Goal: Use online tool/utility: Use online tool/utility

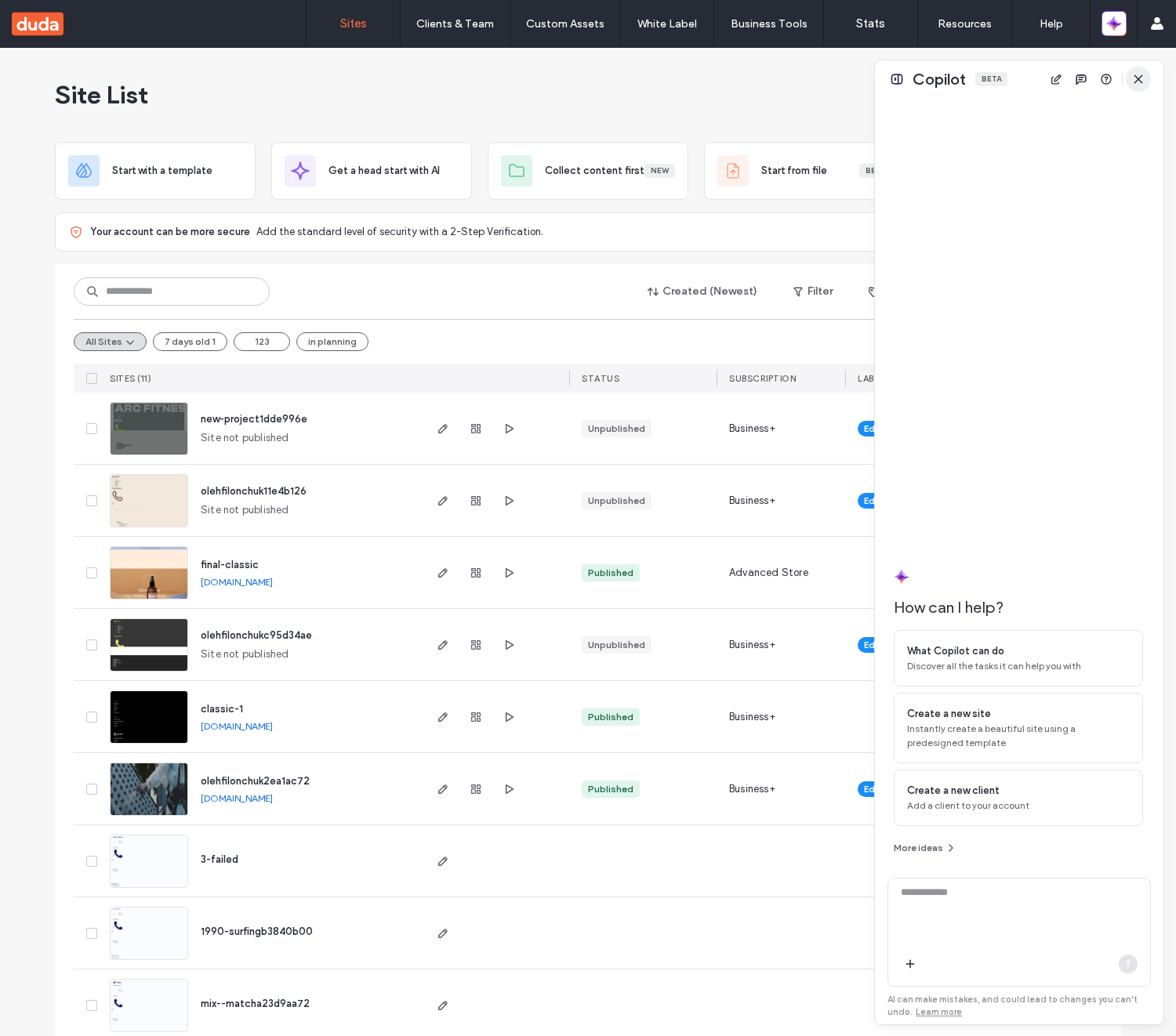
click at [1135, 76] on icon "button" at bounding box center [1138, 79] width 12 height 12
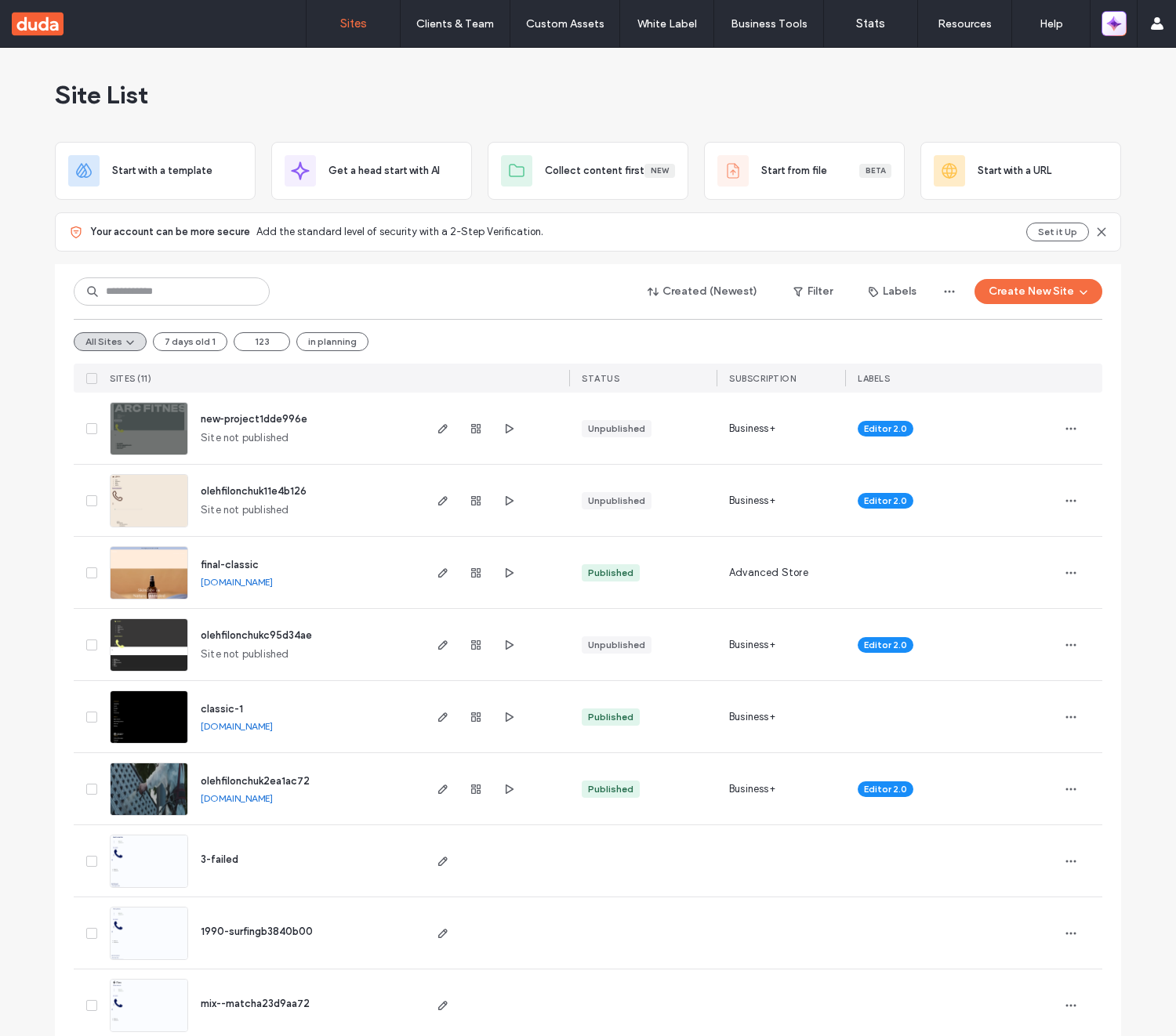
click at [1119, 15] on icon "button" at bounding box center [1114, 23] width 15 height 15
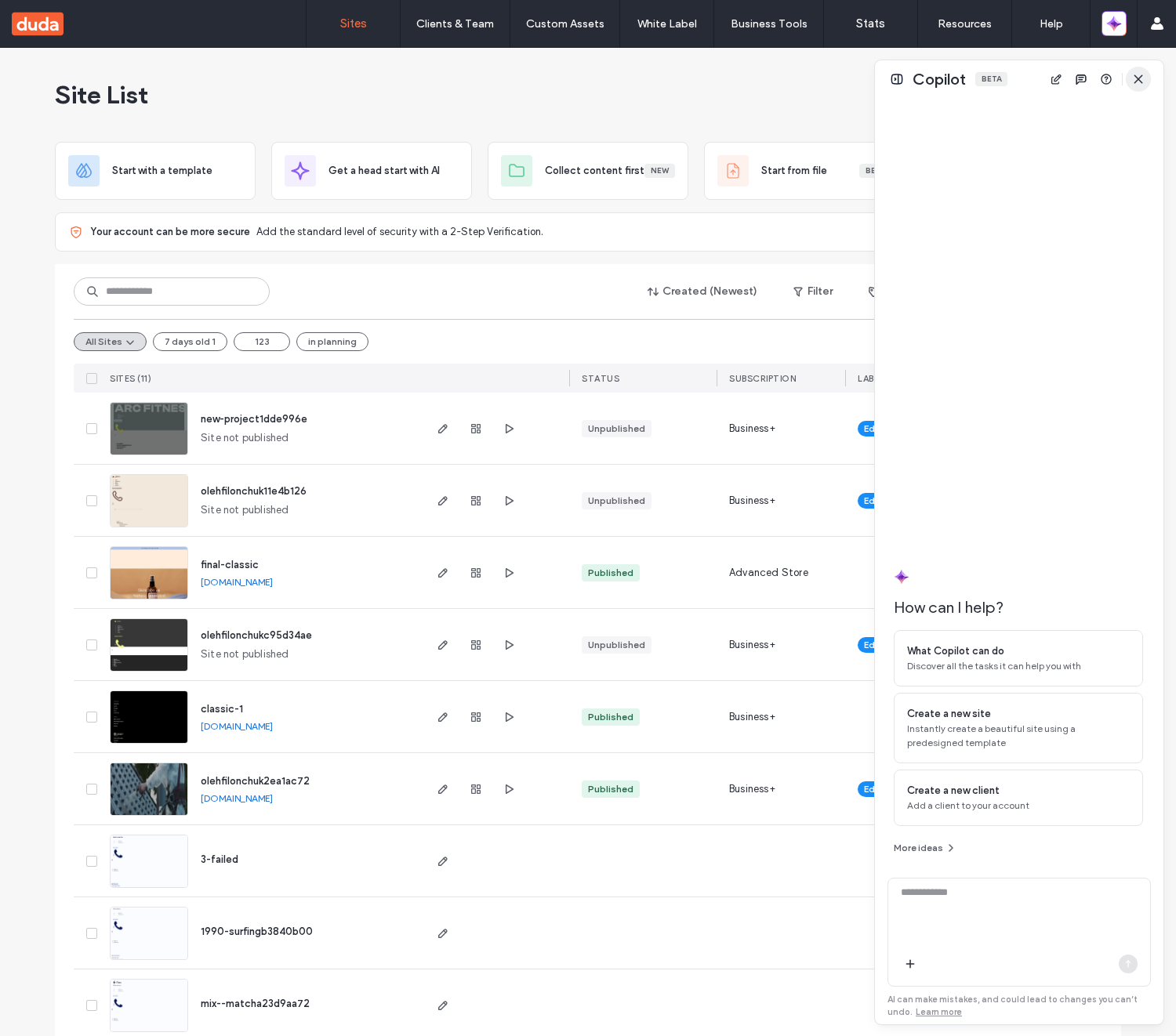
click at [1140, 71] on span "button" at bounding box center [1138, 79] width 25 height 25
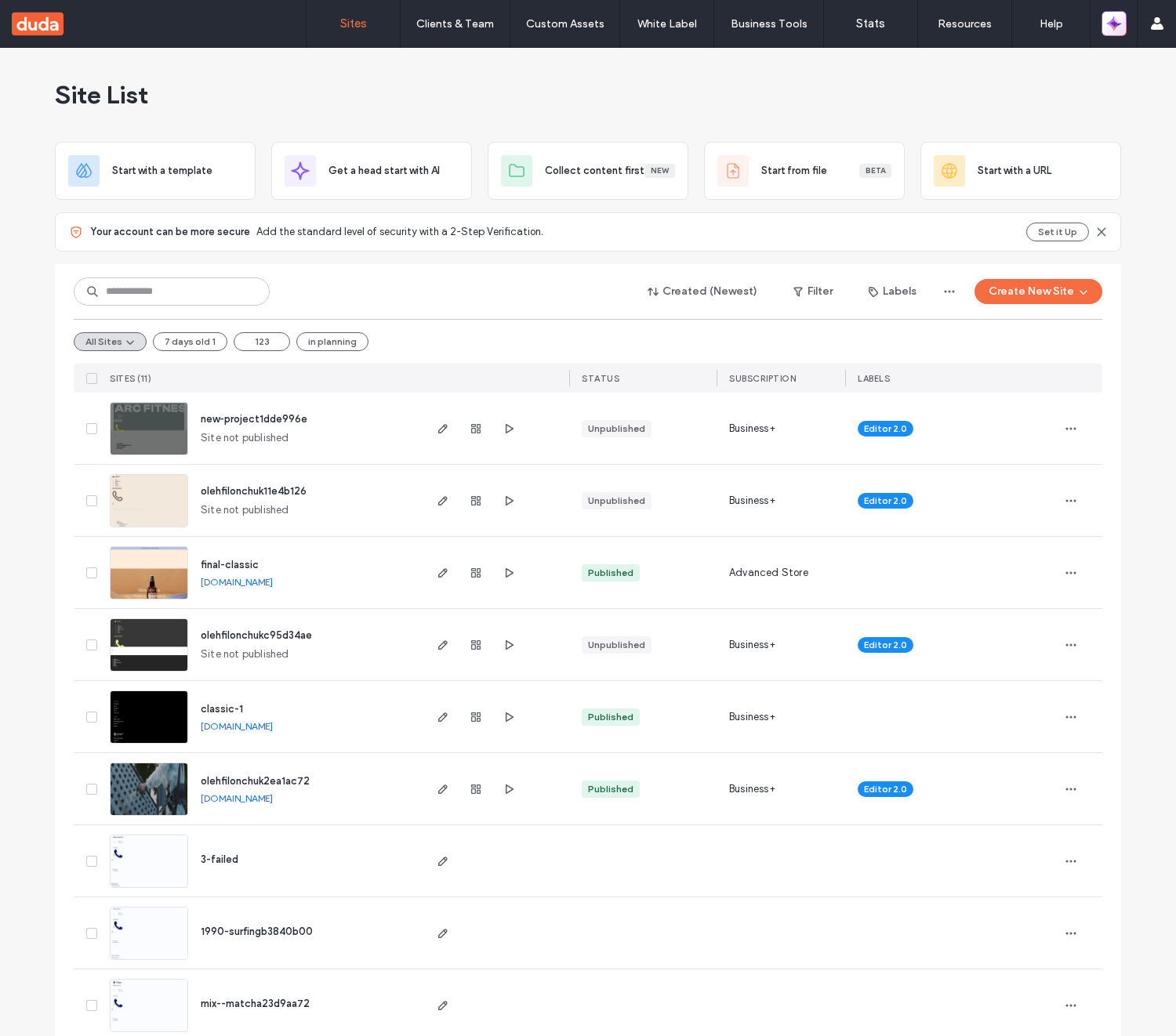
click at [1119, 20] on icon "button" at bounding box center [1114, 23] width 15 height 15
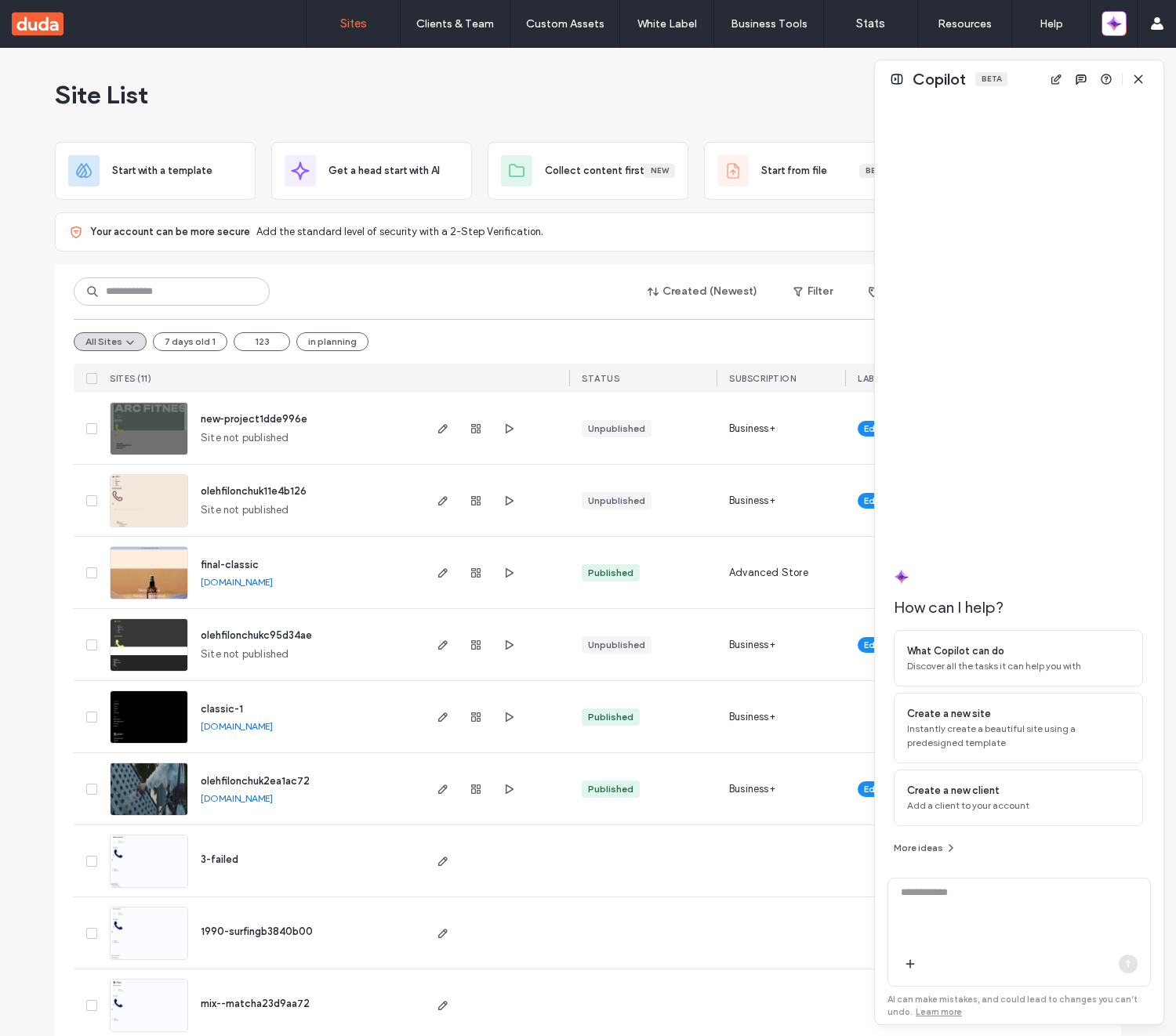
drag, startPoint x: 1138, startPoint y: 79, endPoint x: 1134, endPoint y: 69, distance: 10.8
click at [1138, 79] on use "button" at bounding box center [1137, 79] width 7 height 7
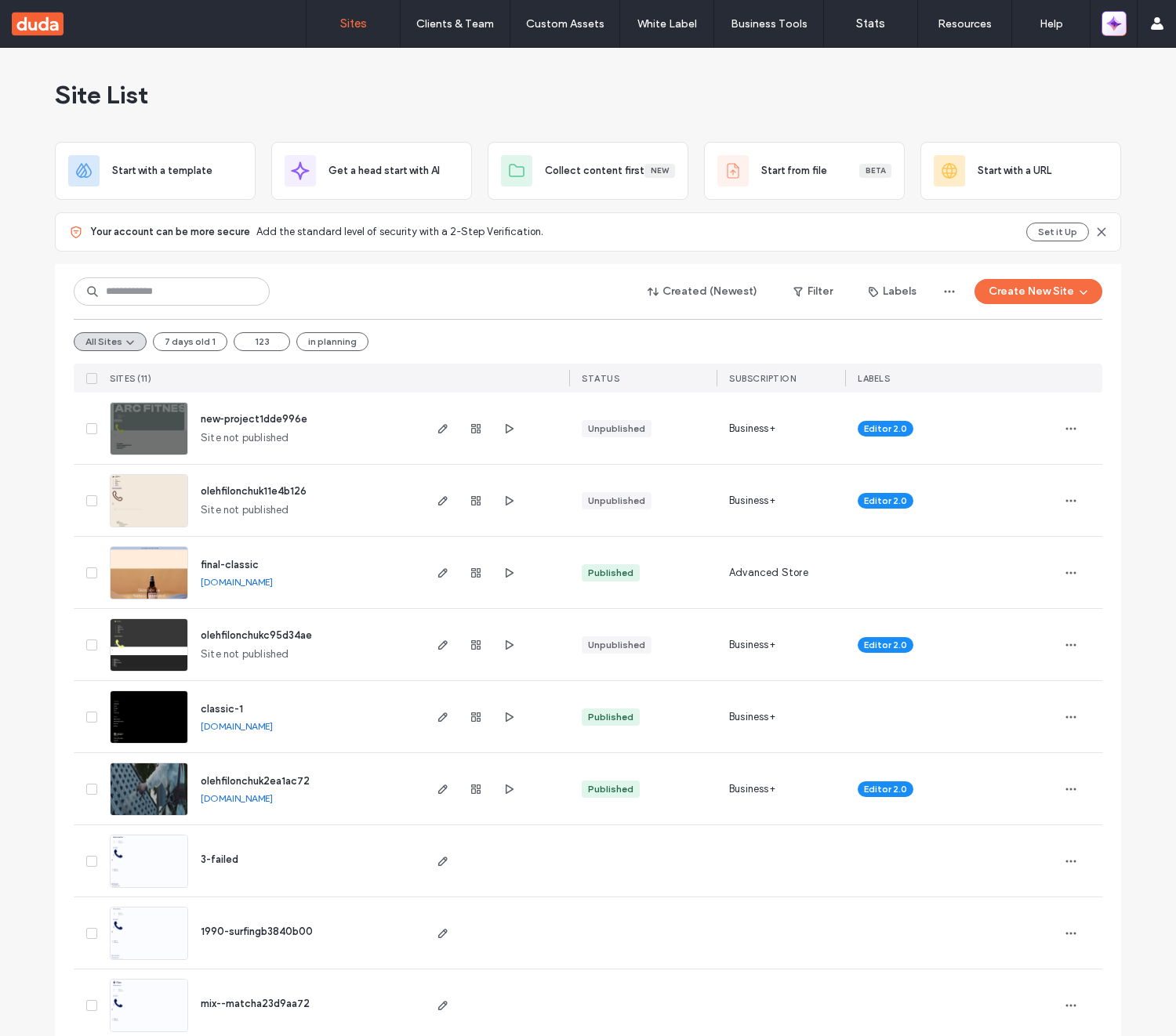
click at [1110, 21] on icon "button" at bounding box center [1109, 19] width 7 height 7
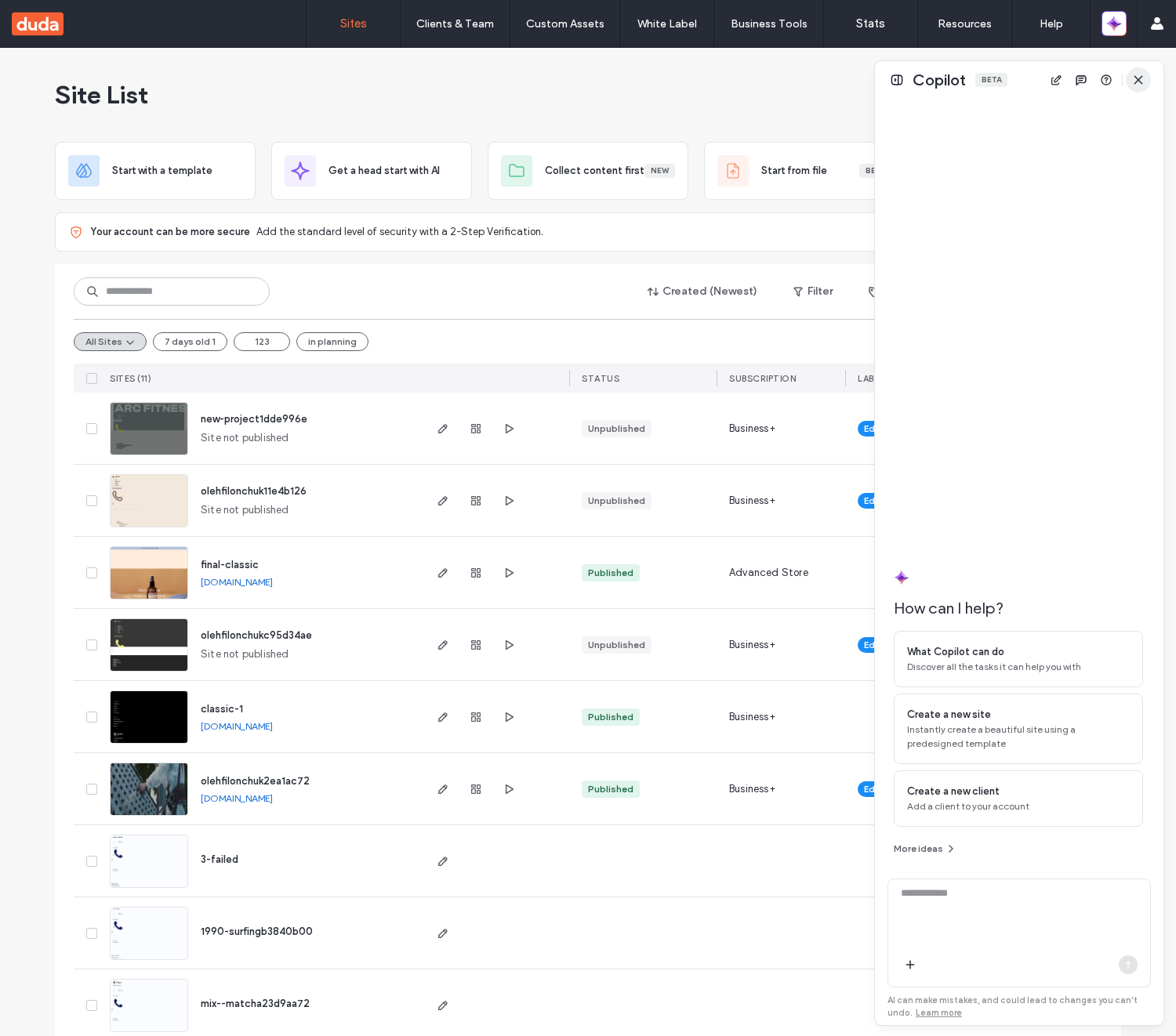
click at [1141, 81] on use "button" at bounding box center [1137, 79] width 7 height 7
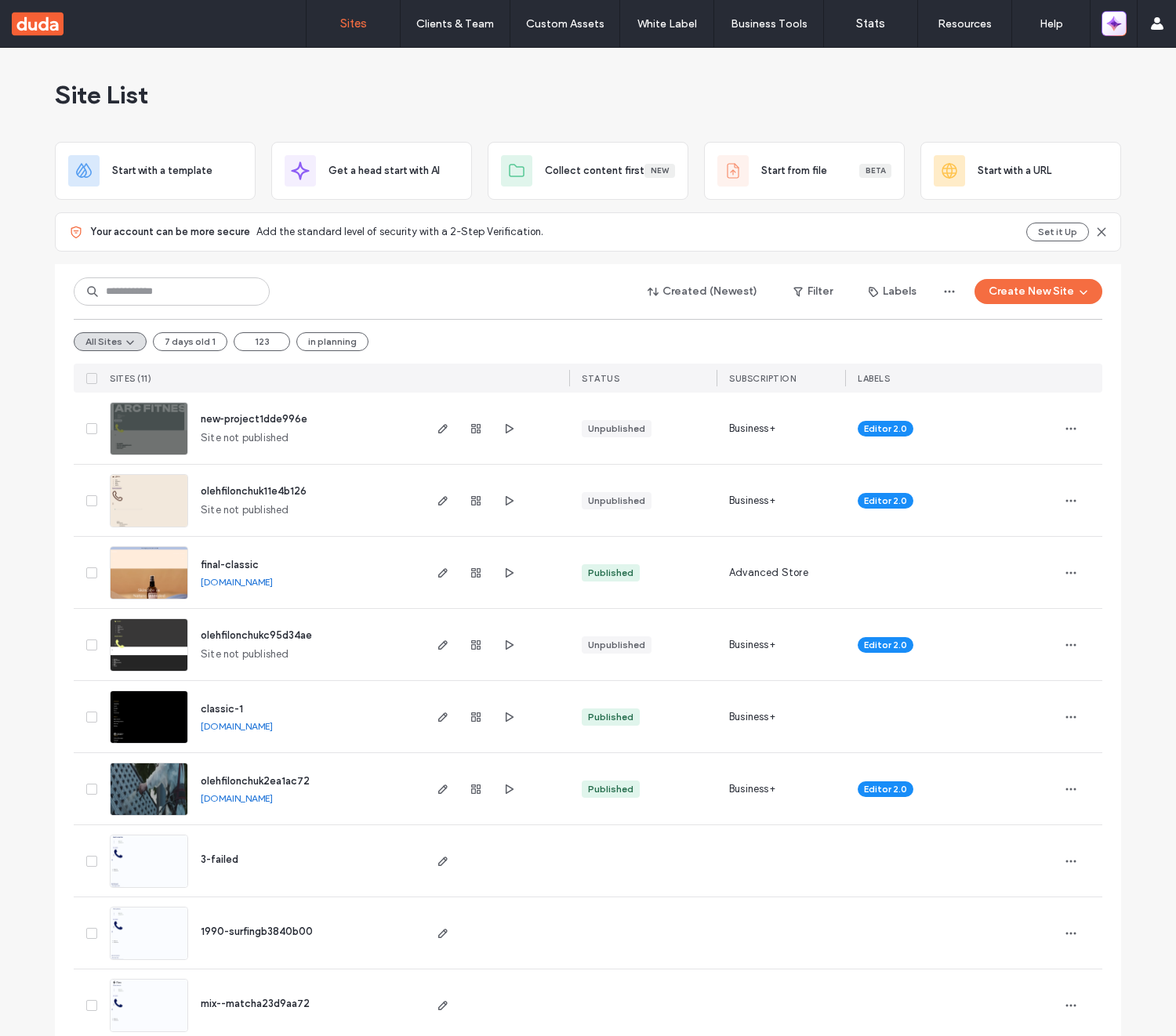
click at [1112, 24] on icon "button" at bounding box center [1112, 26] width 4 height 4
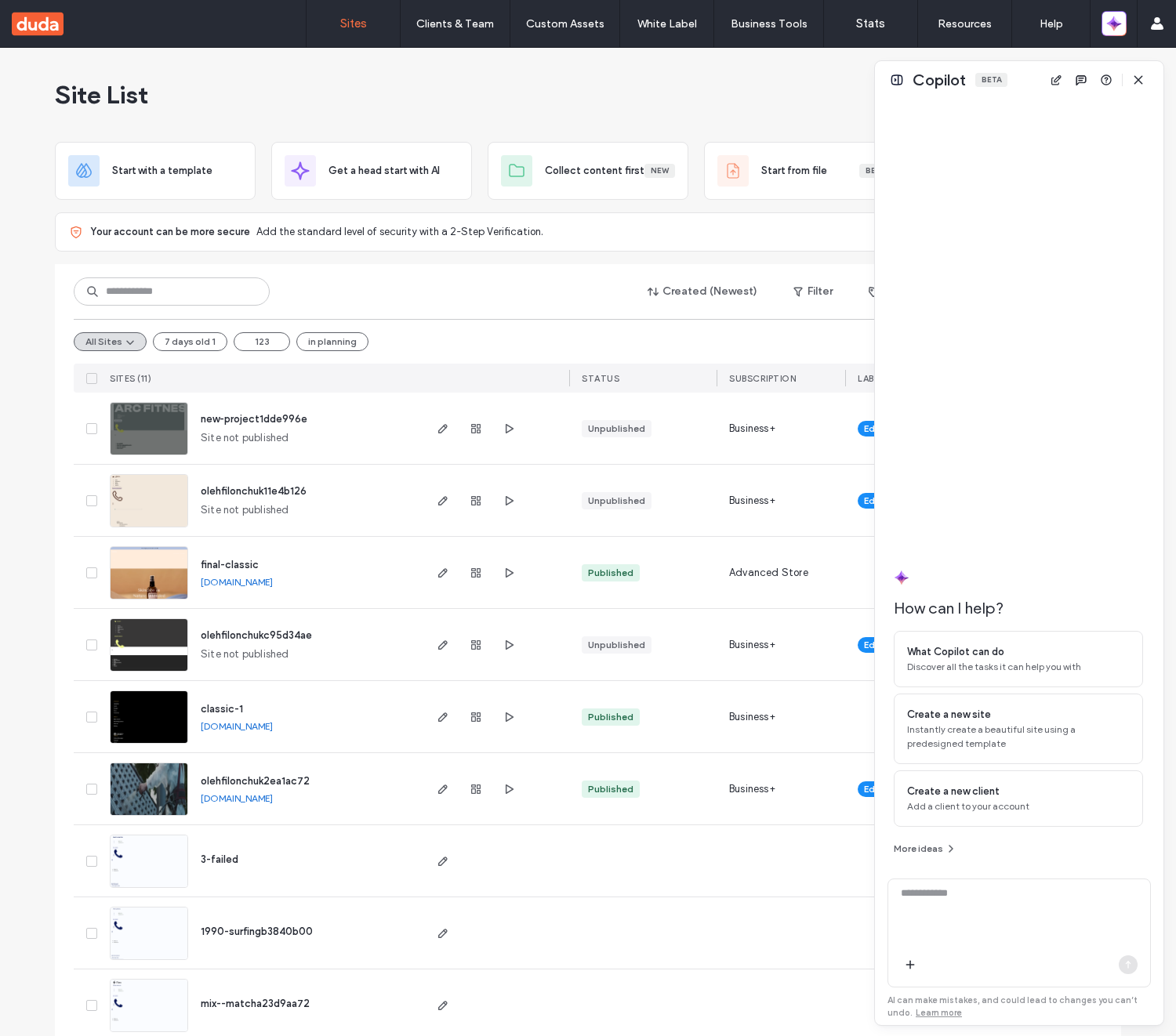
click at [1136, 72] on span "button" at bounding box center [1138, 79] width 25 height 25
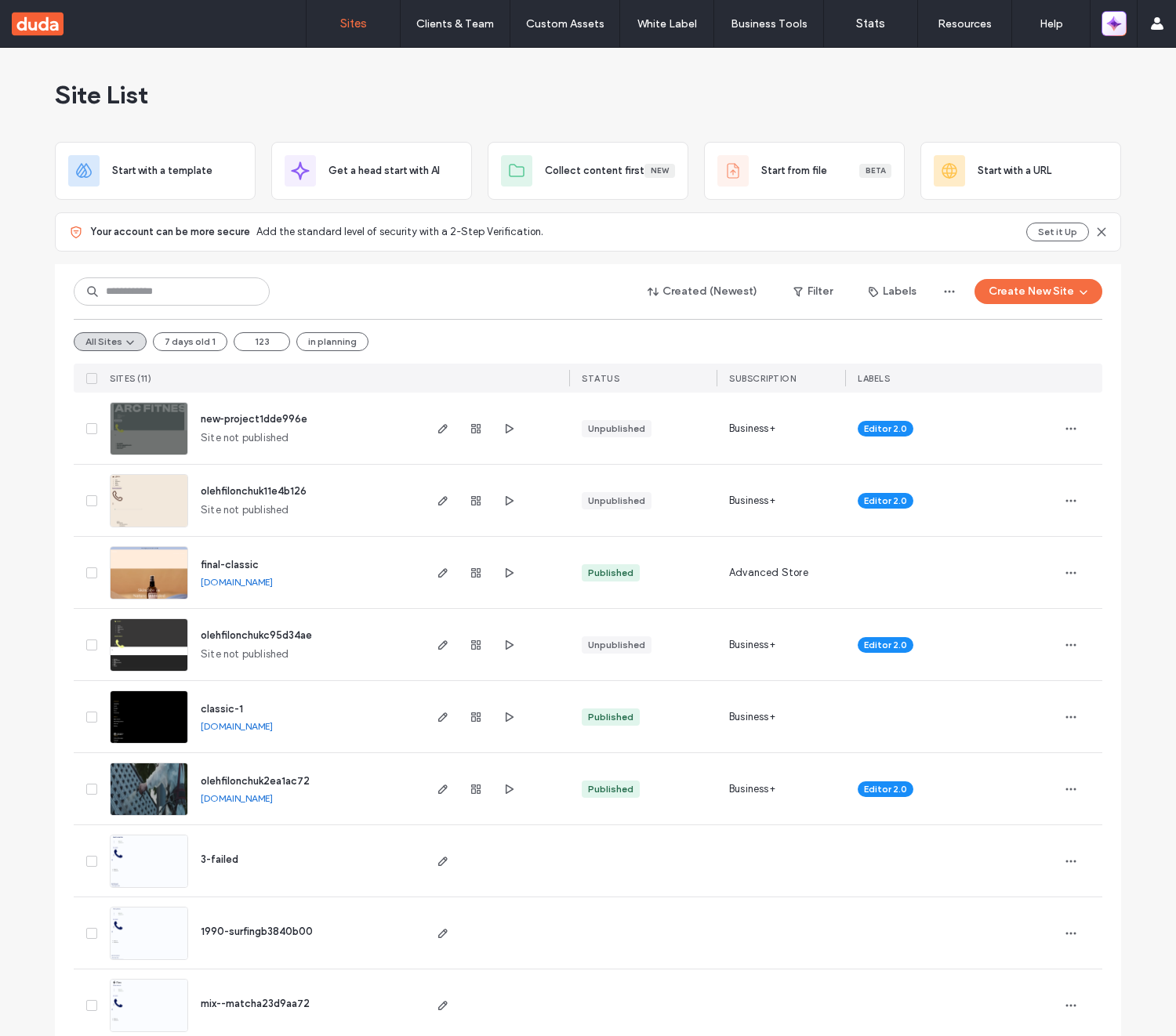
click at [1109, 16] on icon "button" at bounding box center [1114, 23] width 15 height 15
click at [1119, 25] on icon "button" at bounding box center [1114, 23] width 15 height 15
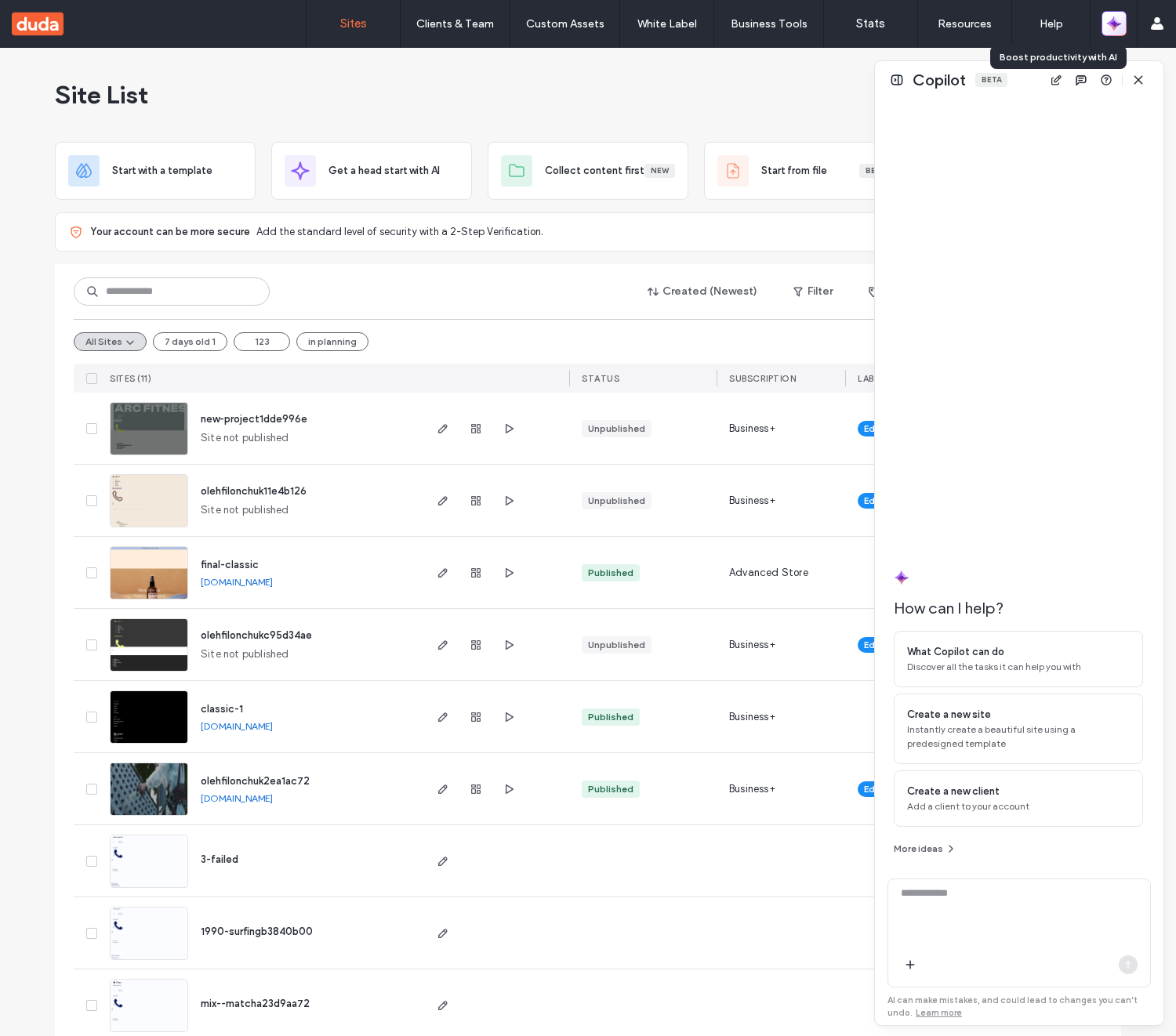
click at [1119, 25] on icon "button" at bounding box center [1114, 23] width 15 height 15
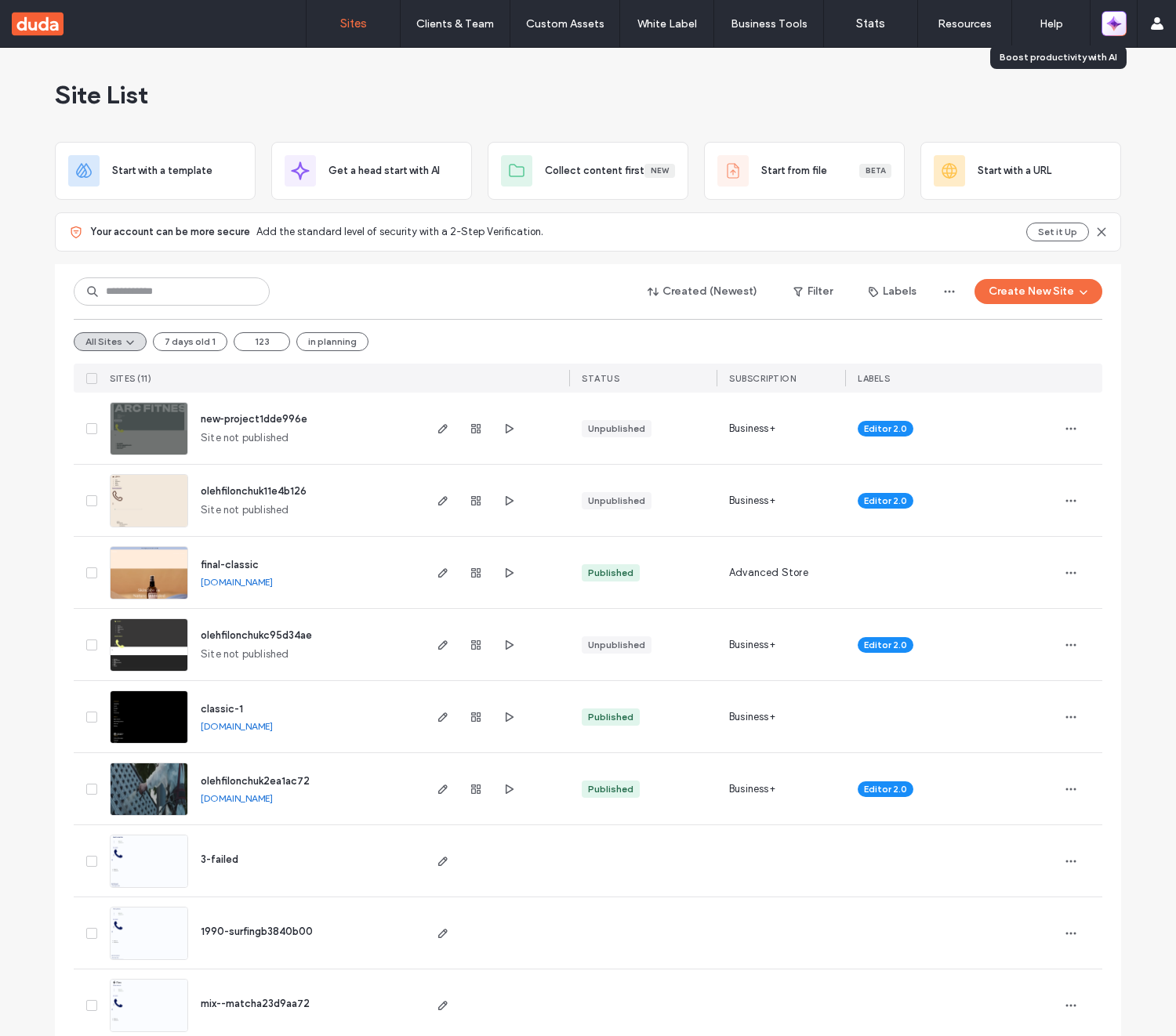
click at [1119, 25] on icon "button" at bounding box center [1114, 23] width 15 height 15
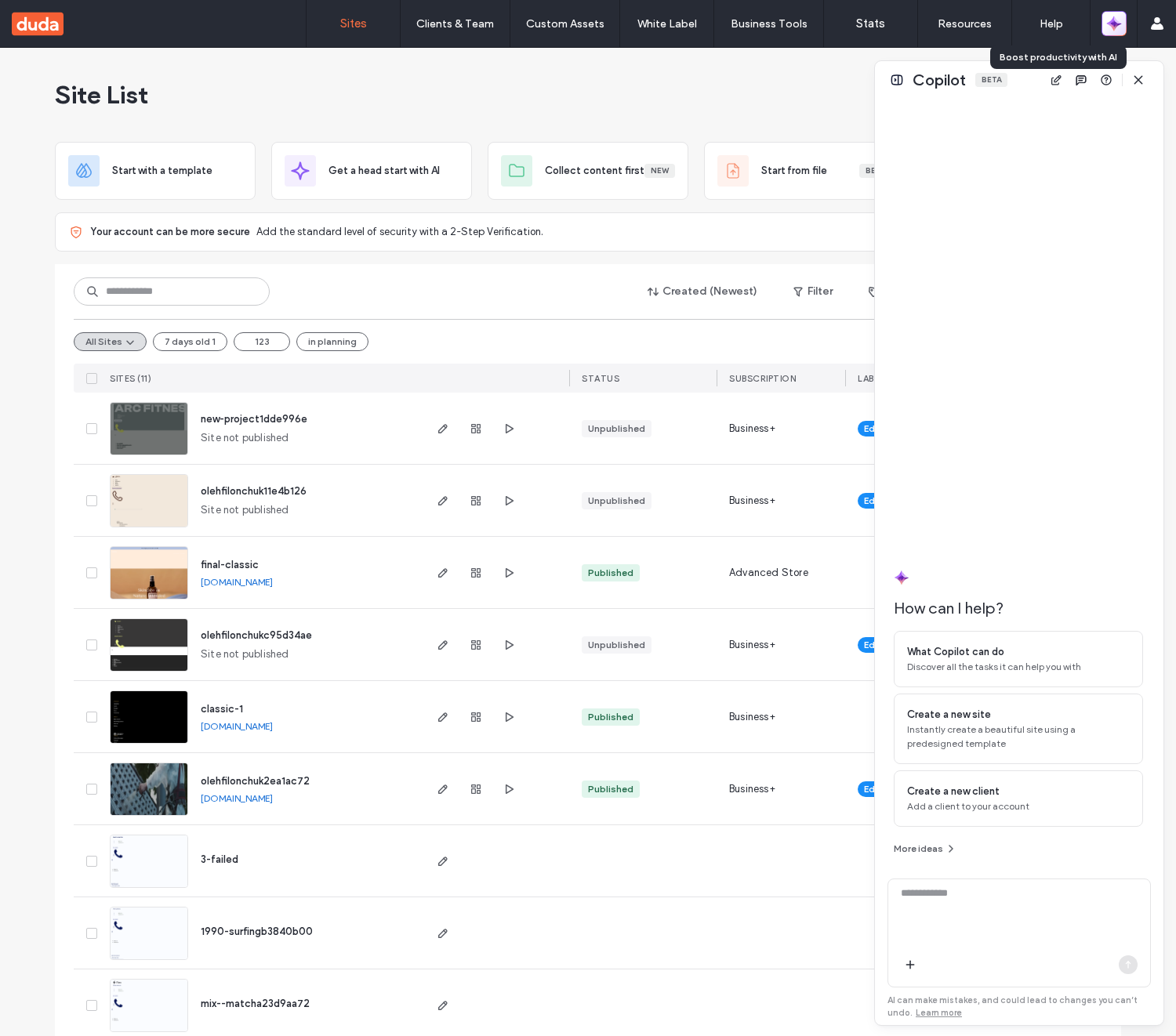
click at [1119, 25] on icon "button" at bounding box center [1114, 23] width 15 height 15
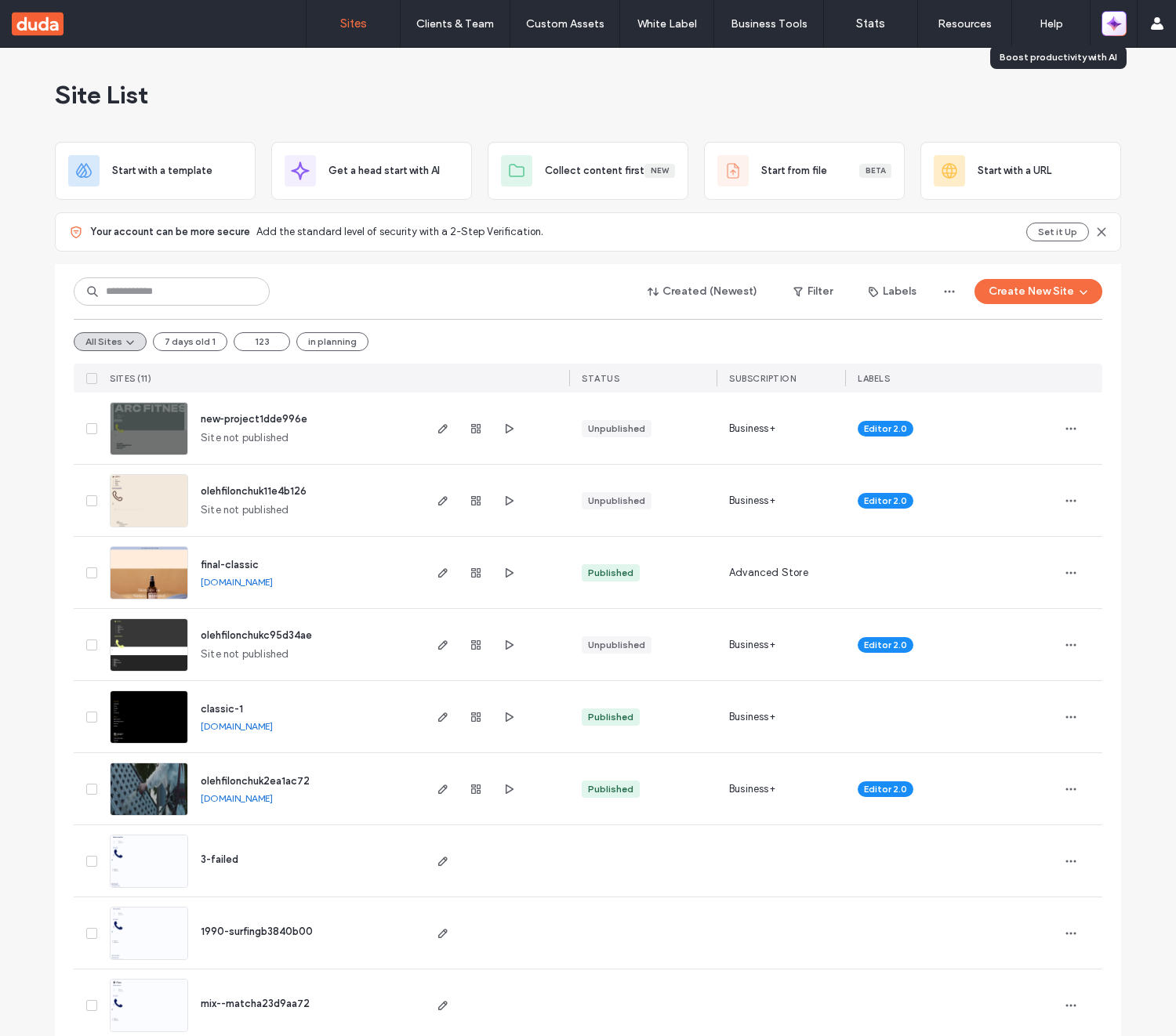
click at [1119, 25] on icon "button" at bounding box center [1114, 23] width 15 height 15
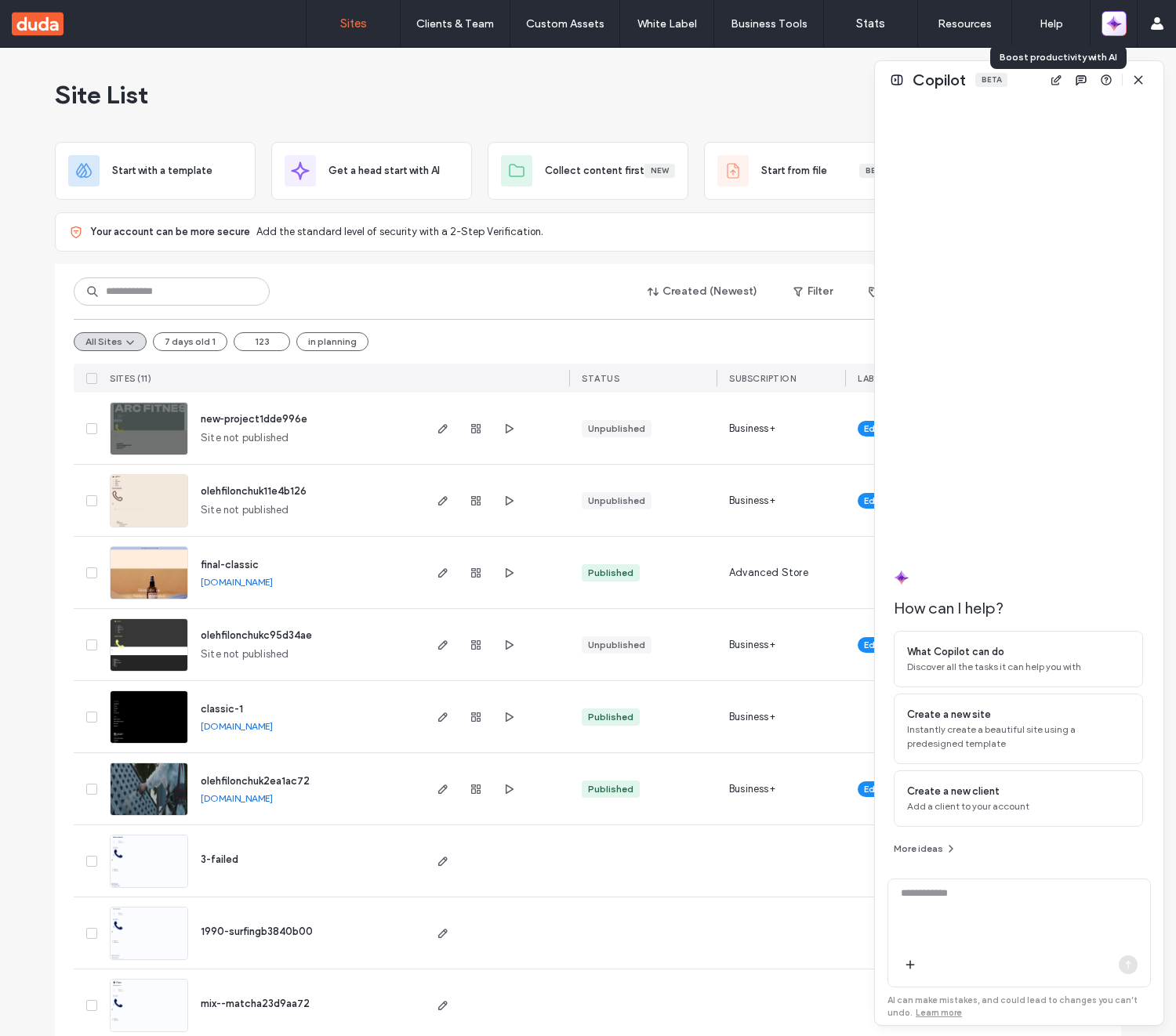
click at [1119, 25] on icon "button" at bounding box center [1114, 23] width 15 height 15
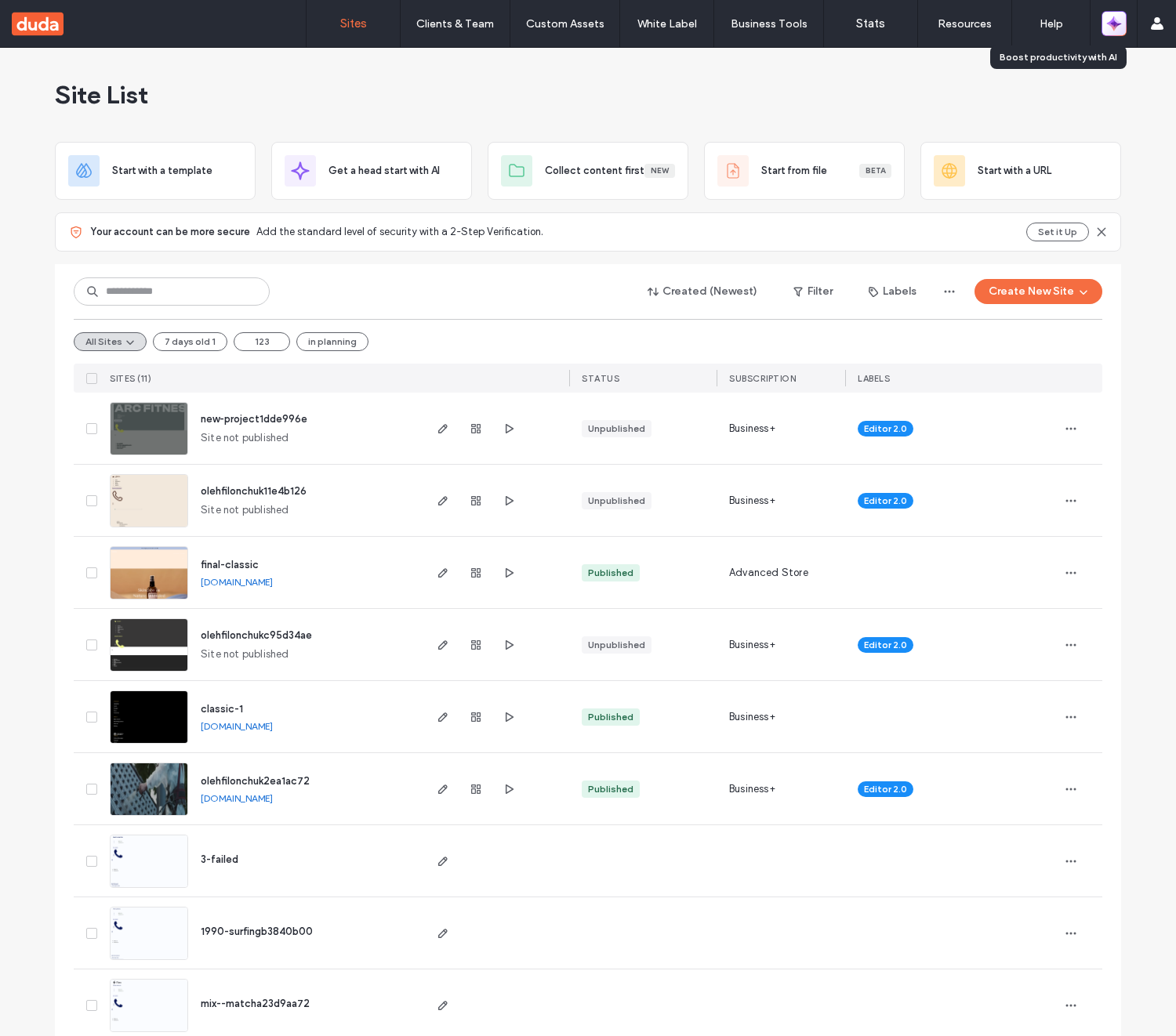
click at [1118, 27] on icon "button" at bounding box center [1114, 23] width 15 height 15
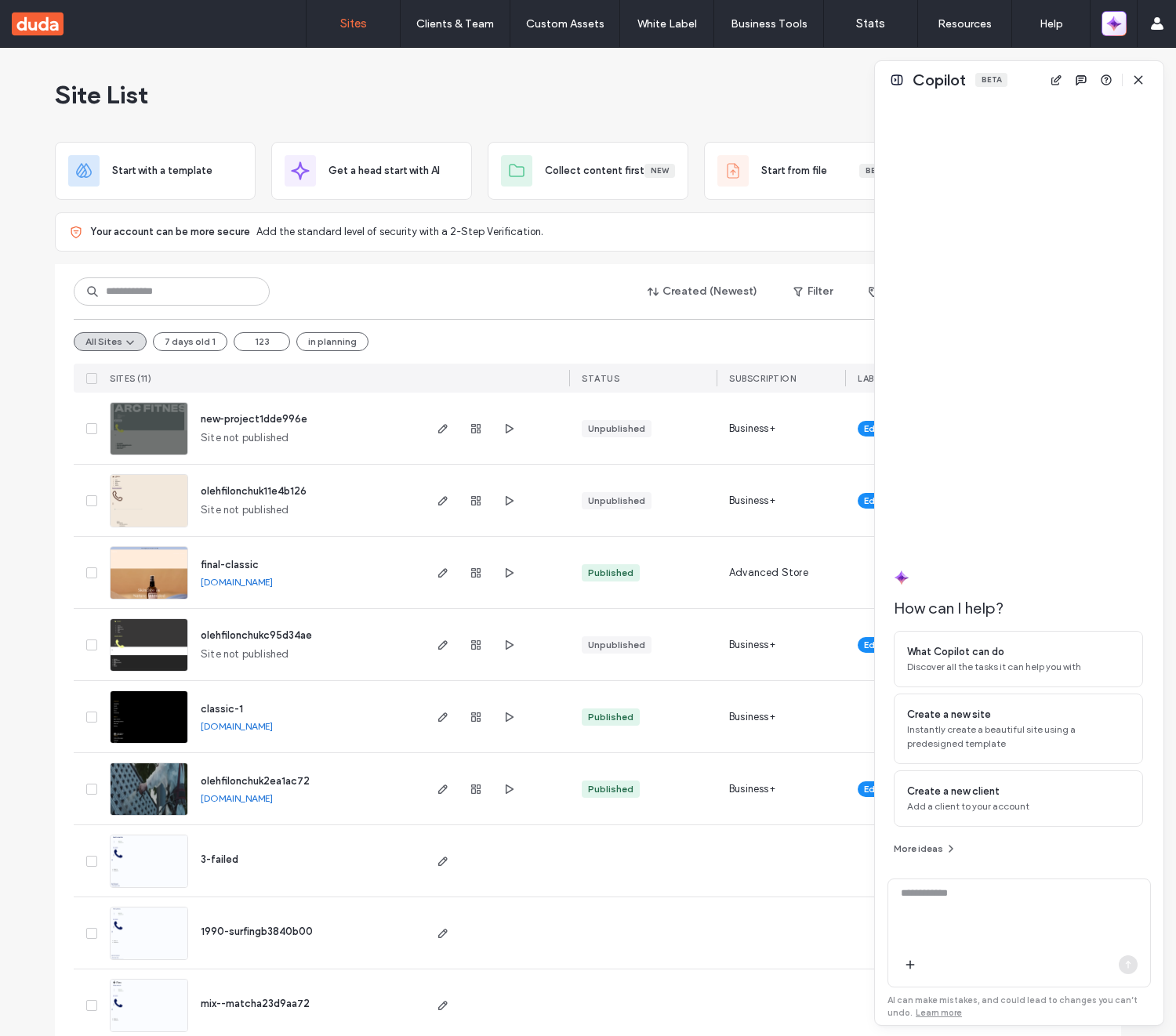
click at [1111, 24] on icon "button" at bounding box center [1112, 26] width 4 height 4
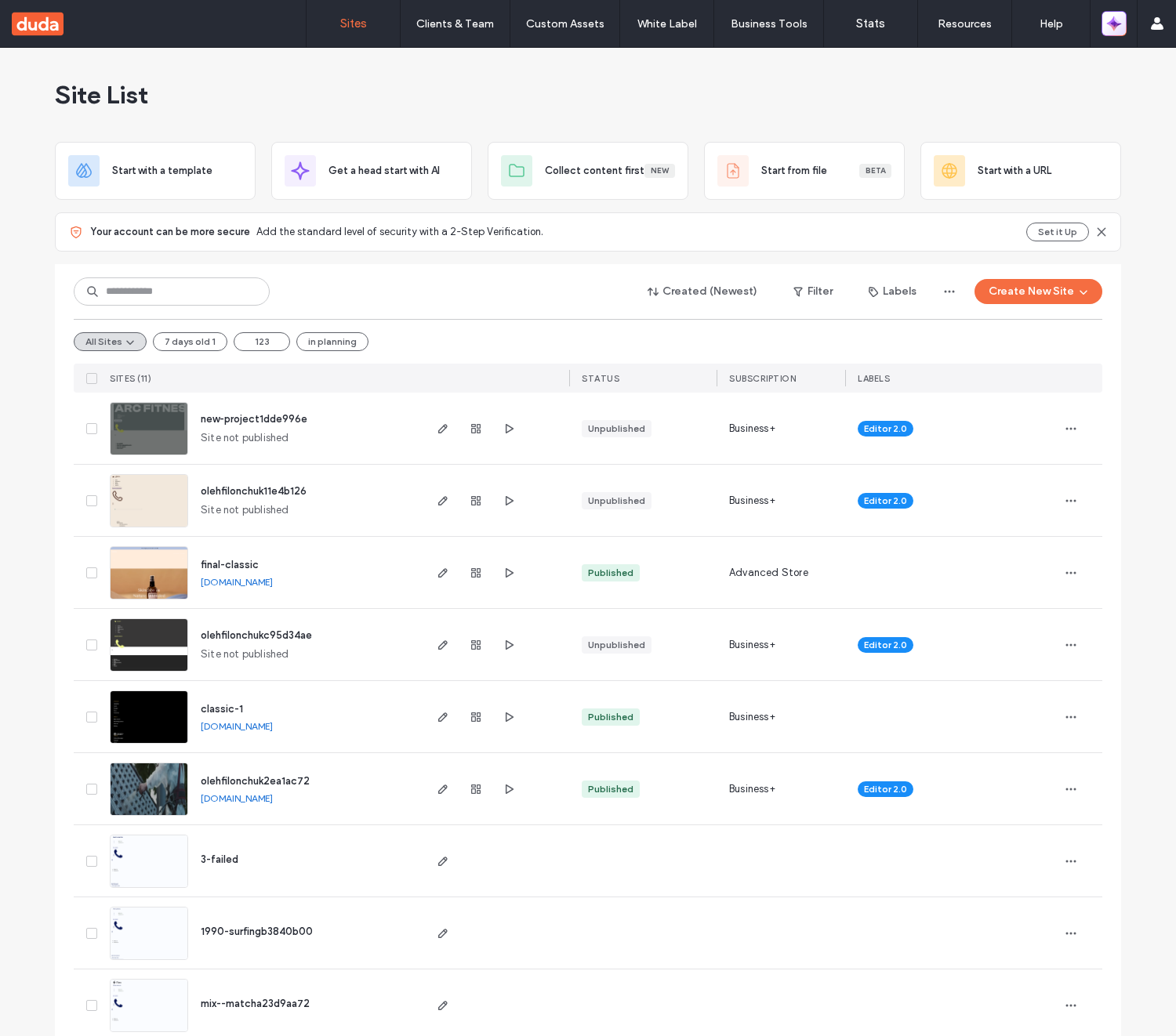
click at [1114, 25] on icon "button" at bounding box center [1116, 26] width 4 height 4
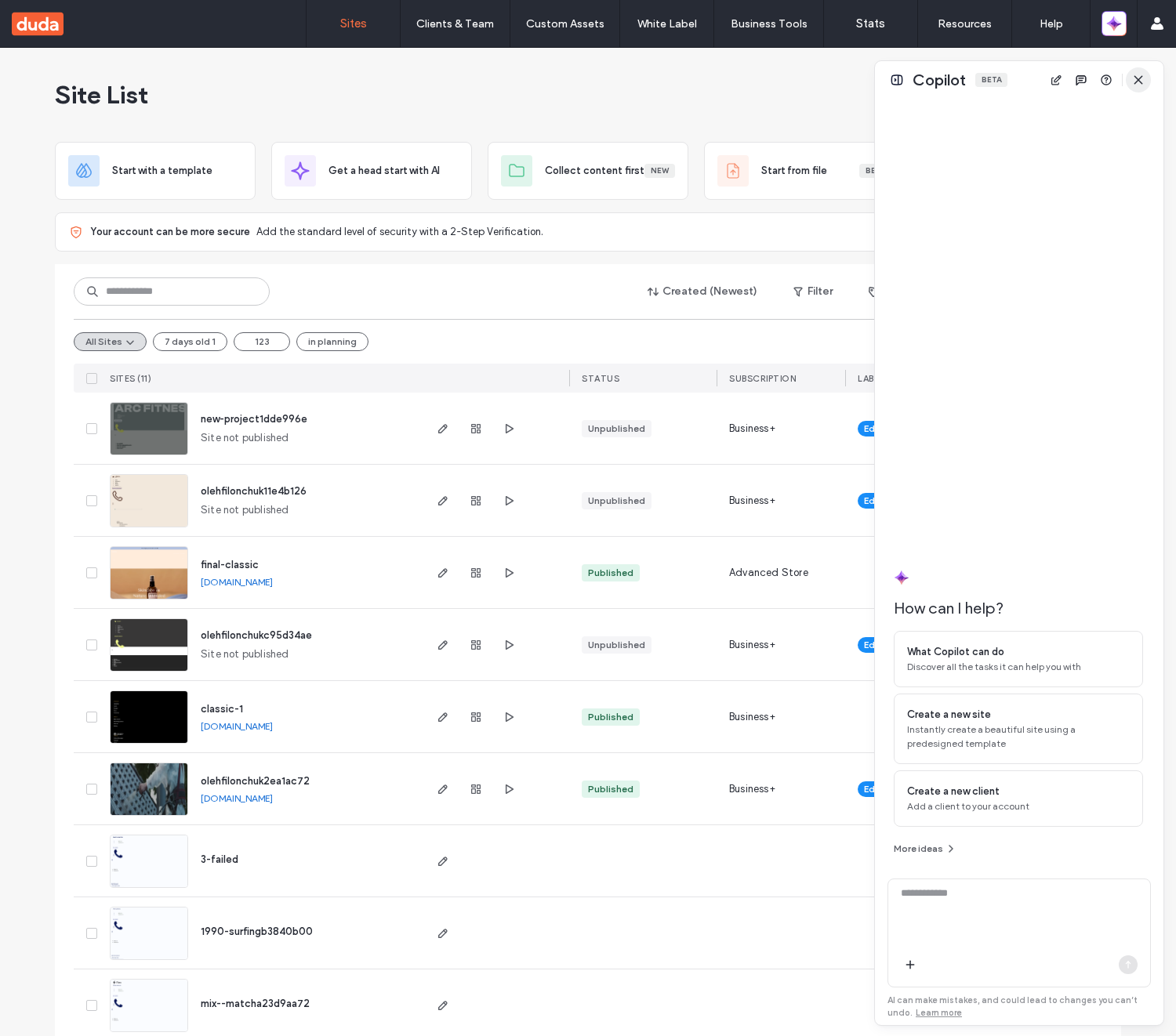
click at [1138, 76] on icon "button" at bounding box center [1138, 79] width 12 height 12
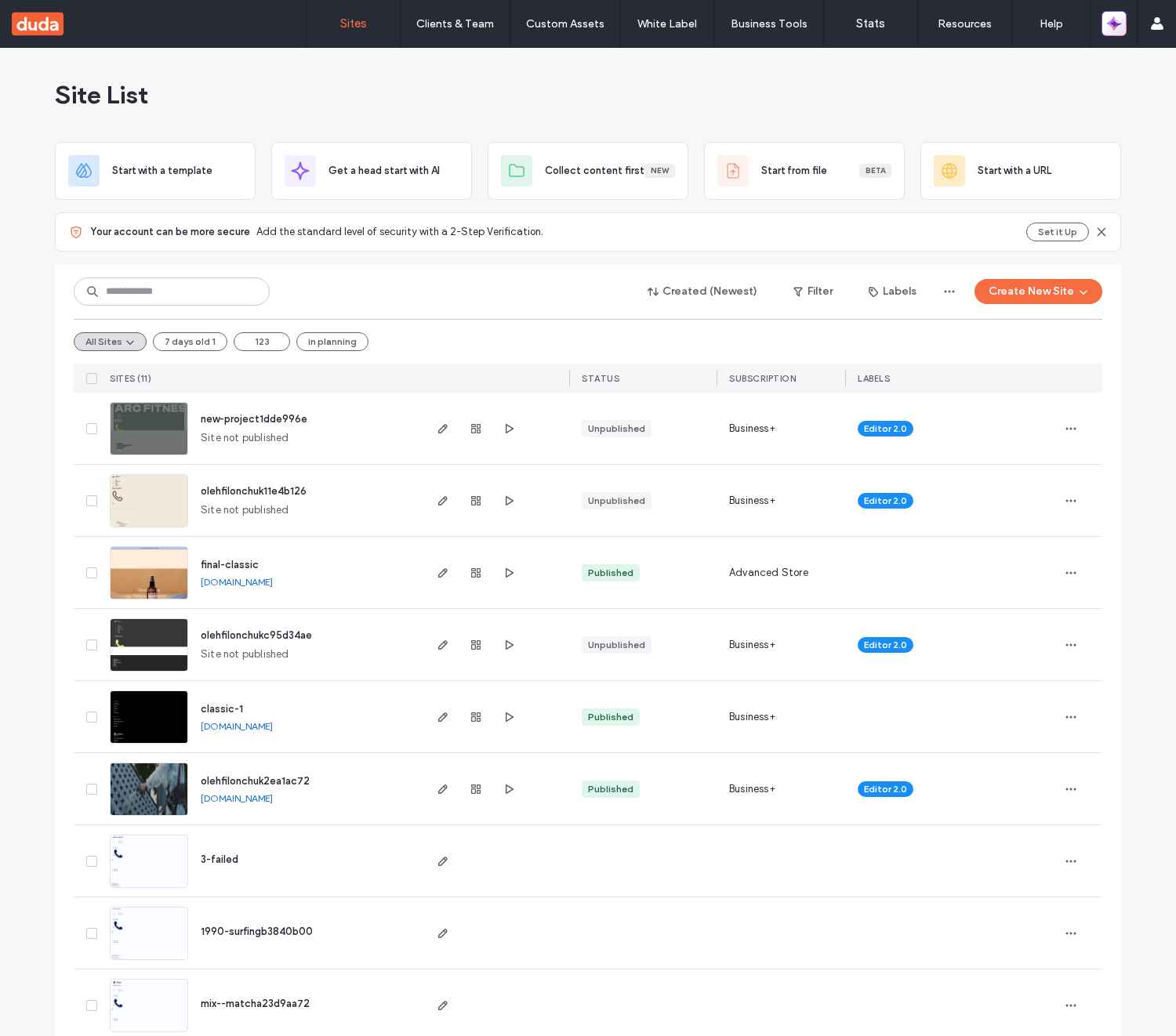
click at [1112, 24] on icon "button" at bounding box center [1112, 26] width 4 height 4
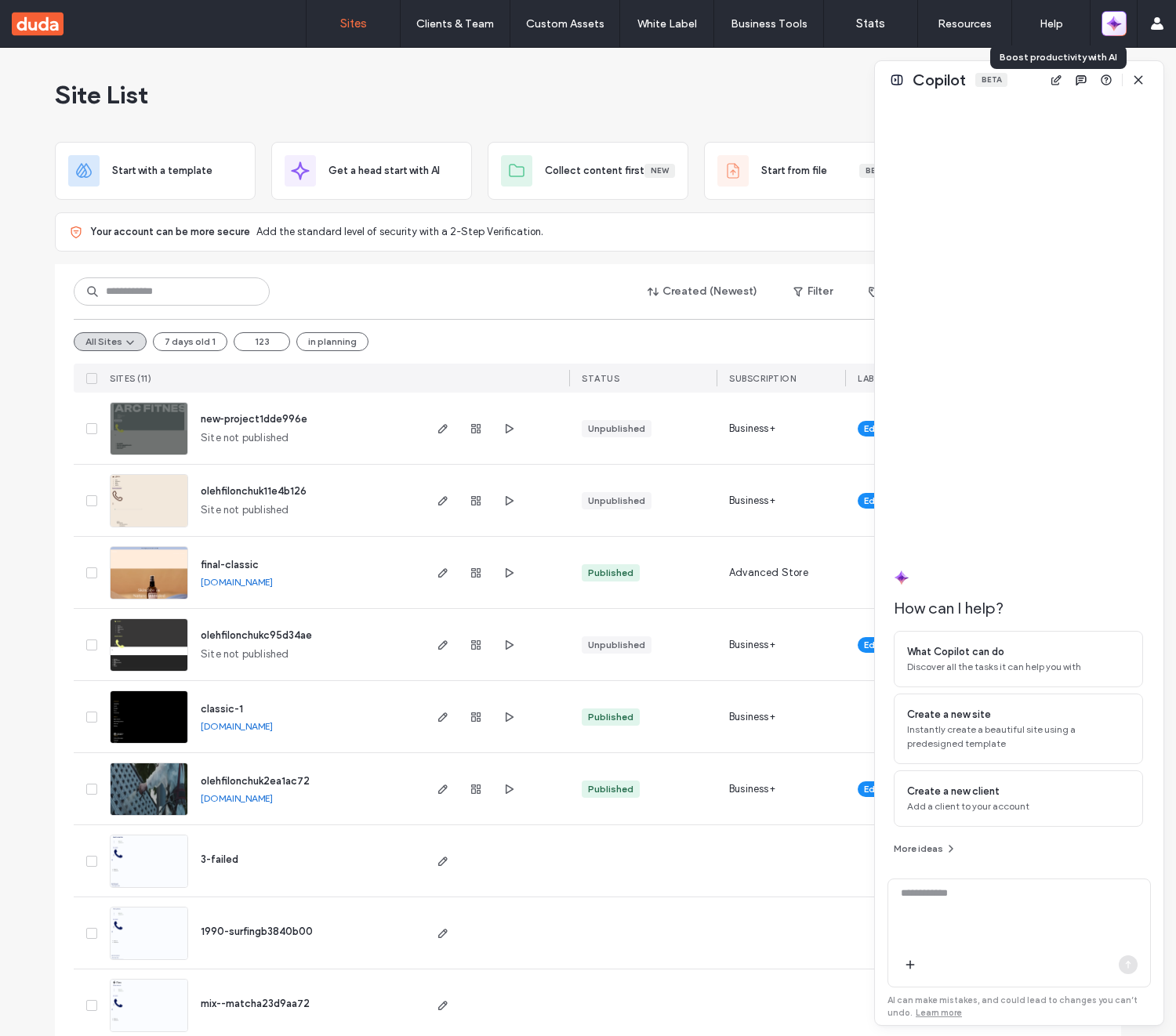
click at [1112, 25] on icon "button" at bounding box center [1112, 26] width 4 height 4
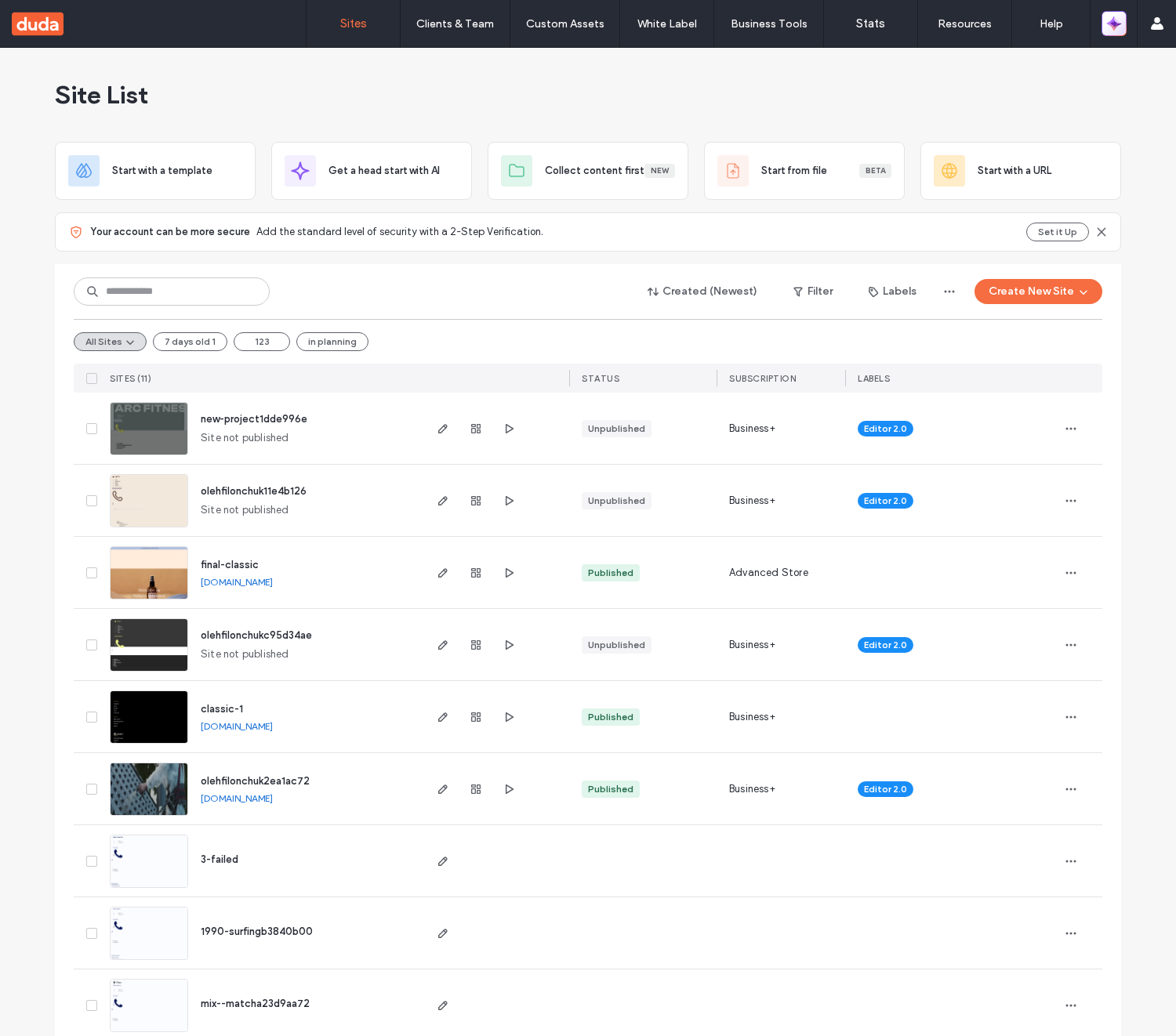
click at [1116, 24] on icon "button" at bounding box center [1117, 27] width 7 height 7
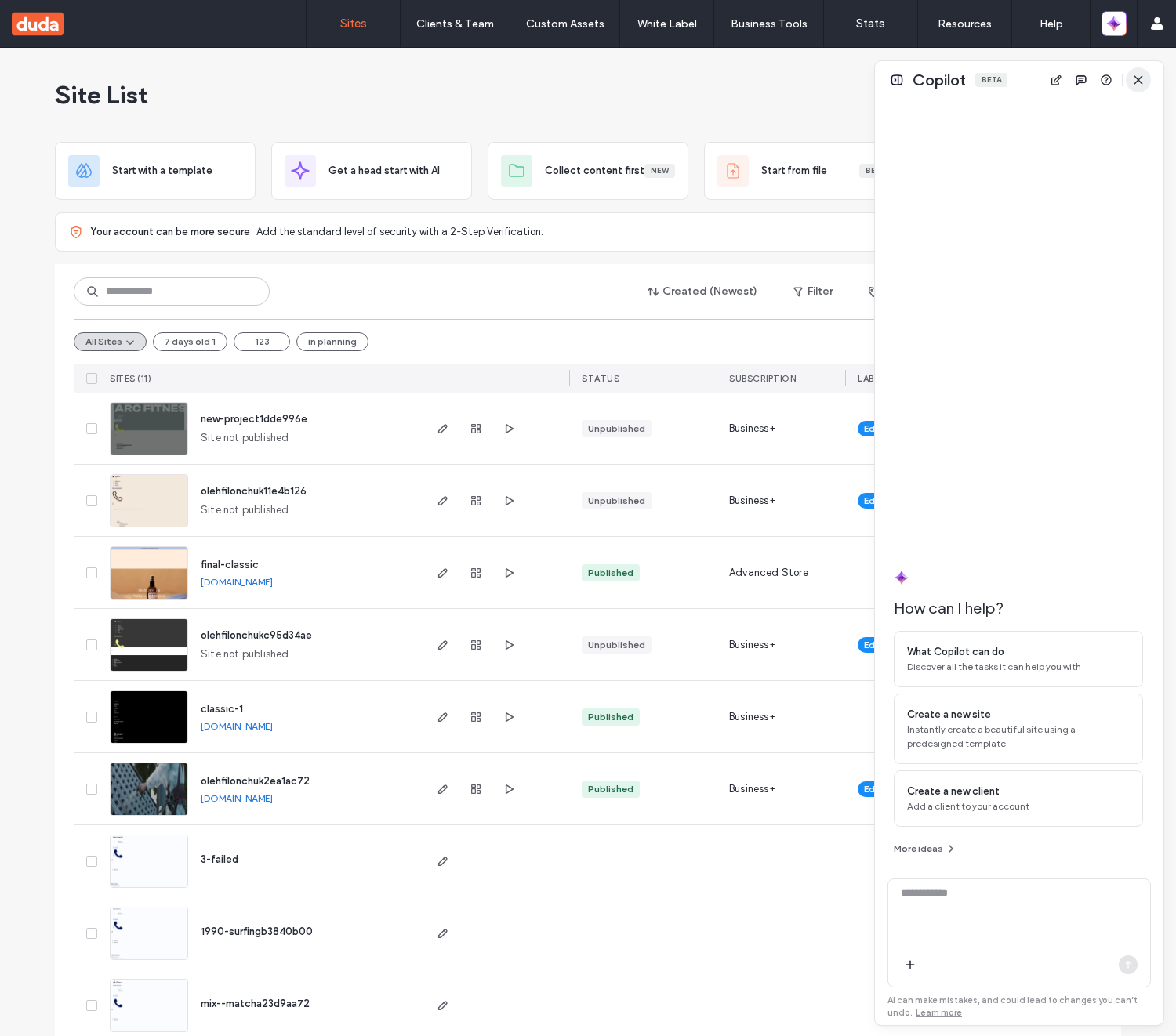
click at [1140, 85] on icon "button" at bounding box center [1138, 79] width 12 height 12
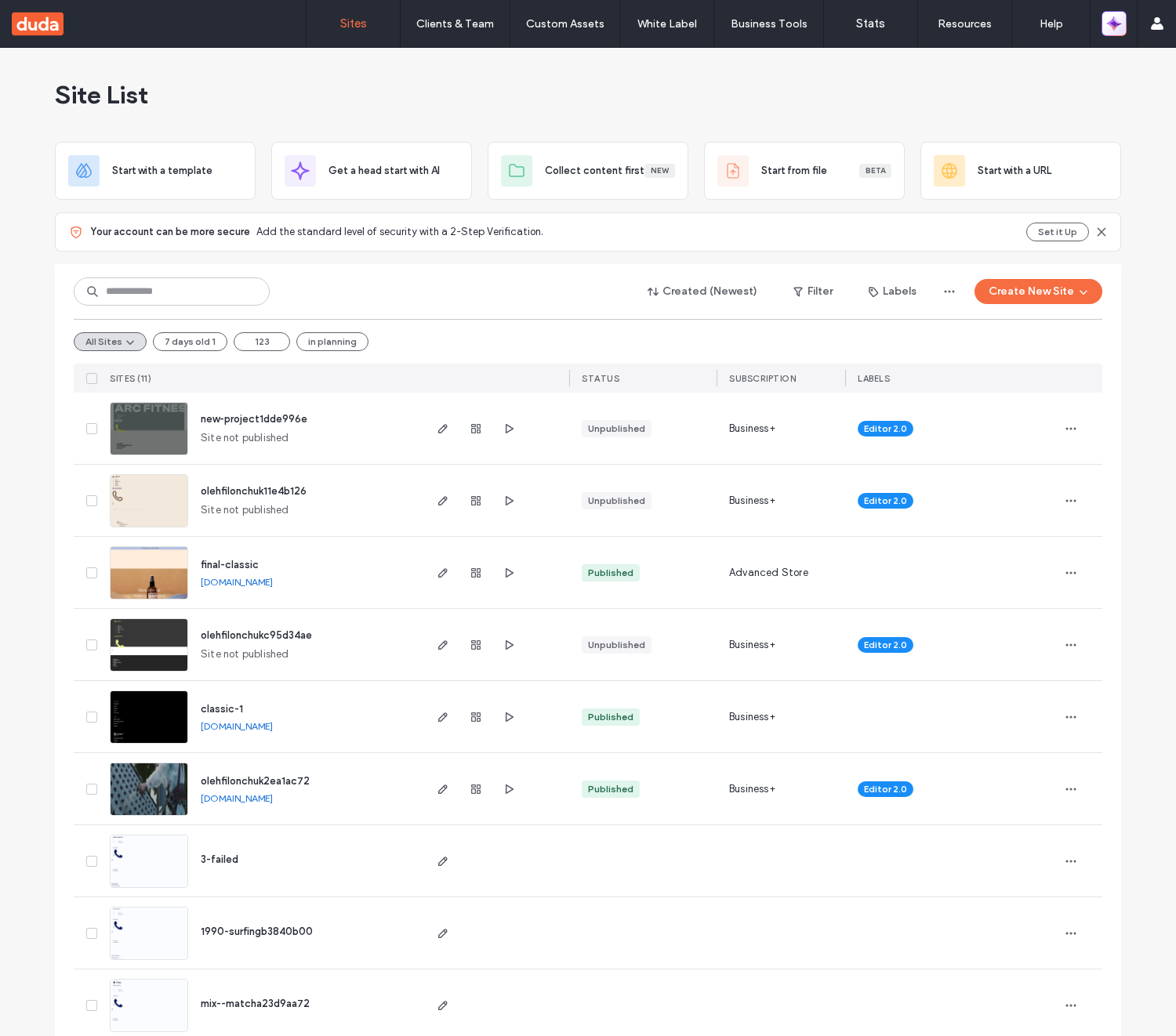
click at [1120, 29] on icon "button" at bounding box center [1114, 23] width 15 height 15
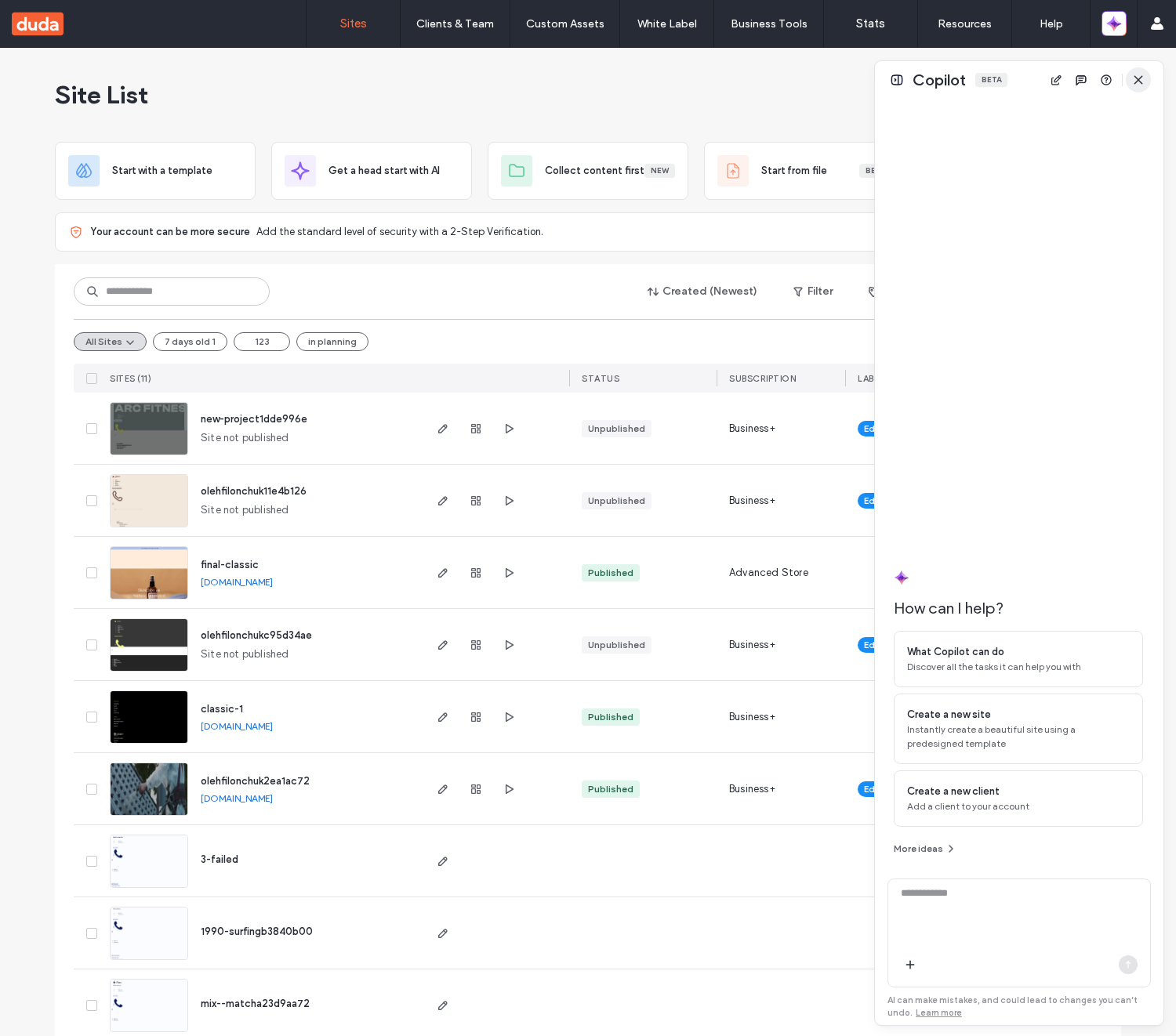
click at [1140, 87] on span "button" at bounding box center [1138, 79] width 25 height 25
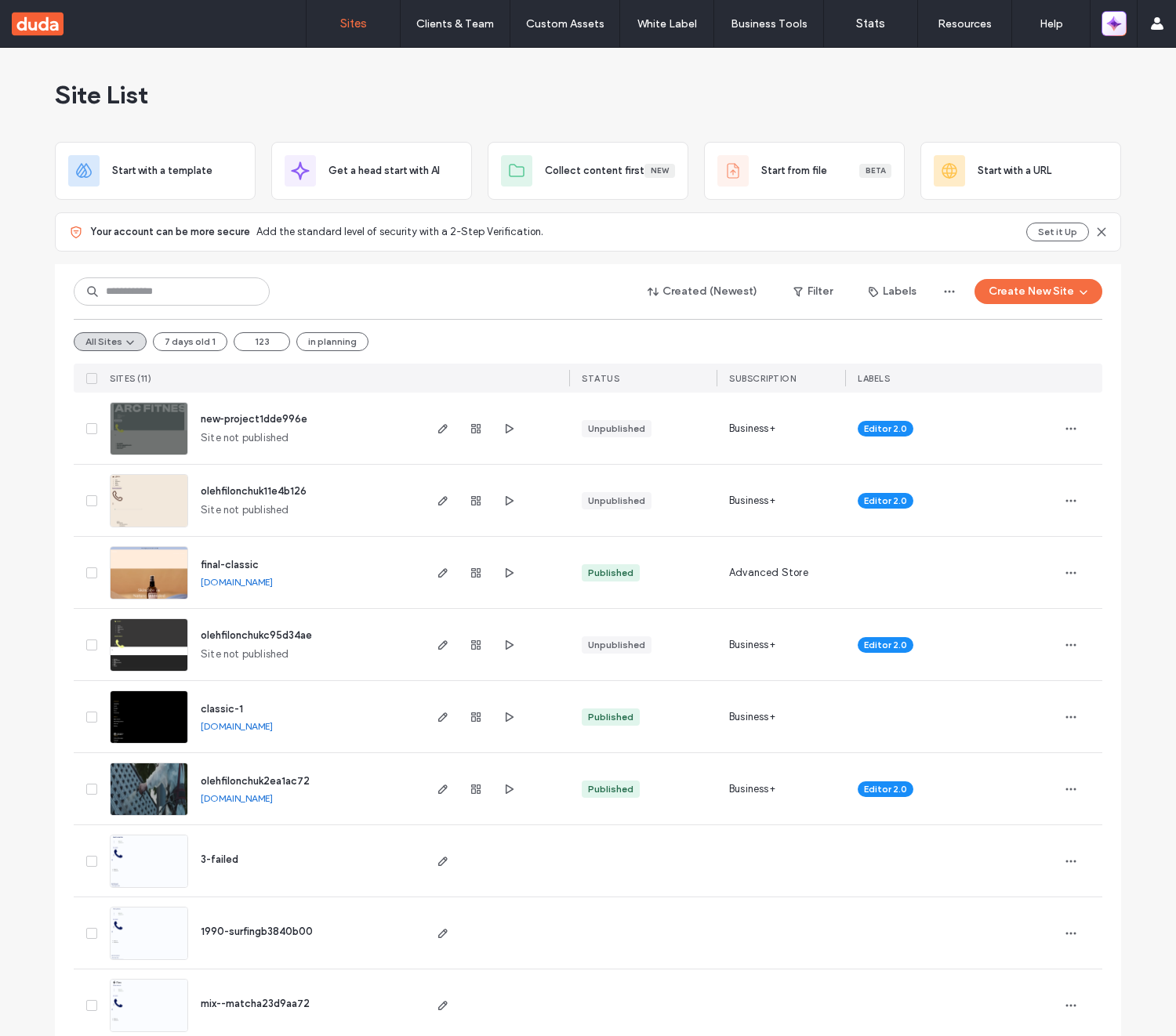
click at [1118, 24] on icon "button" at bounding box center [1117, 27] width 7 height 7
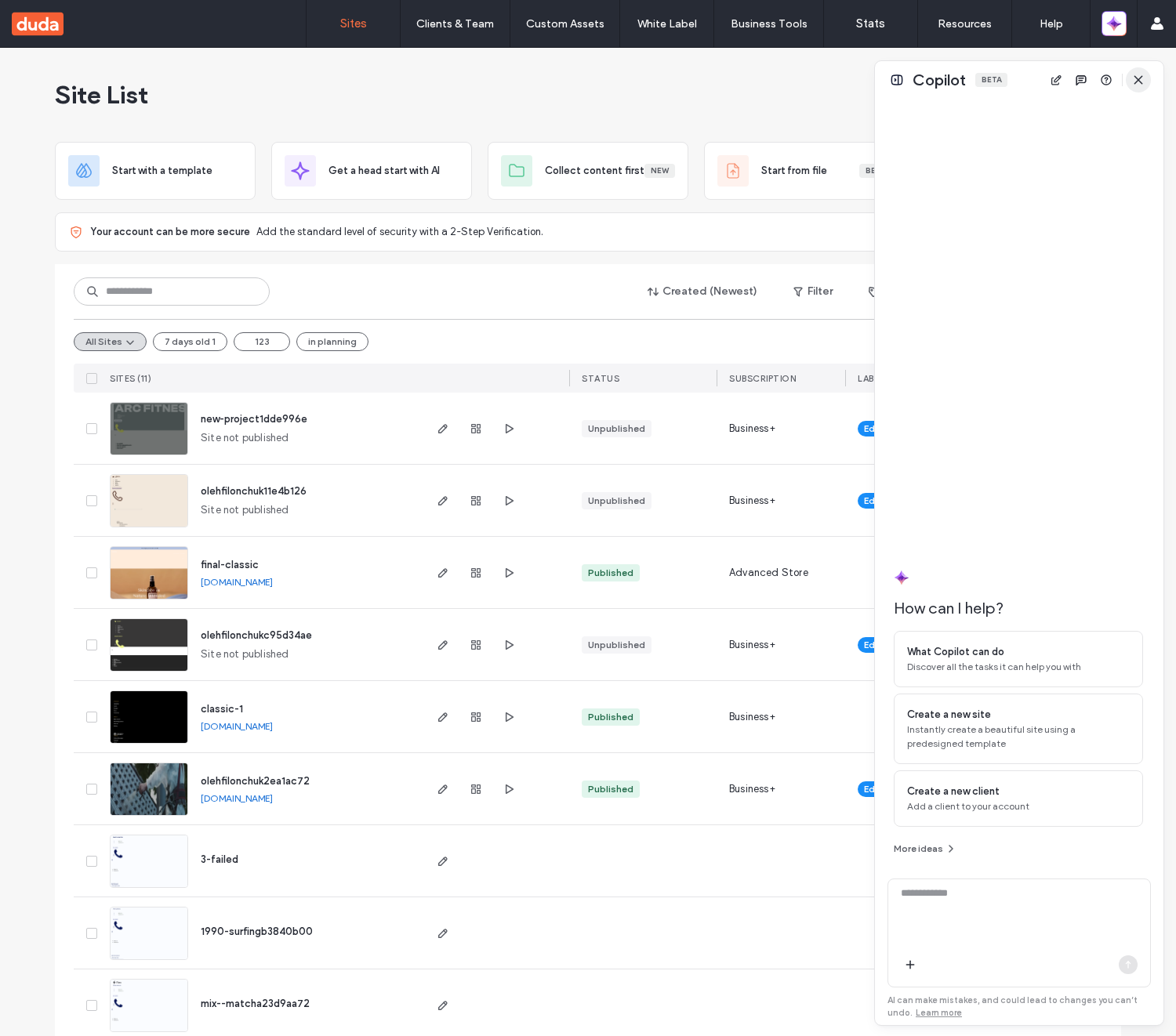
click at [1140, 88] on span "button" at bounding box center [1138, 79] width 25 height 25
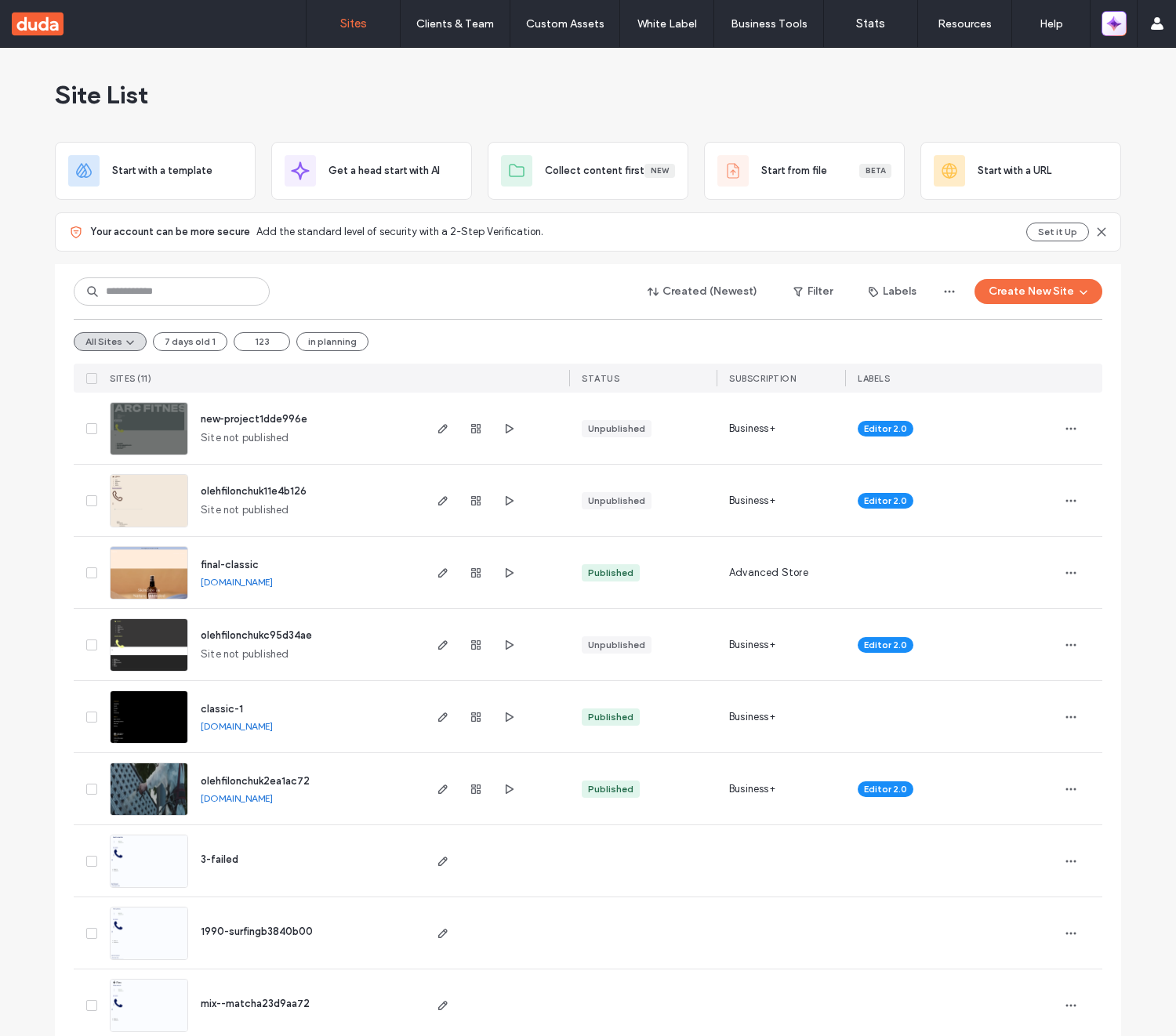
click at [1120, 22] on icon "button" at bounding box center [1114, 23] width 15 height 15
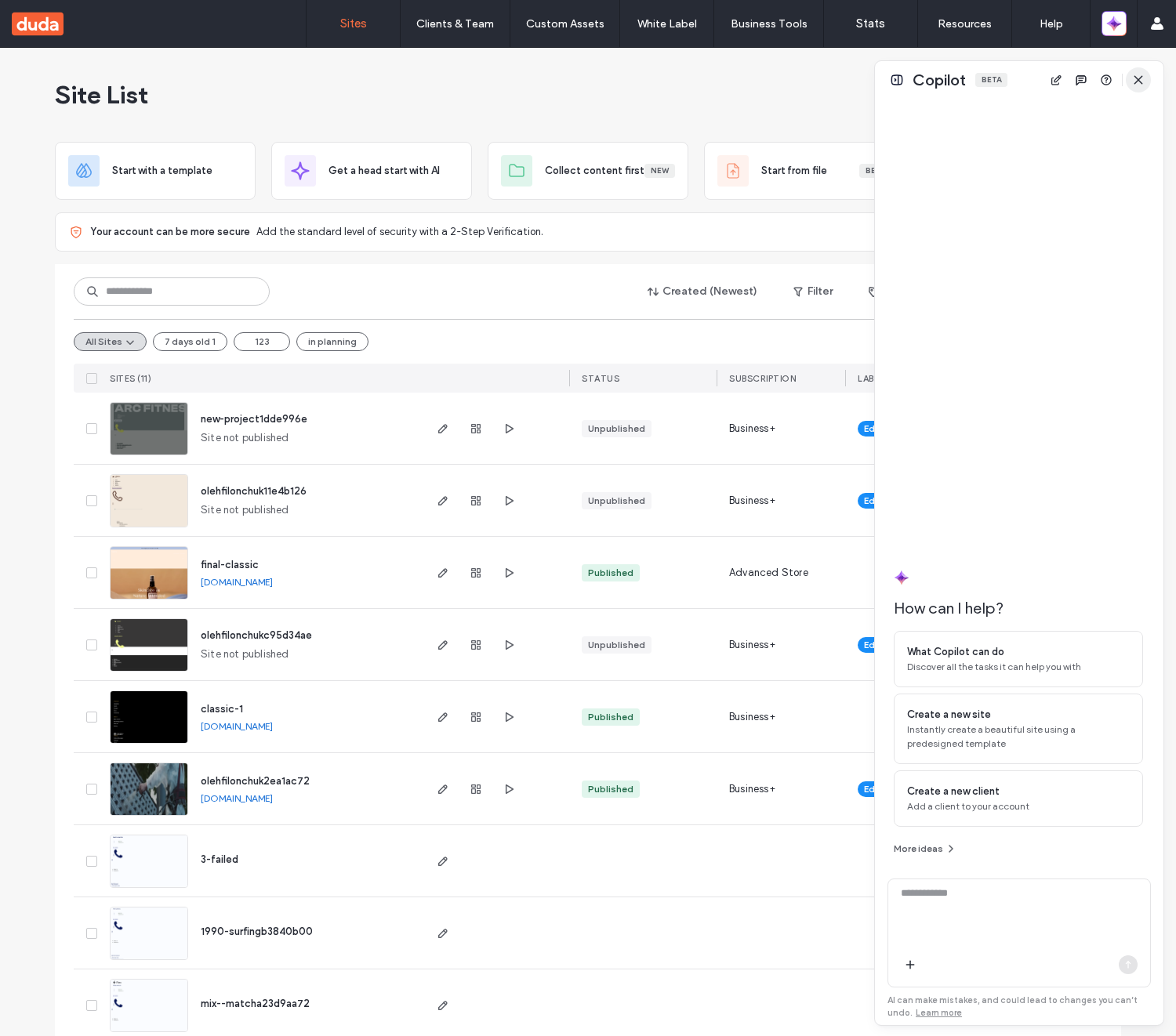
click at [1139, 83] on icon "button" at bounding box center [1138, 79] width 12 height 12
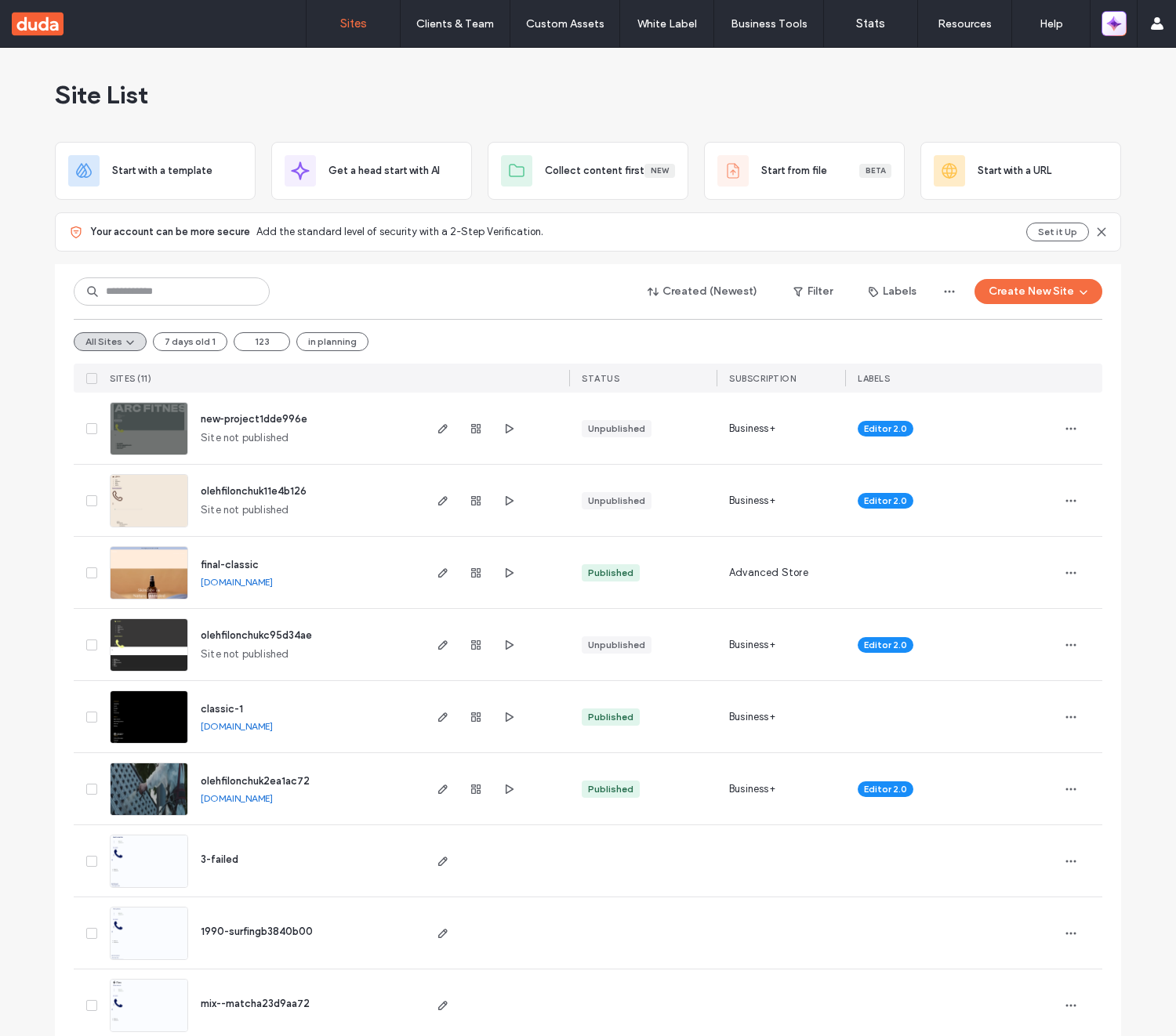
click at [1107, 15] on icon "button" at bounding box center [1114, 23] width 15 height 15
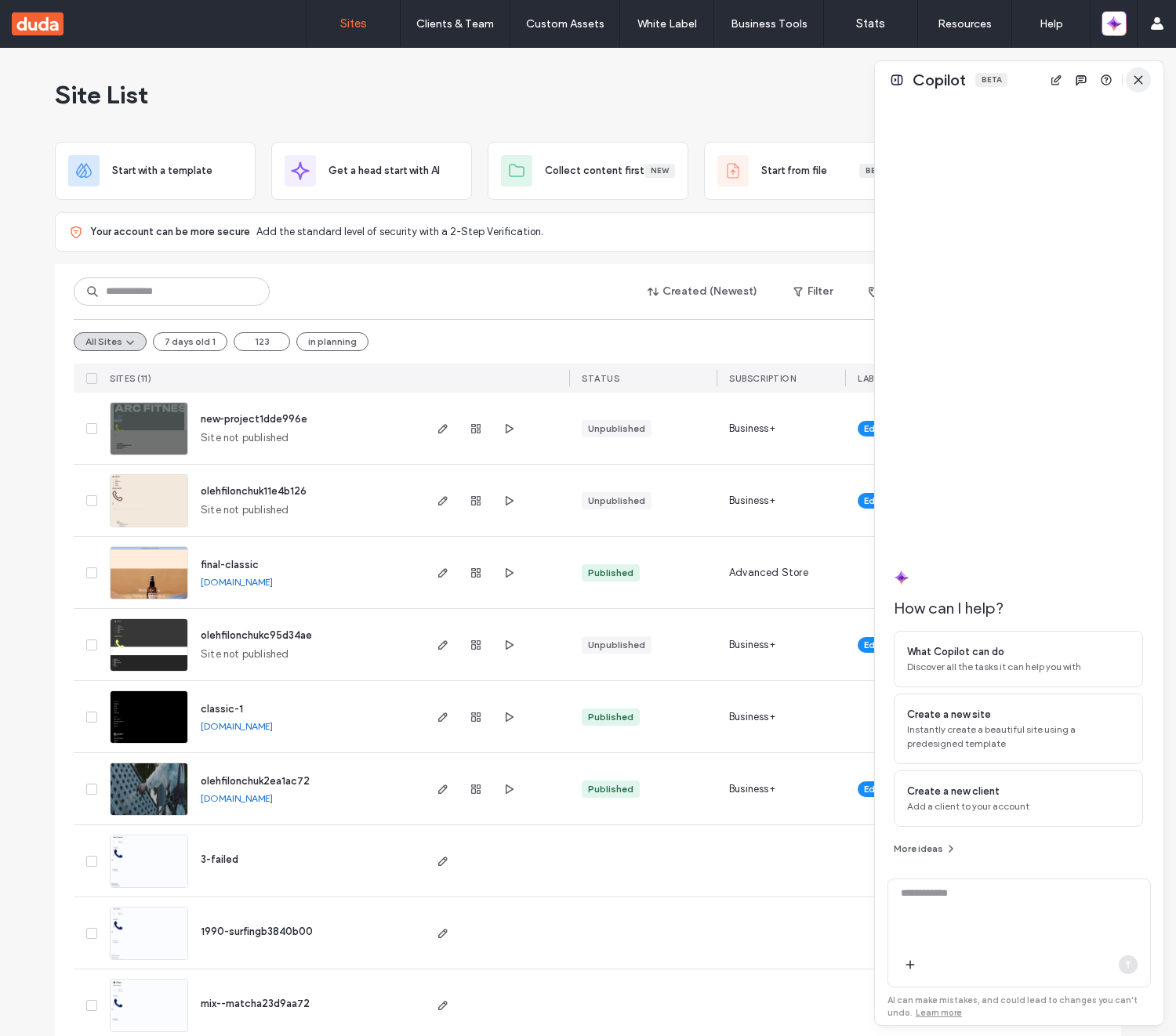
click at [1135, 87] on span "button" at bounding box center [1138, 79] width 25 height 25
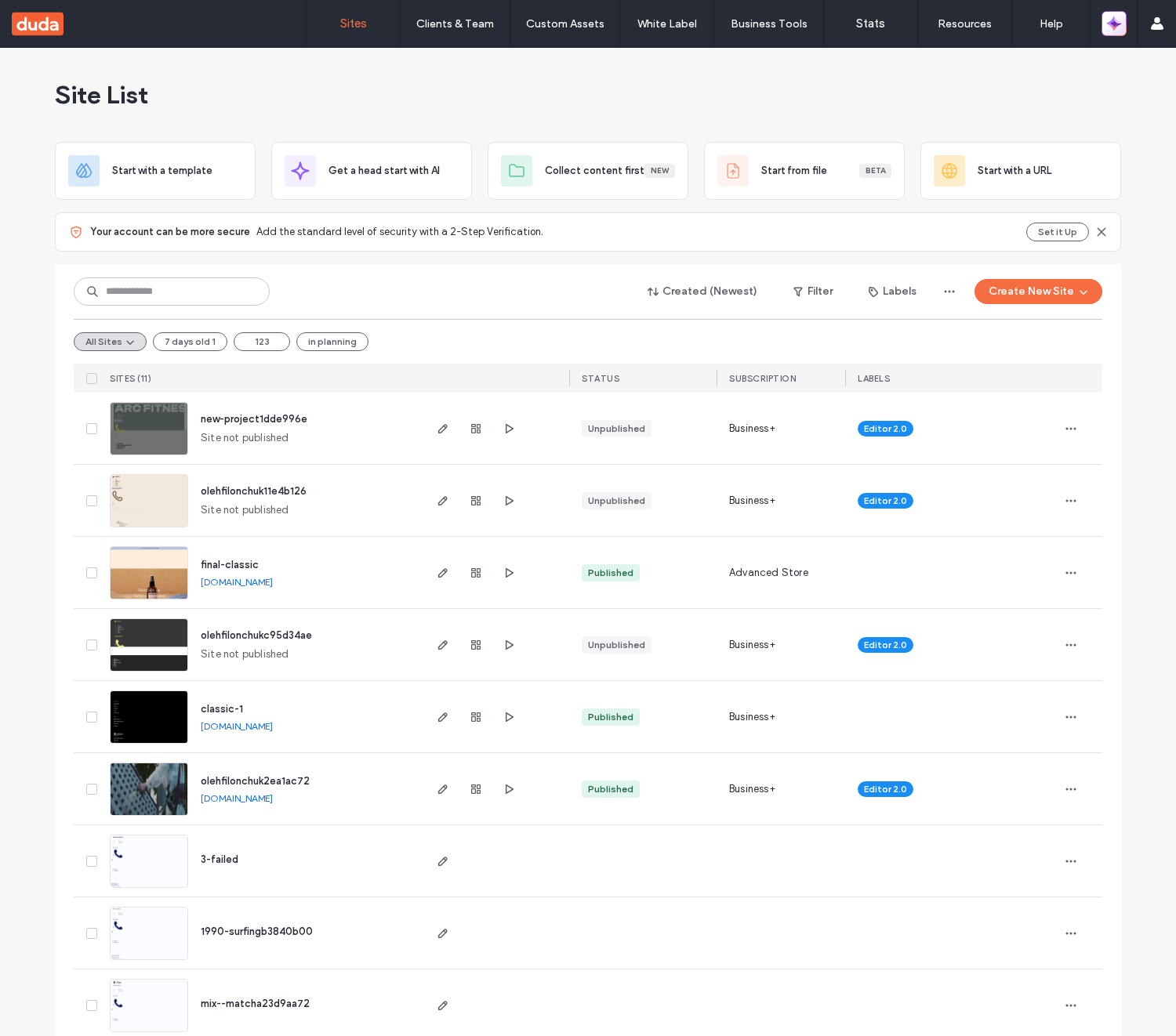
click at [1123, 29] on button "button" at bounding box center [1114, 23] width 25 height 25
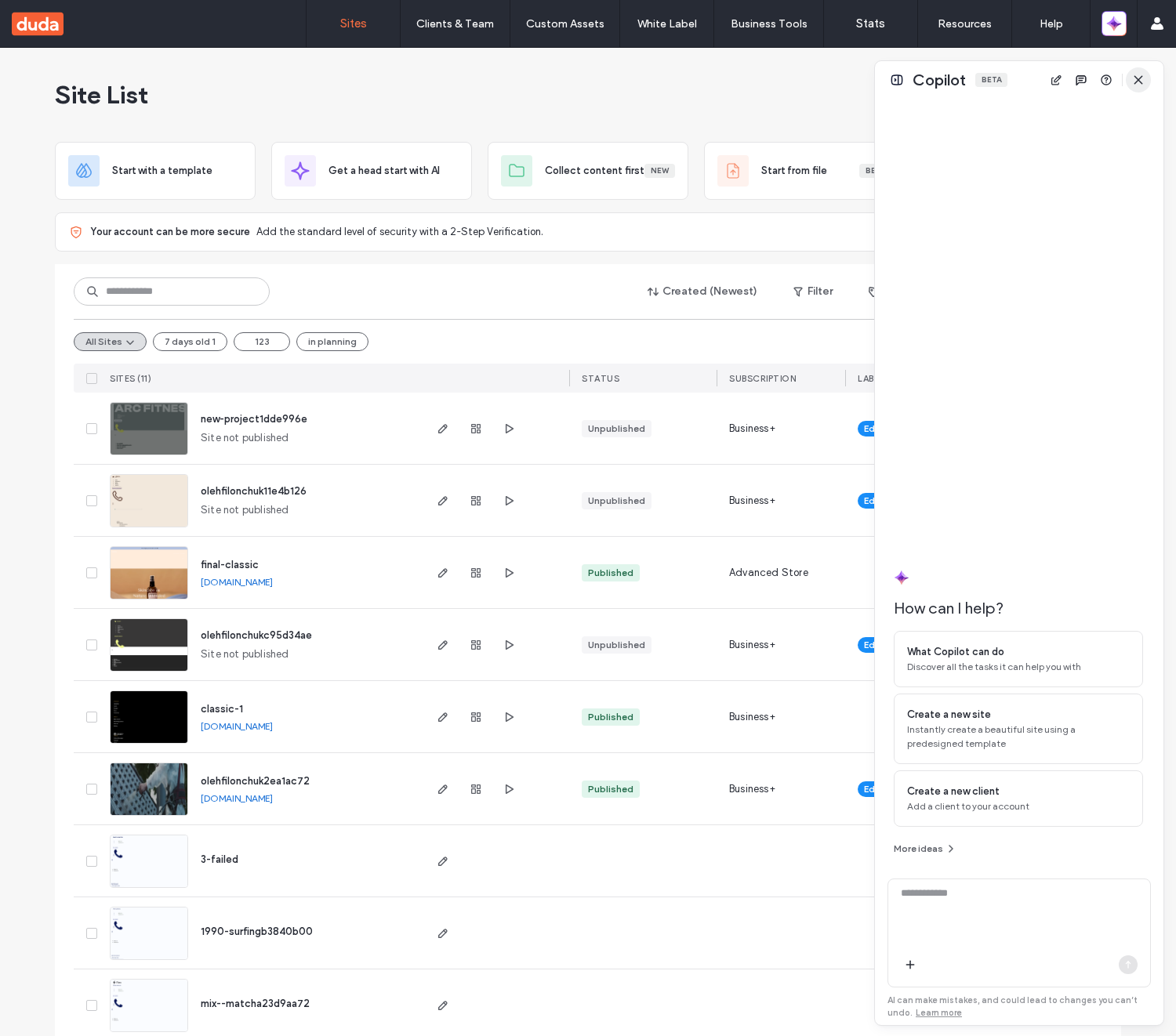
click at [1132, 72] on span "button" at bounding box center [1138, 79] width 25 height 25
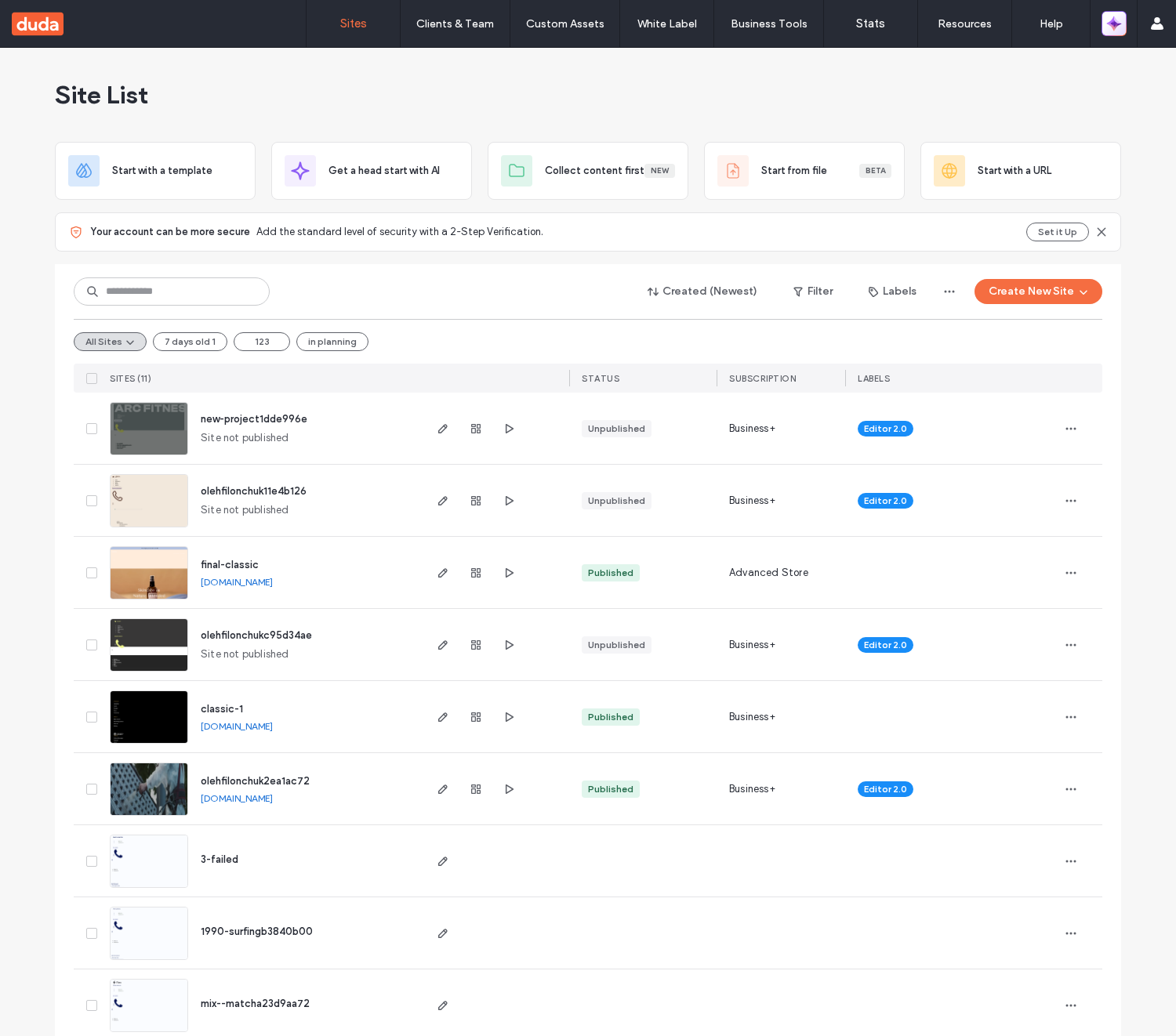
click at [1116, 21] on icon "button" at bounding box center [1117, 19] width 7 height 7
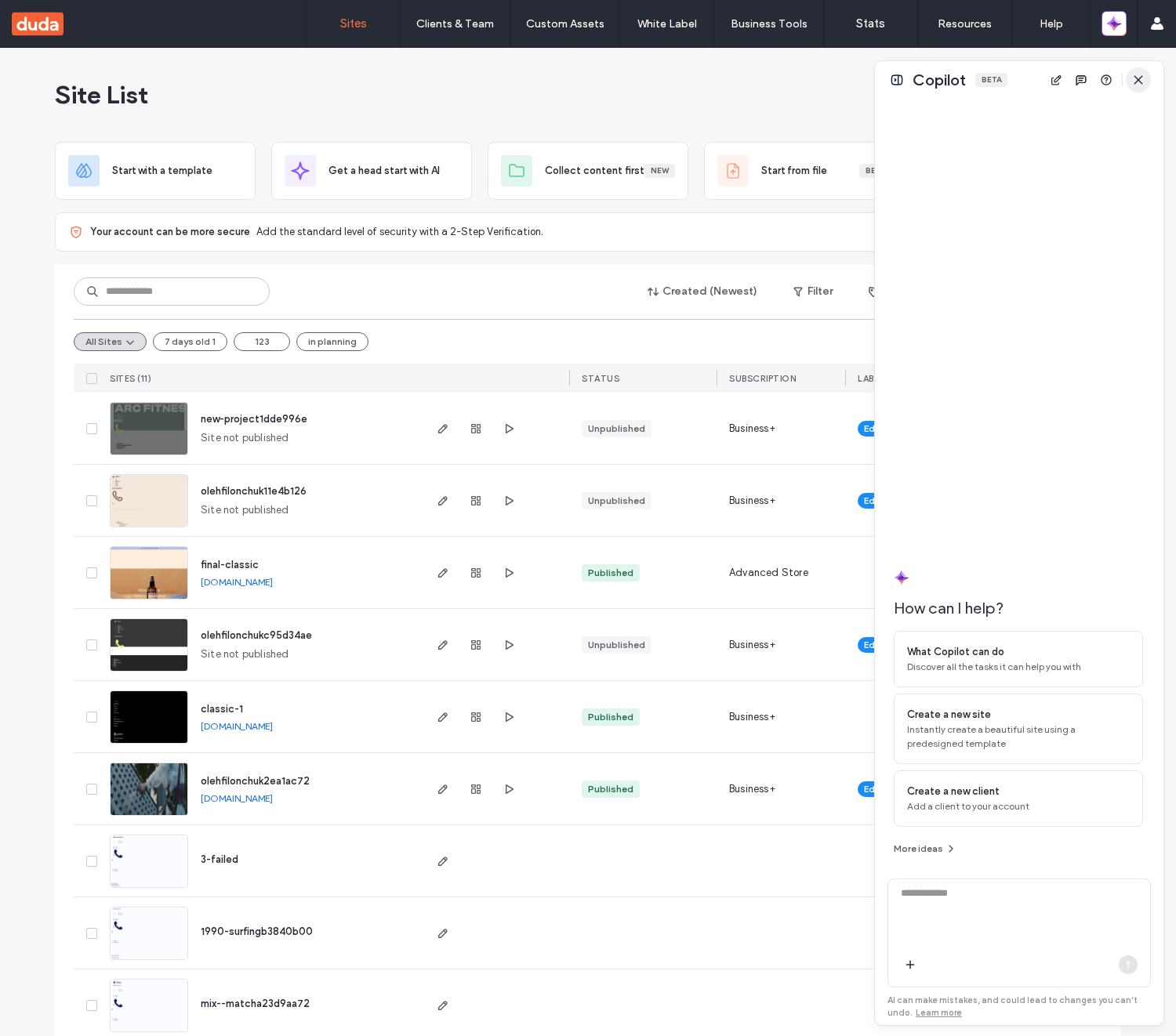
click at [1128, 80] on span "button" at bounding box center [1138, 79] width 25 height 25
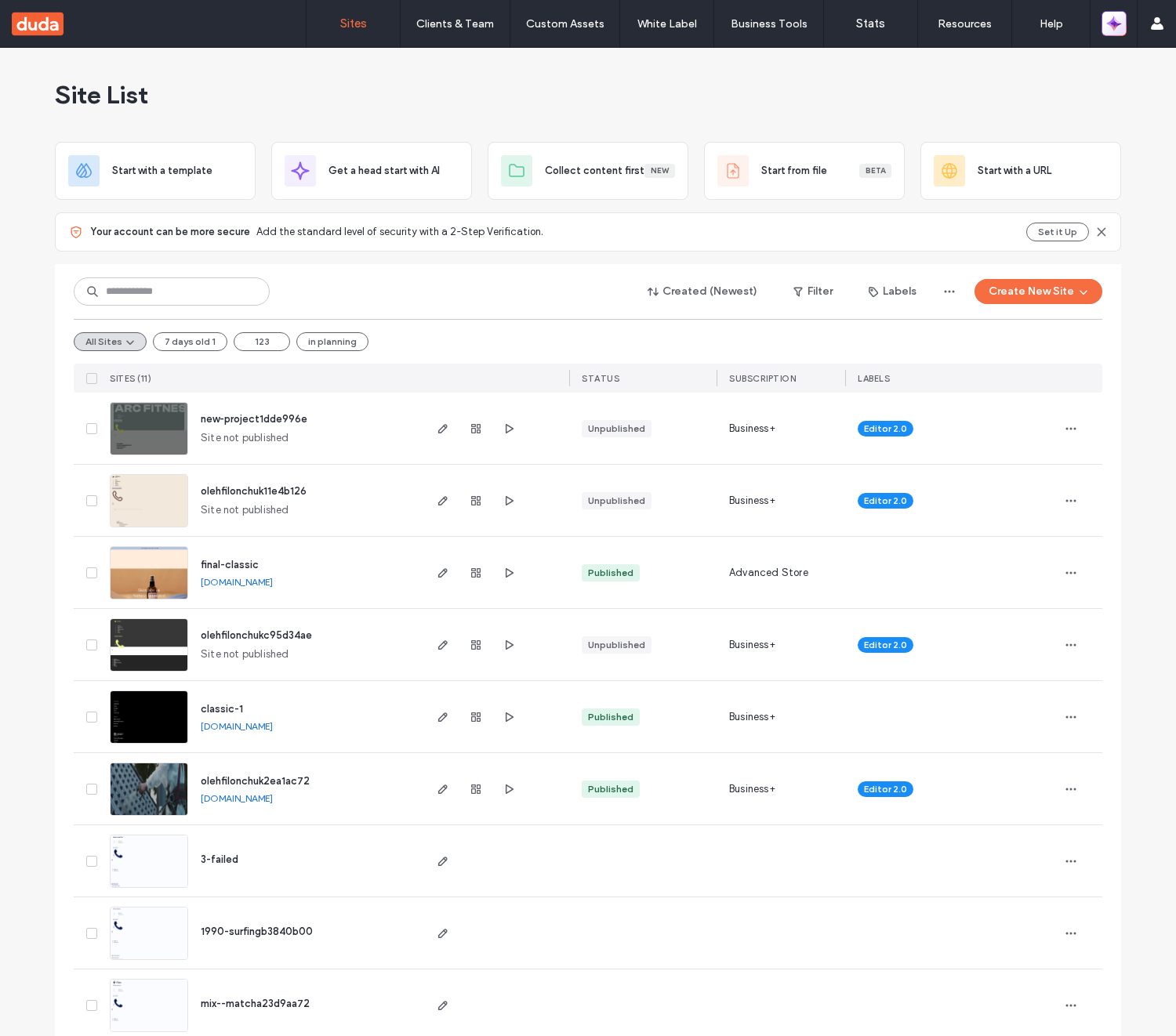
click at [1113, 32] on span "button" at bounding box center [1114, 23] width 14 height 22
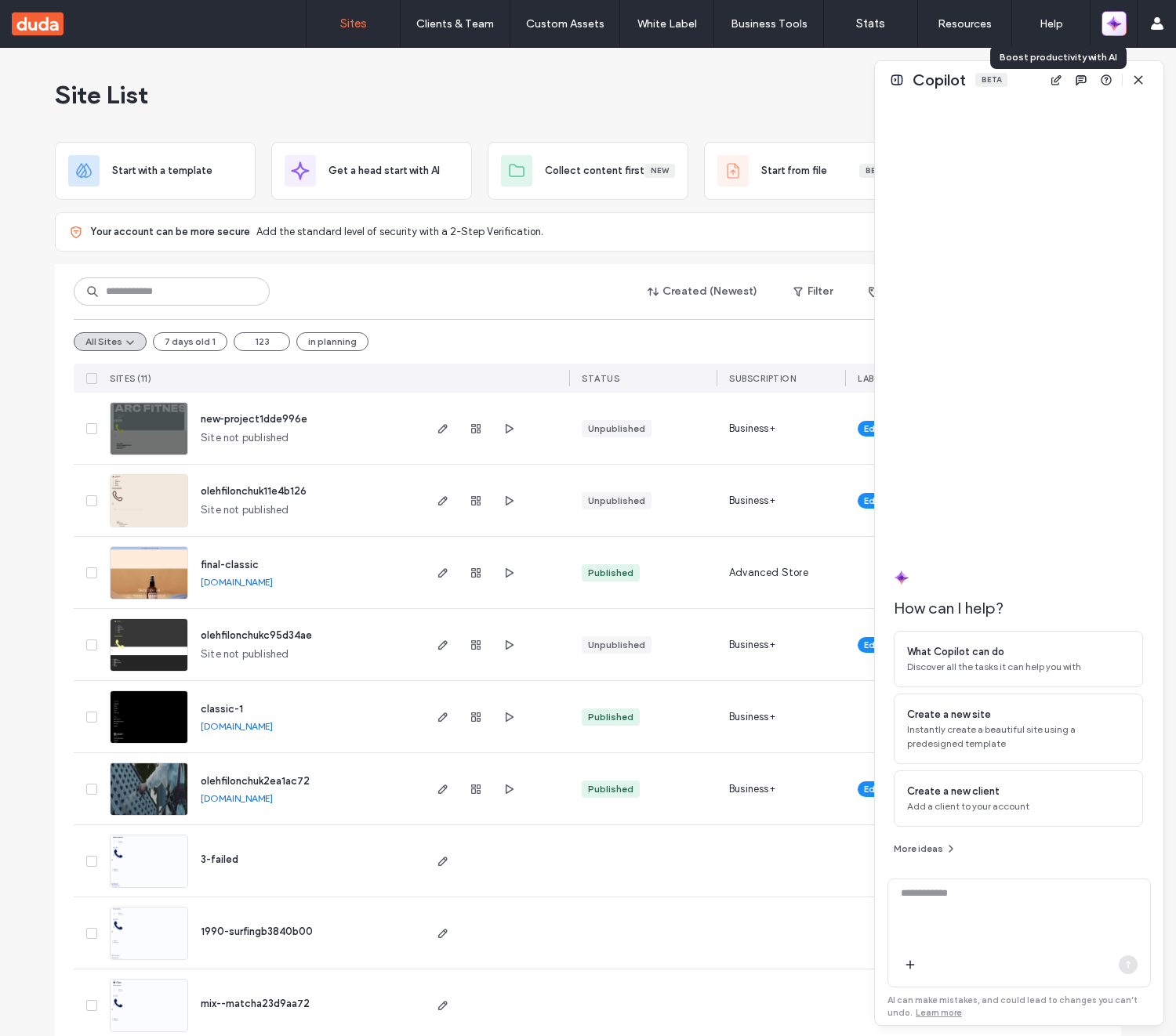
click at [1113, 32] on span "button" at bounding box center [1114, 23] width 14 height 22
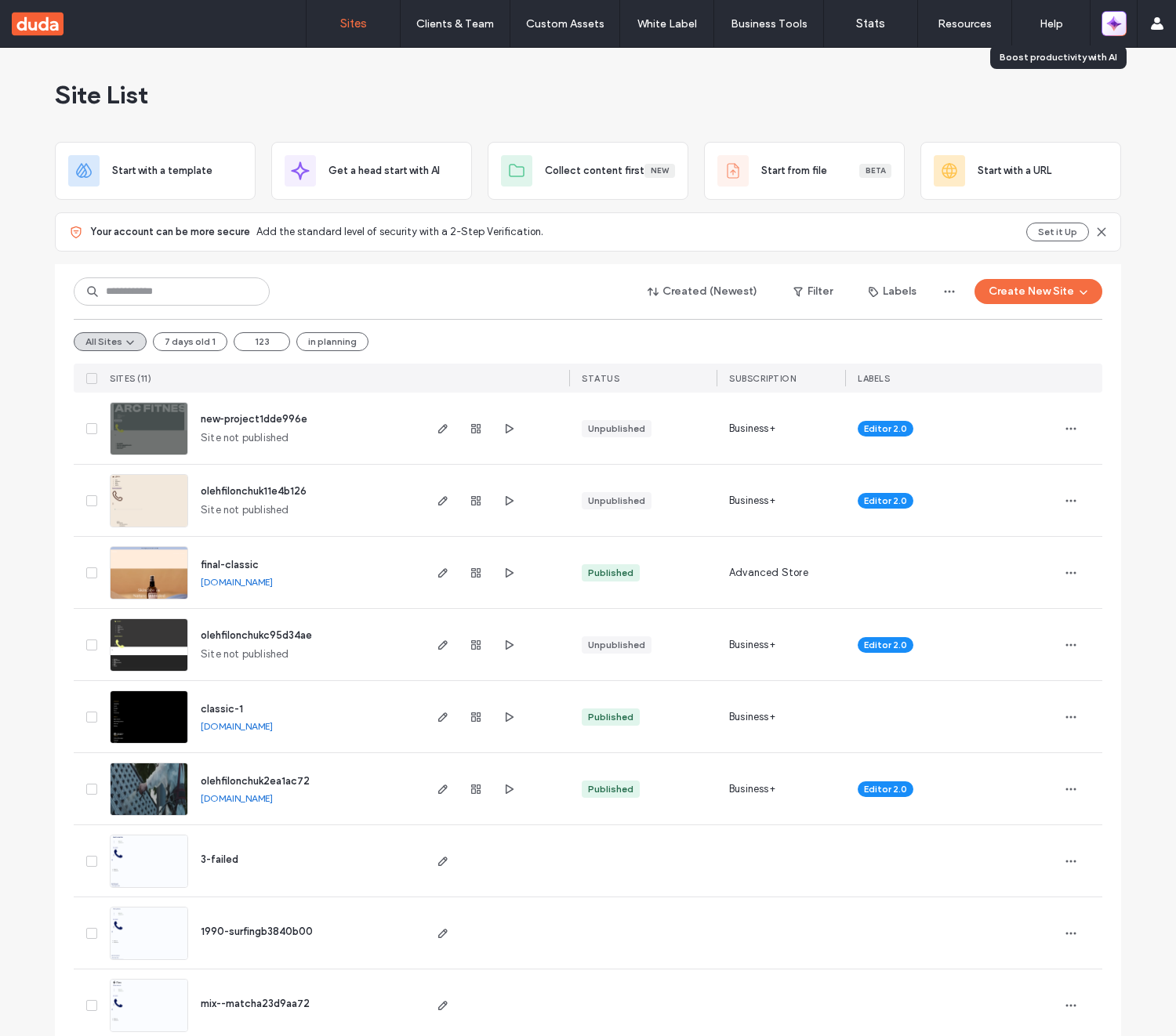
click at [1113, 32] on span "button" at bounding box center [1114, 23] width 14 height 22
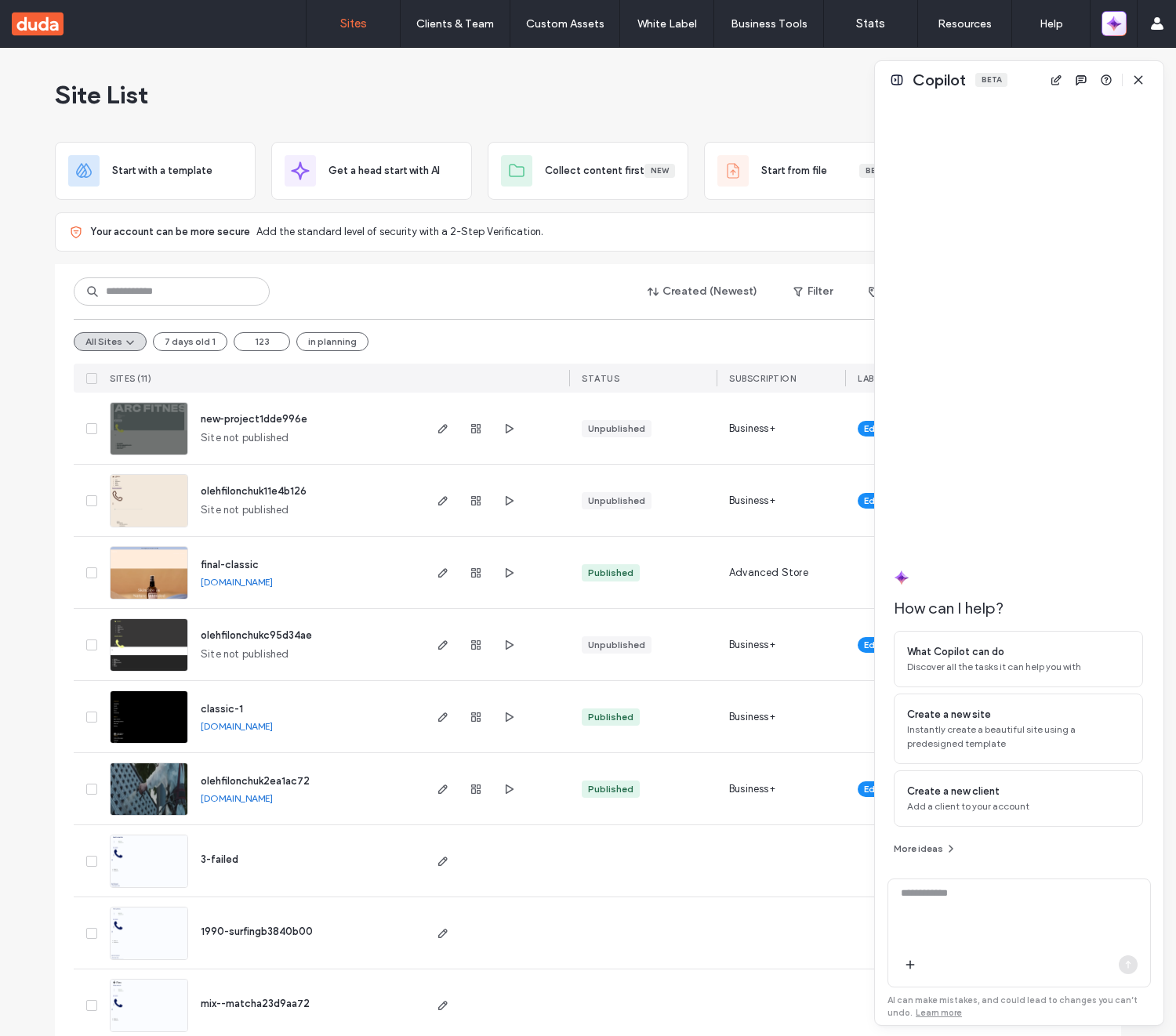
click at [1113, 32] on span "button" at bounding box center [1114, 23] width 14 height 22
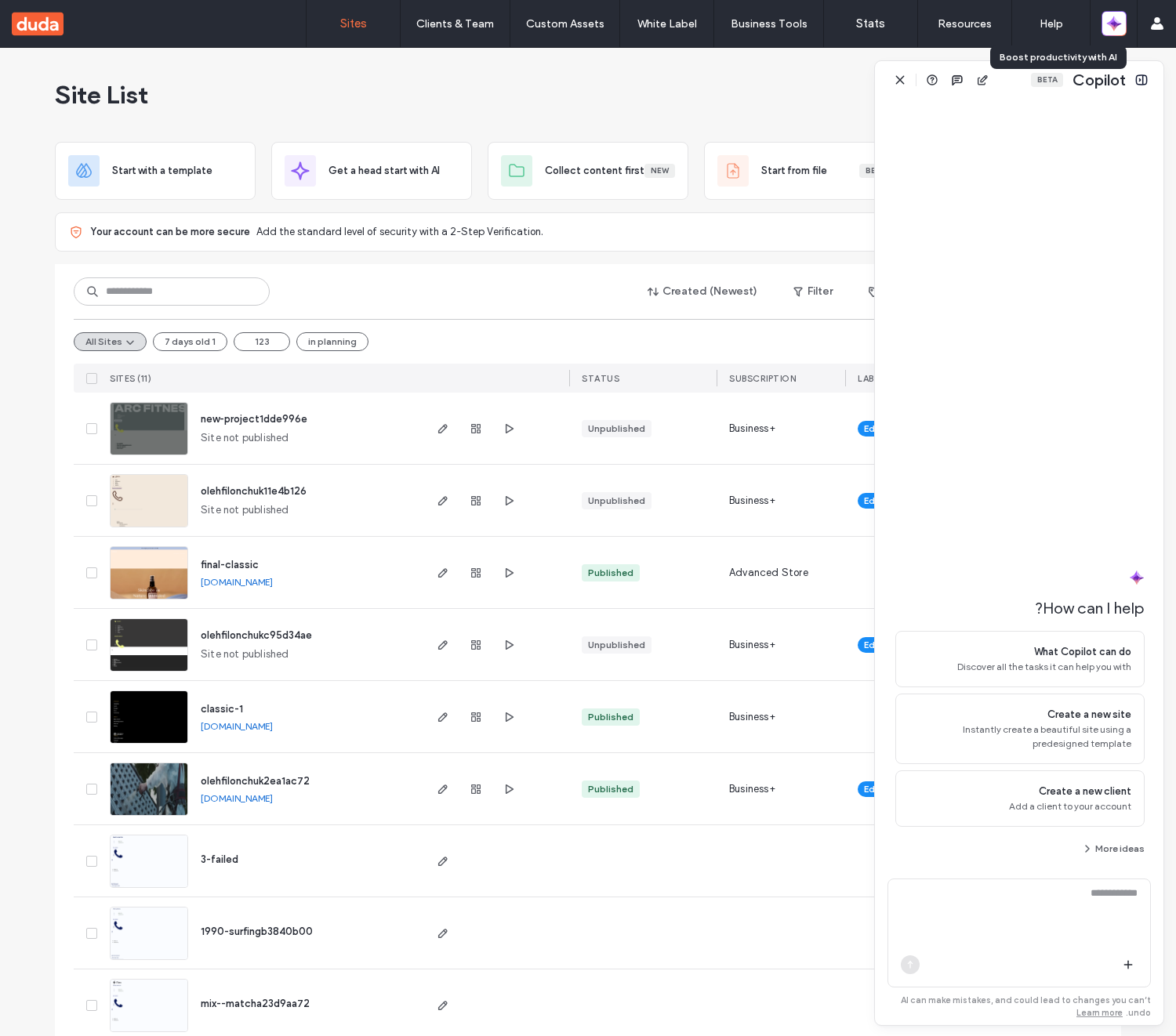
click at [1119, 24] on icon "button" at bounding box center [1117, 27] width 7 height 7
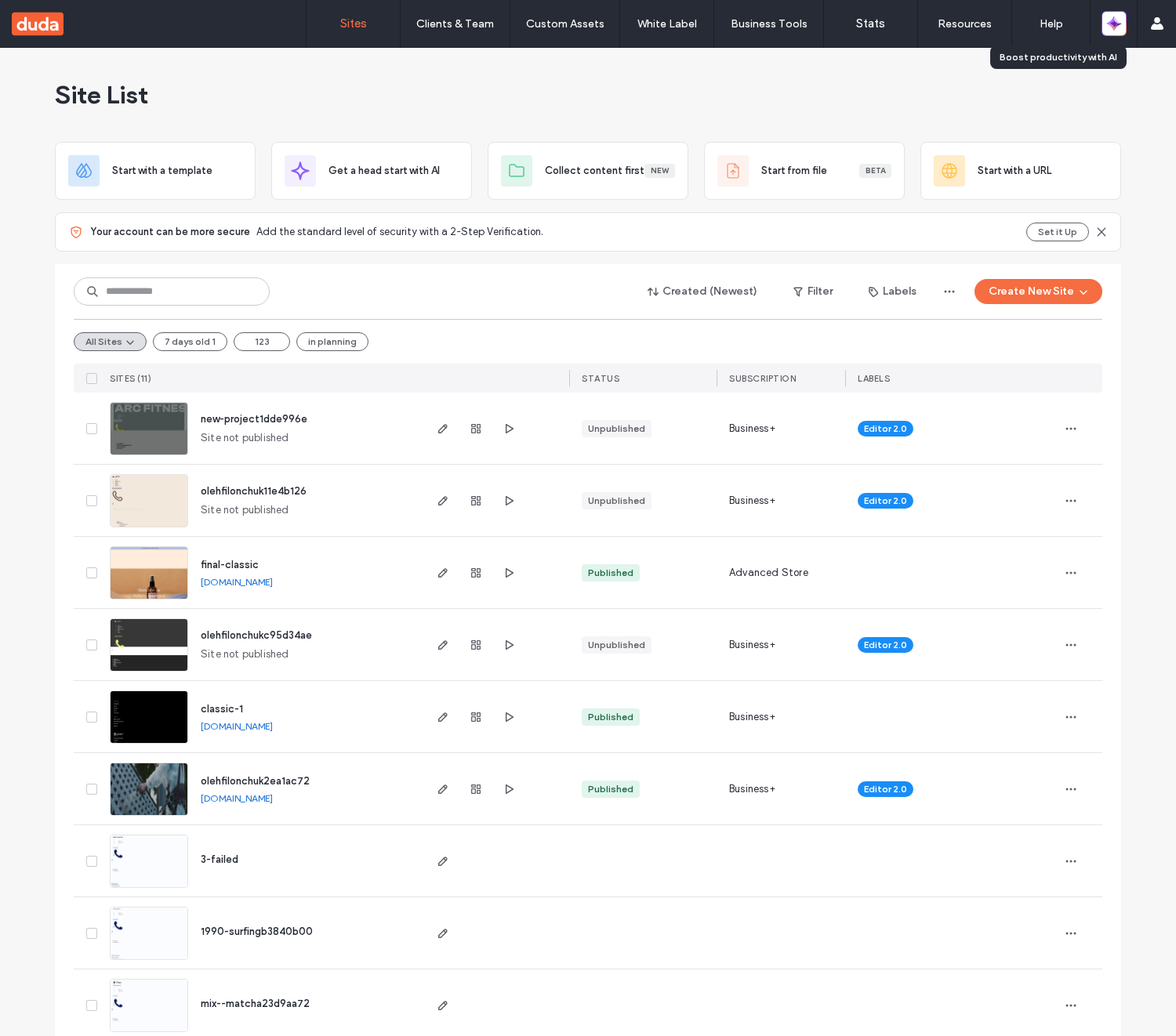
click at [1119, 24] on icon "button" at bounding box center [1117, 27] width 7 height 7
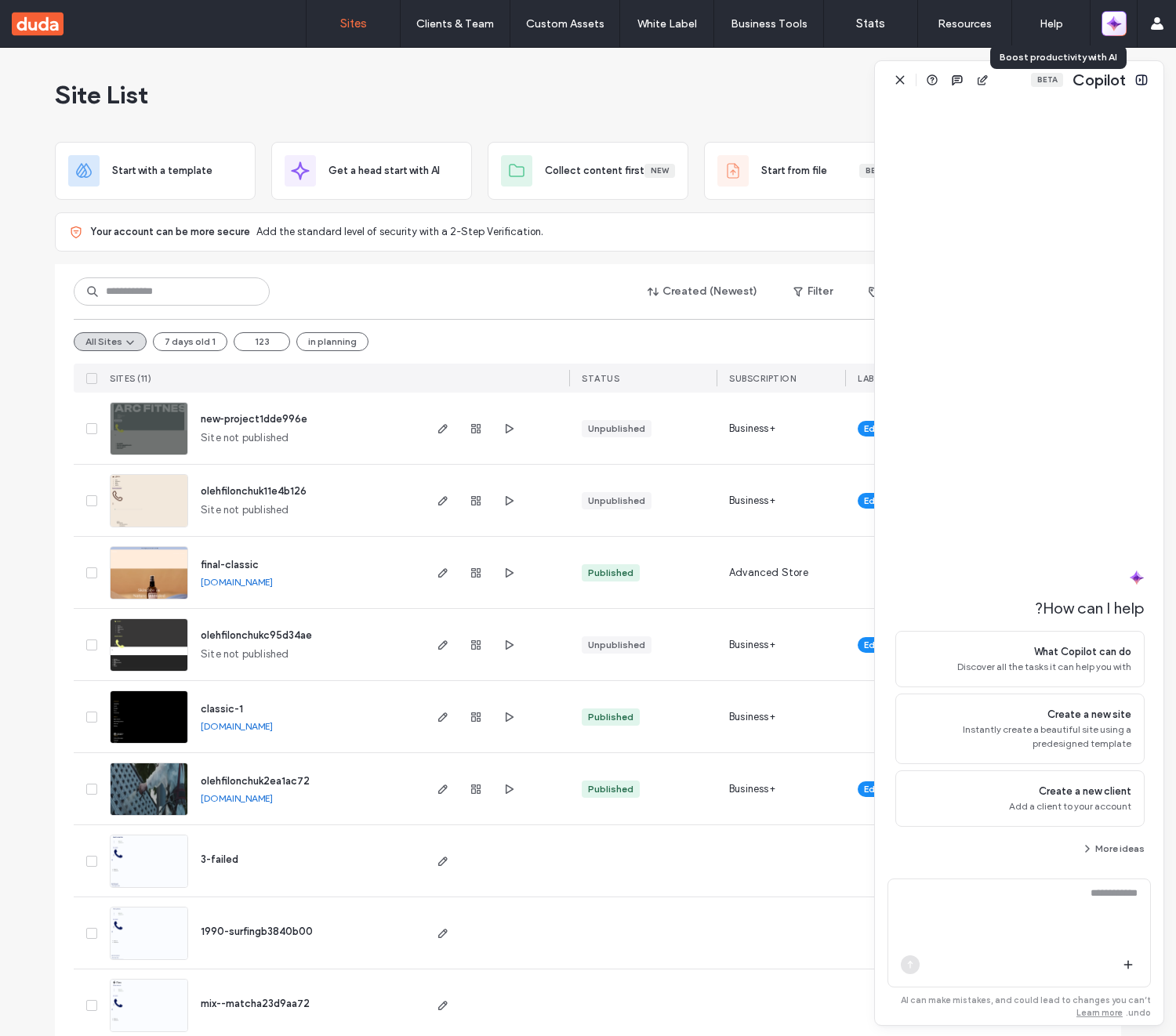
click at [1119, 25] on icon "button" at bounding box center [1114, 23] width 15 height 15
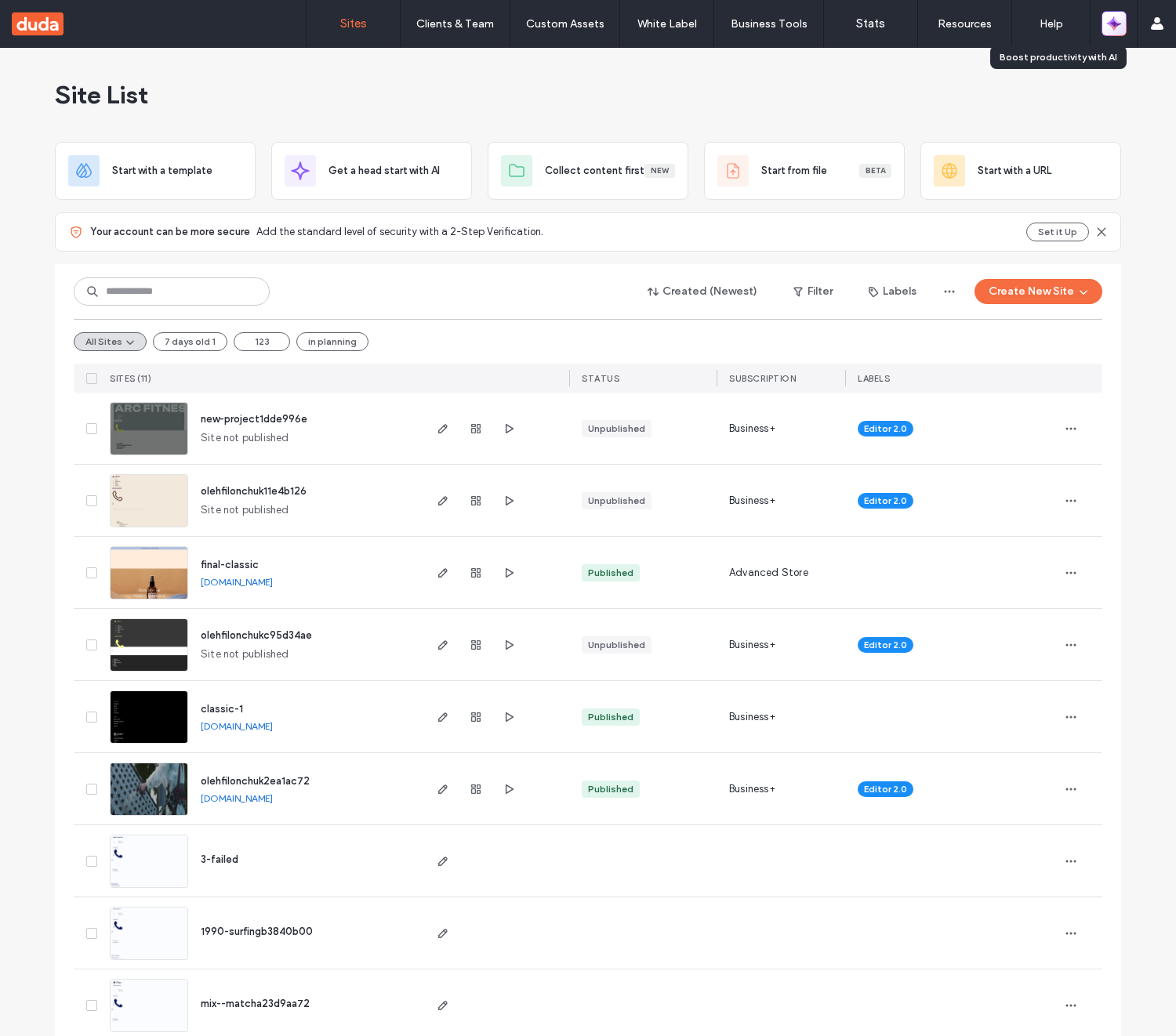
click at [1119, 25] on icon "button" at bounding box center [1114, 23] width 15 height 15
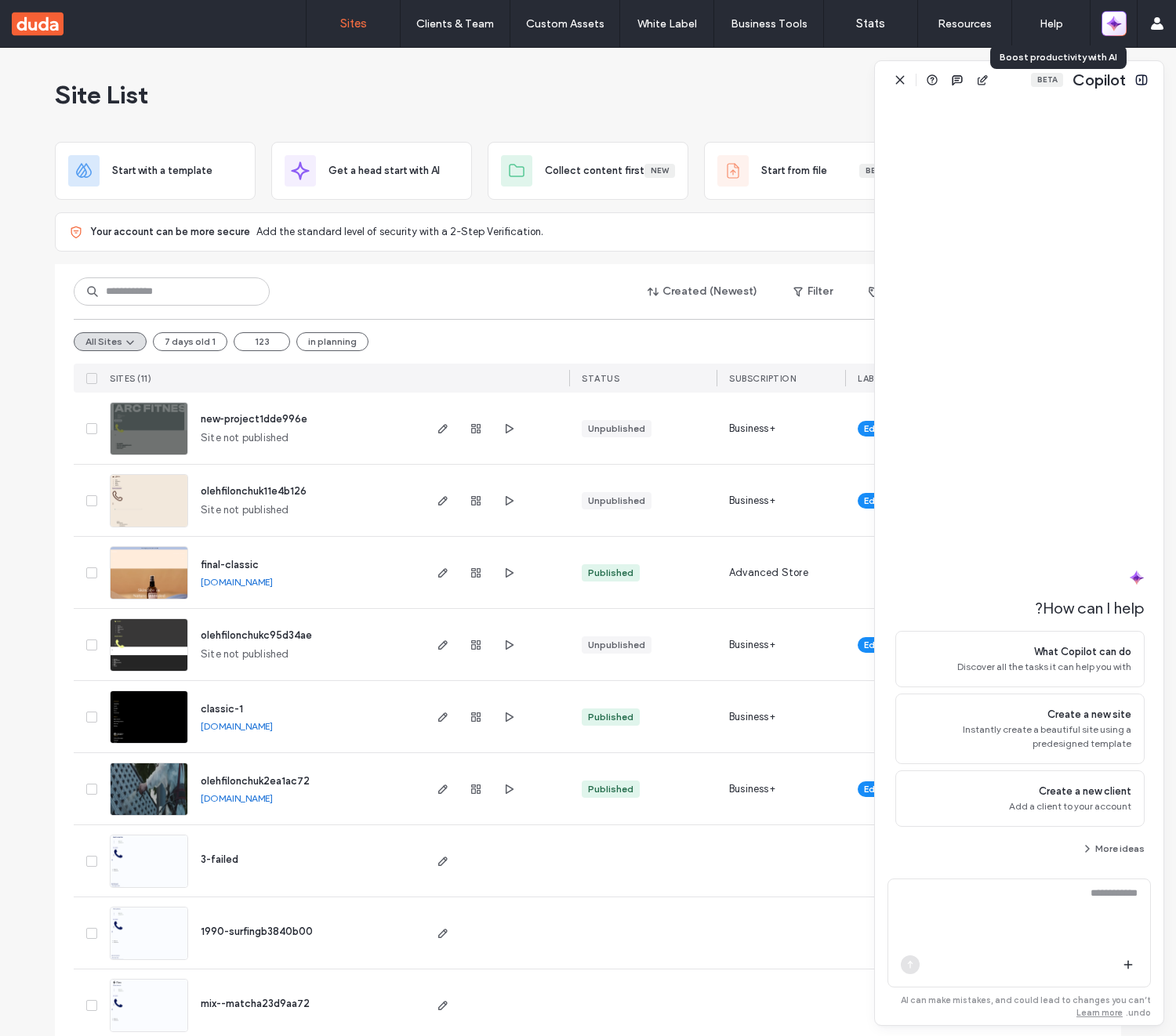
click at [1119, 25] on icon "button" at bounding box center [1114, 23] width 15 height 15
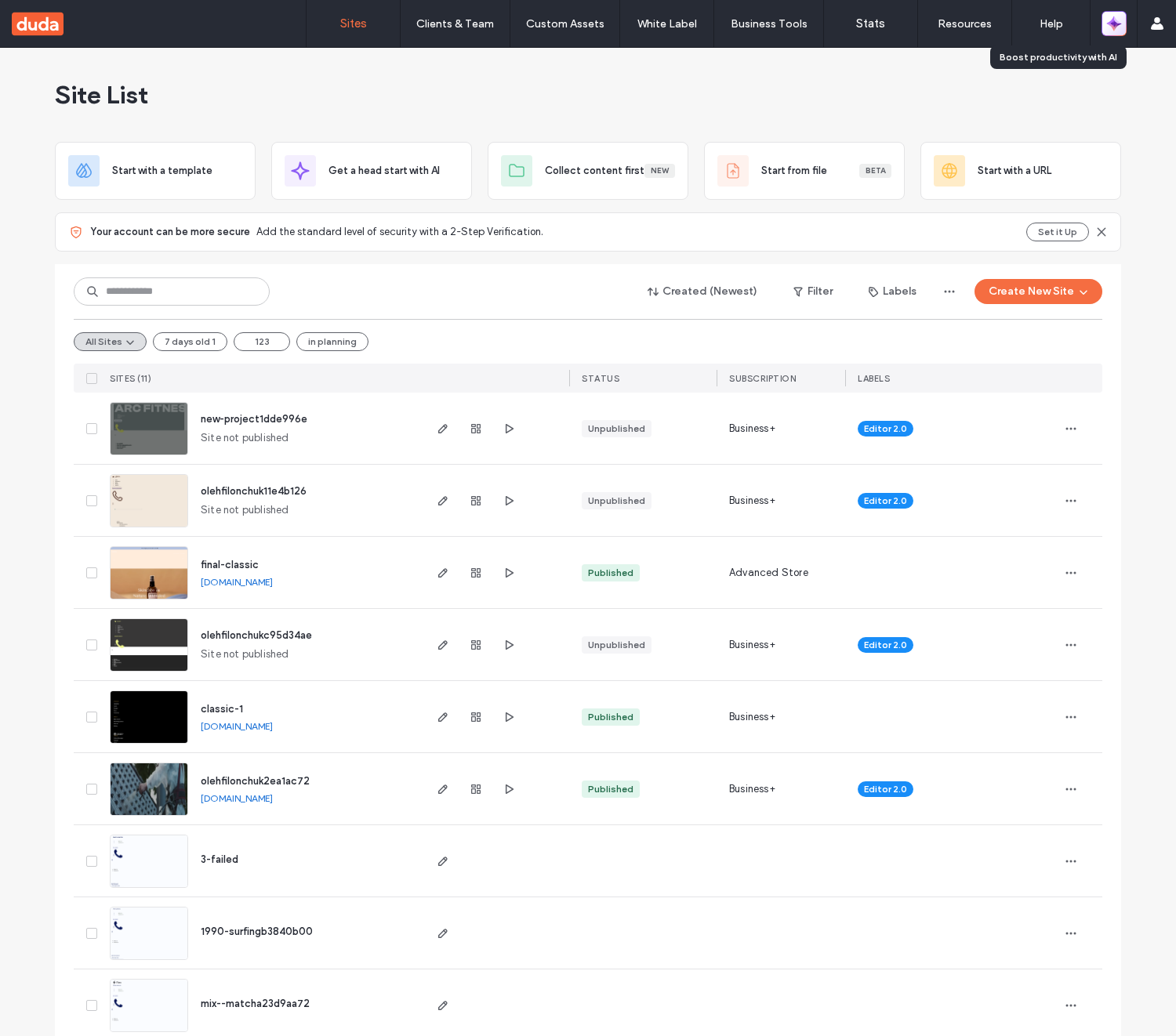
click at [1119, 25] on icon "button" at bounding box center [1114, 23] width 15 height 15
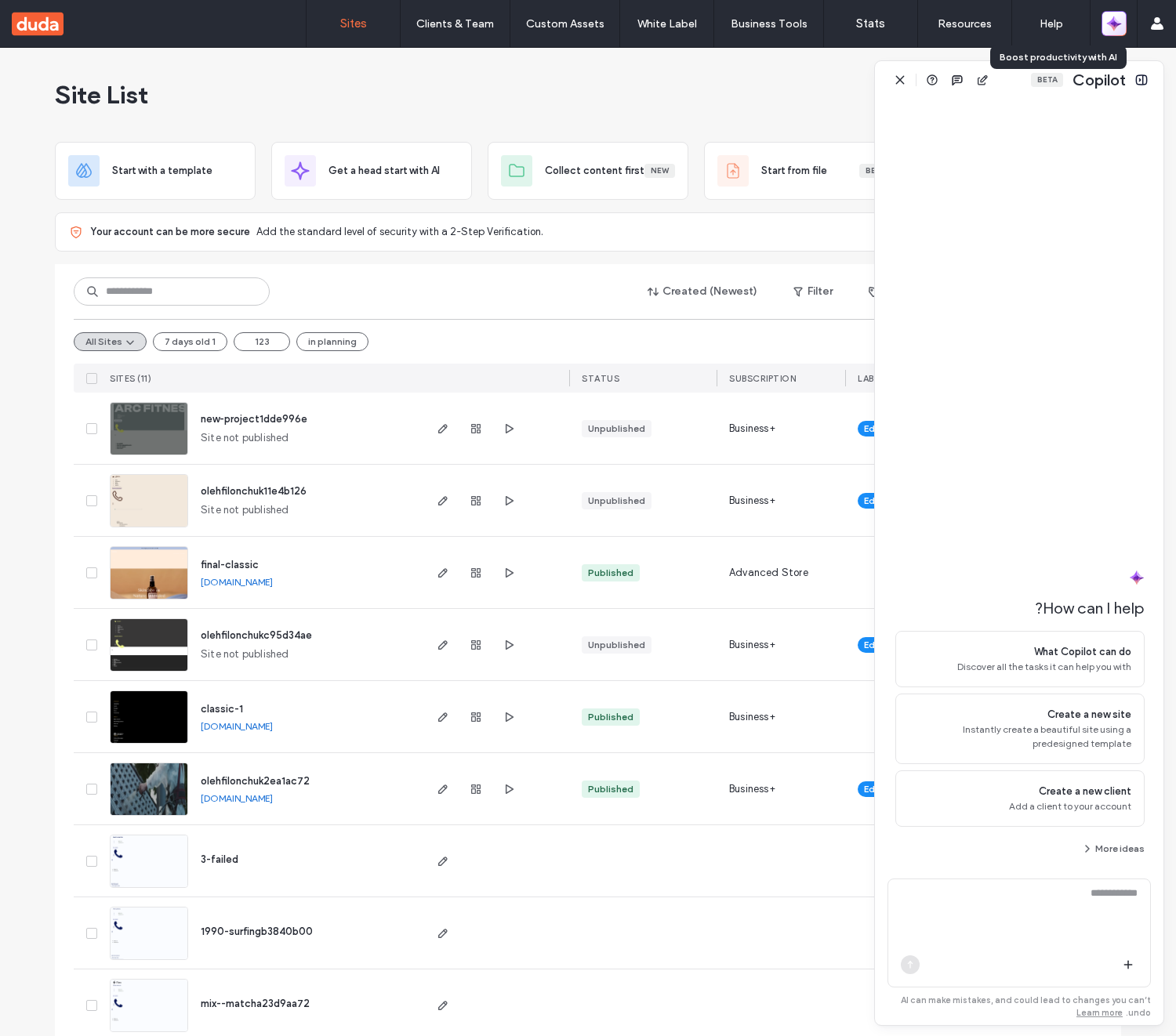
click at [1119, 25] on icon "button" at bounding box center [1114, 23] width 15 height 15
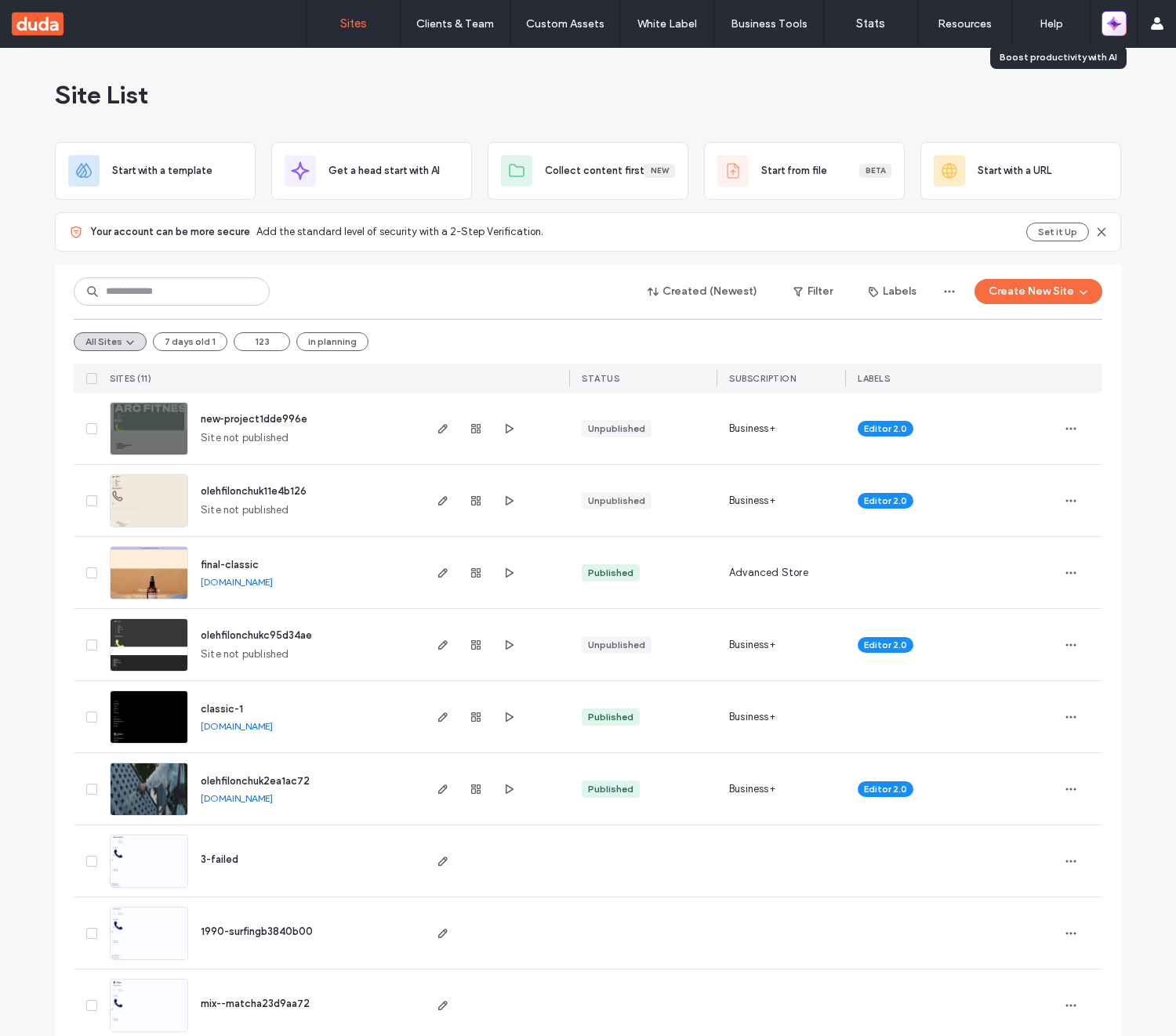
click at [1119, 25] on icon "button" at bounding box center [1114, 23] width 15 height 15
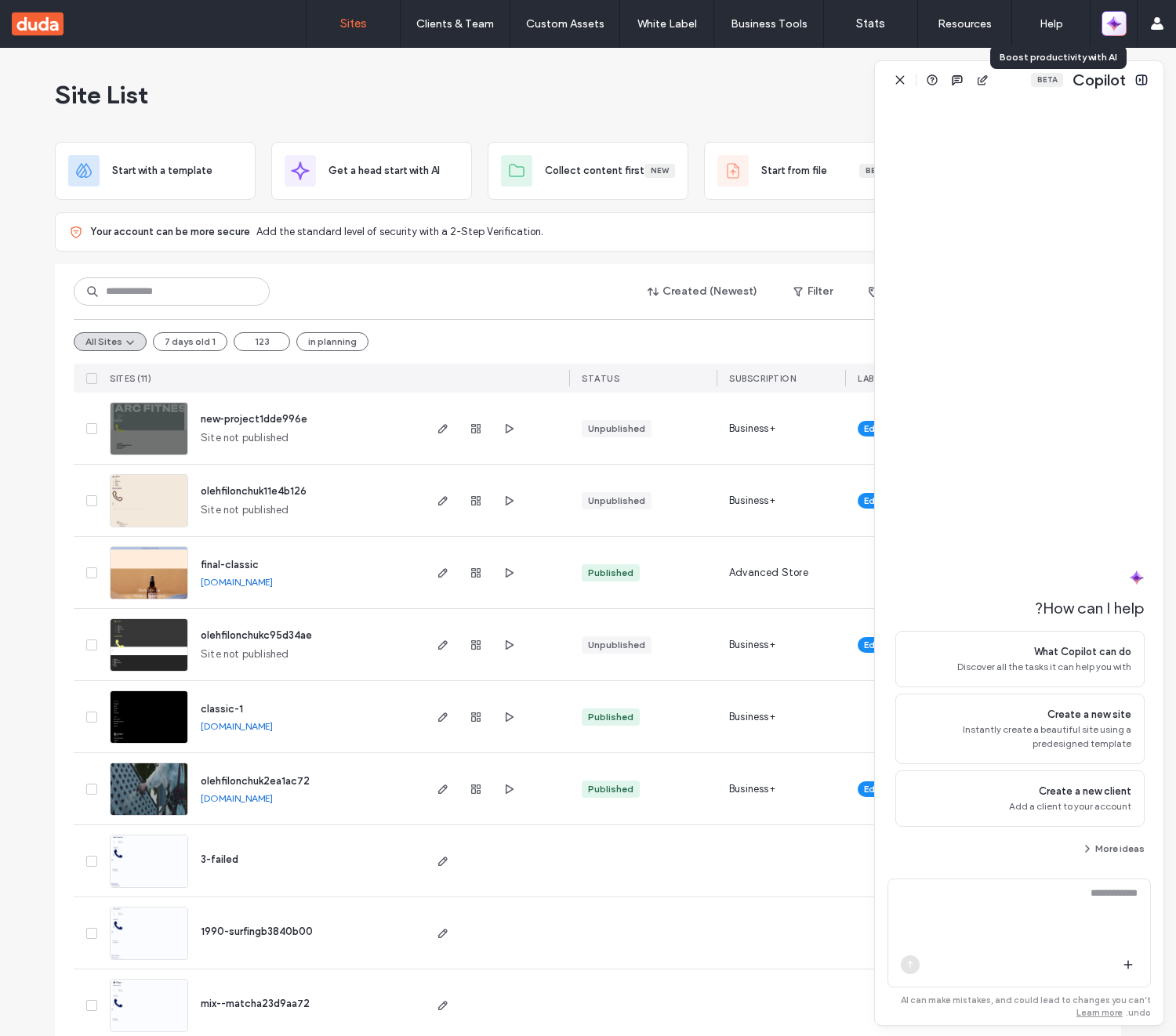
click at [1119, 25] on icon "button" at bounding box center [1114, 23] width 15 height 15
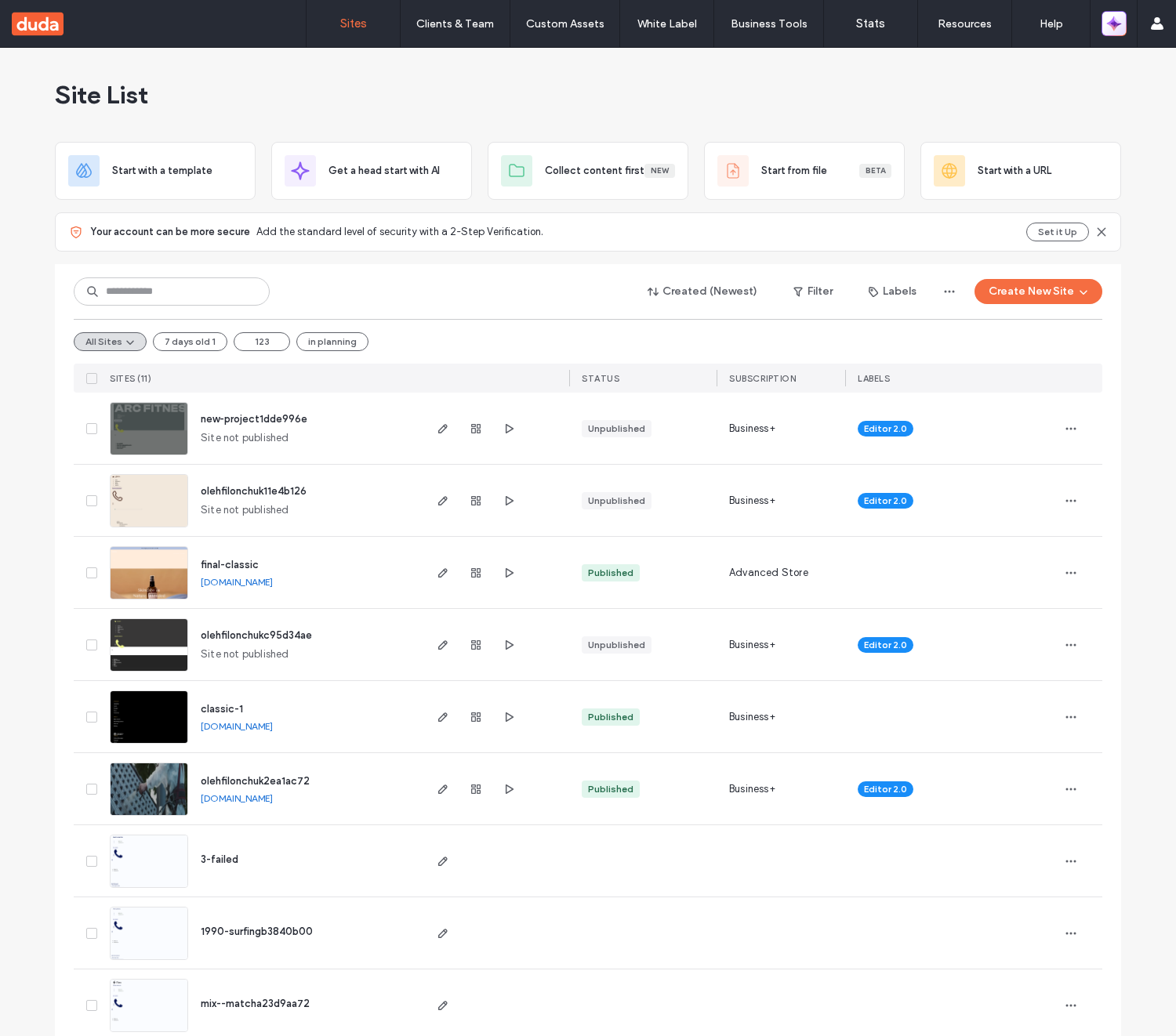
click at [1119, 15] on icon "button" at bounding box center [1114, 23] width 15 height 15
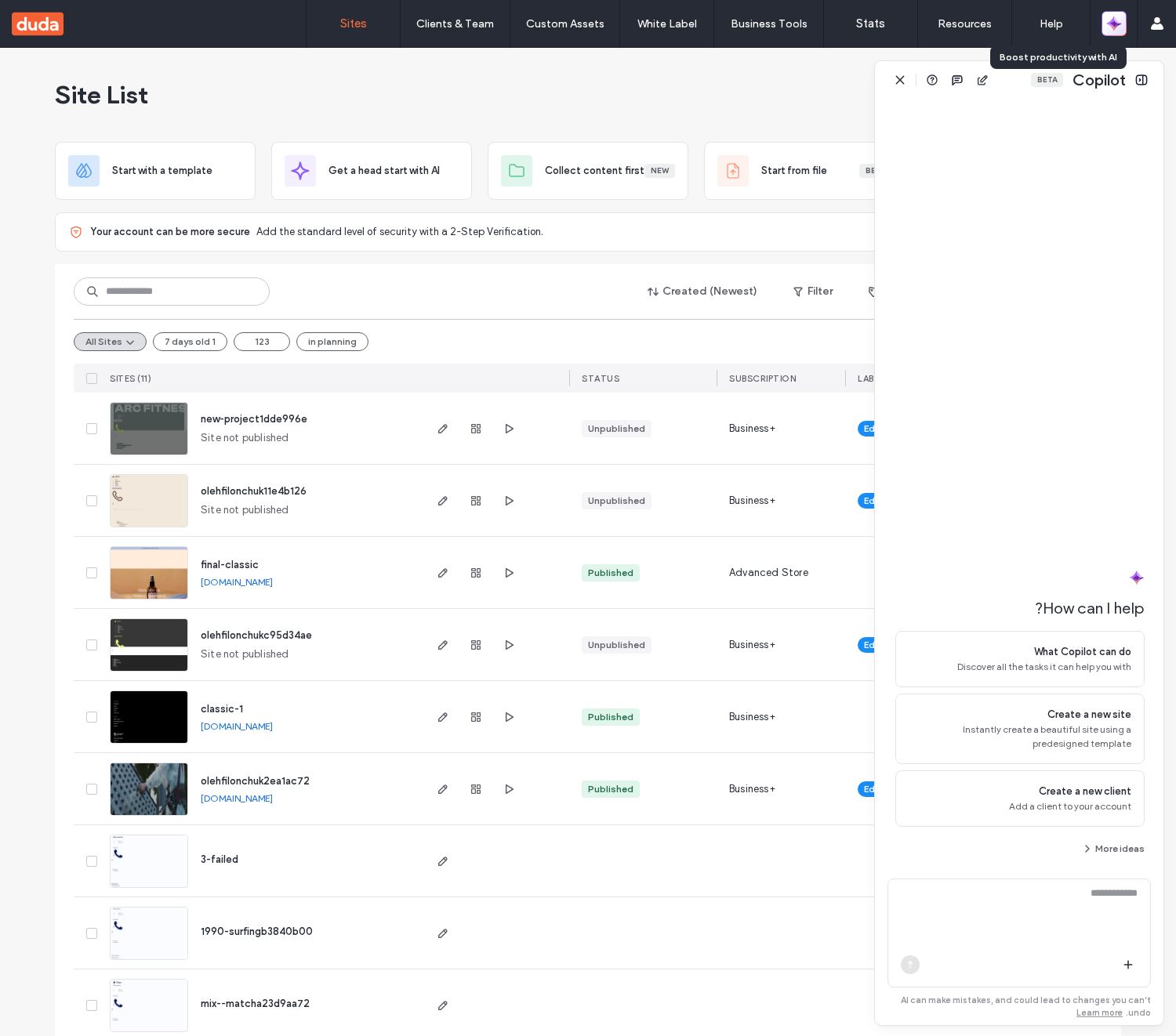
click at [1119, 17] on icon "button" at bounding box center [1114, 23] width 15 height 15
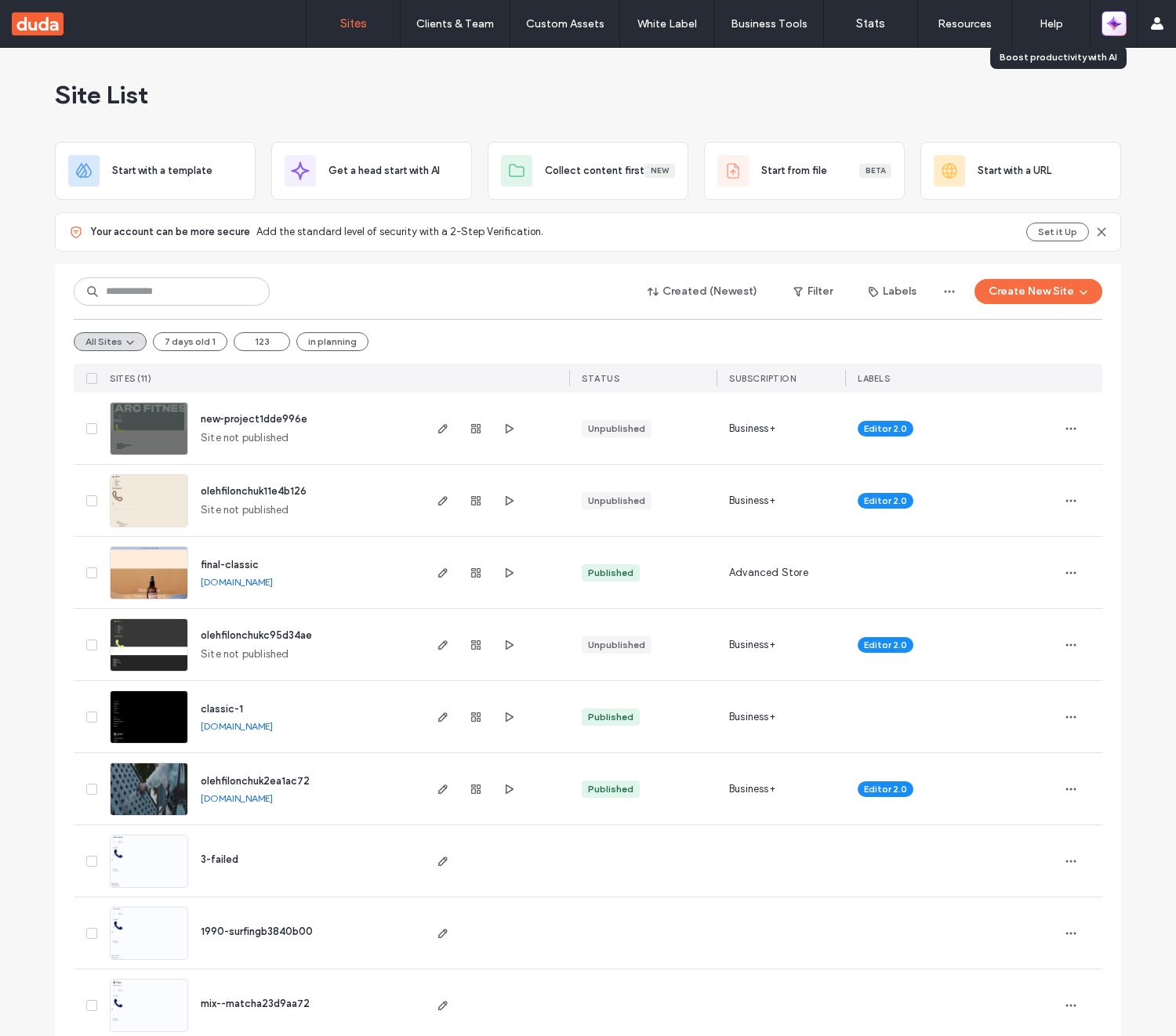
click at [1119, 18] on icon "button" at bounding box center [1114, 23] width 15 height 15
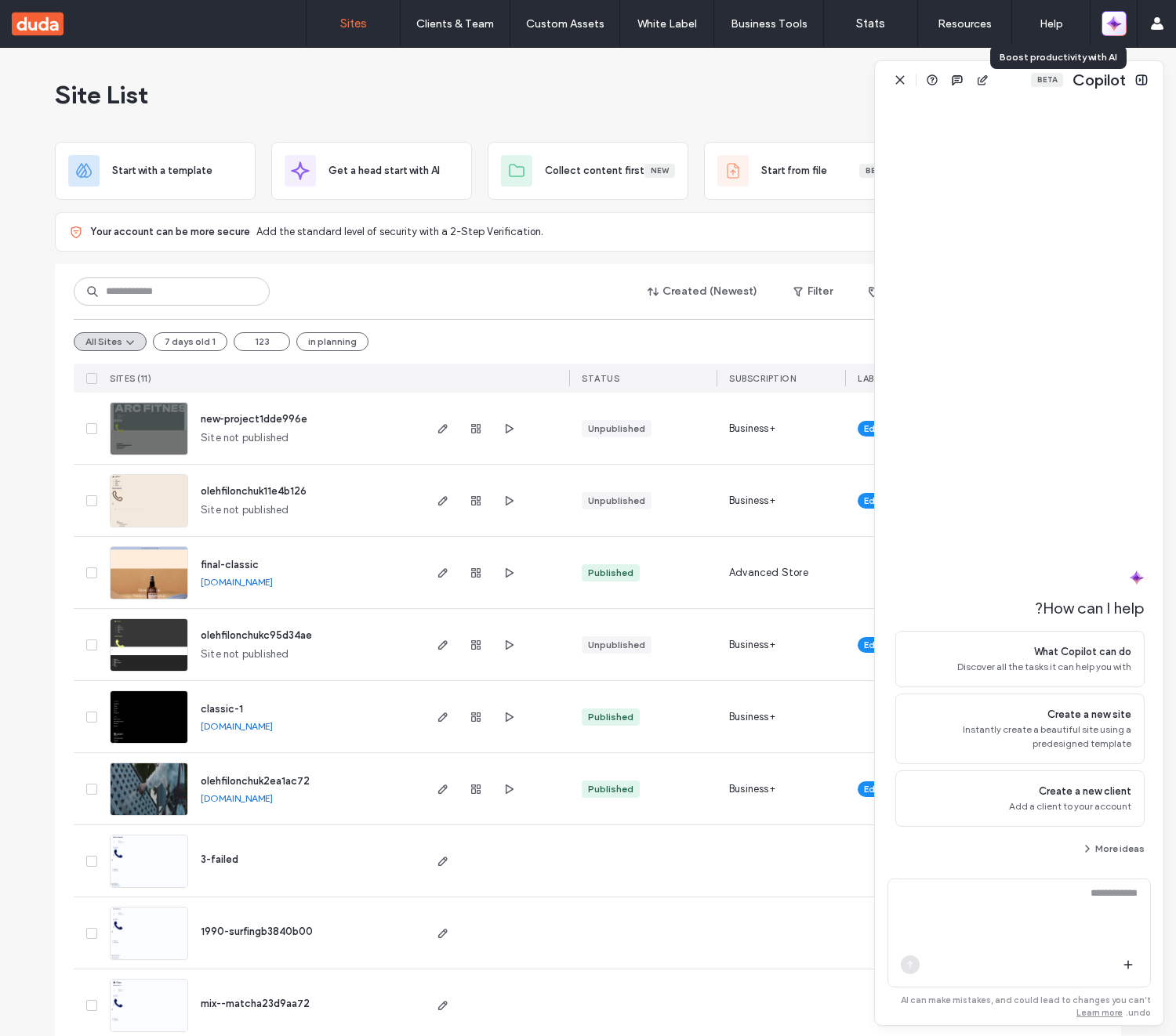
click at [1119, 18] on icon "button" at bounding box center [1114, 23] width 15 height 15
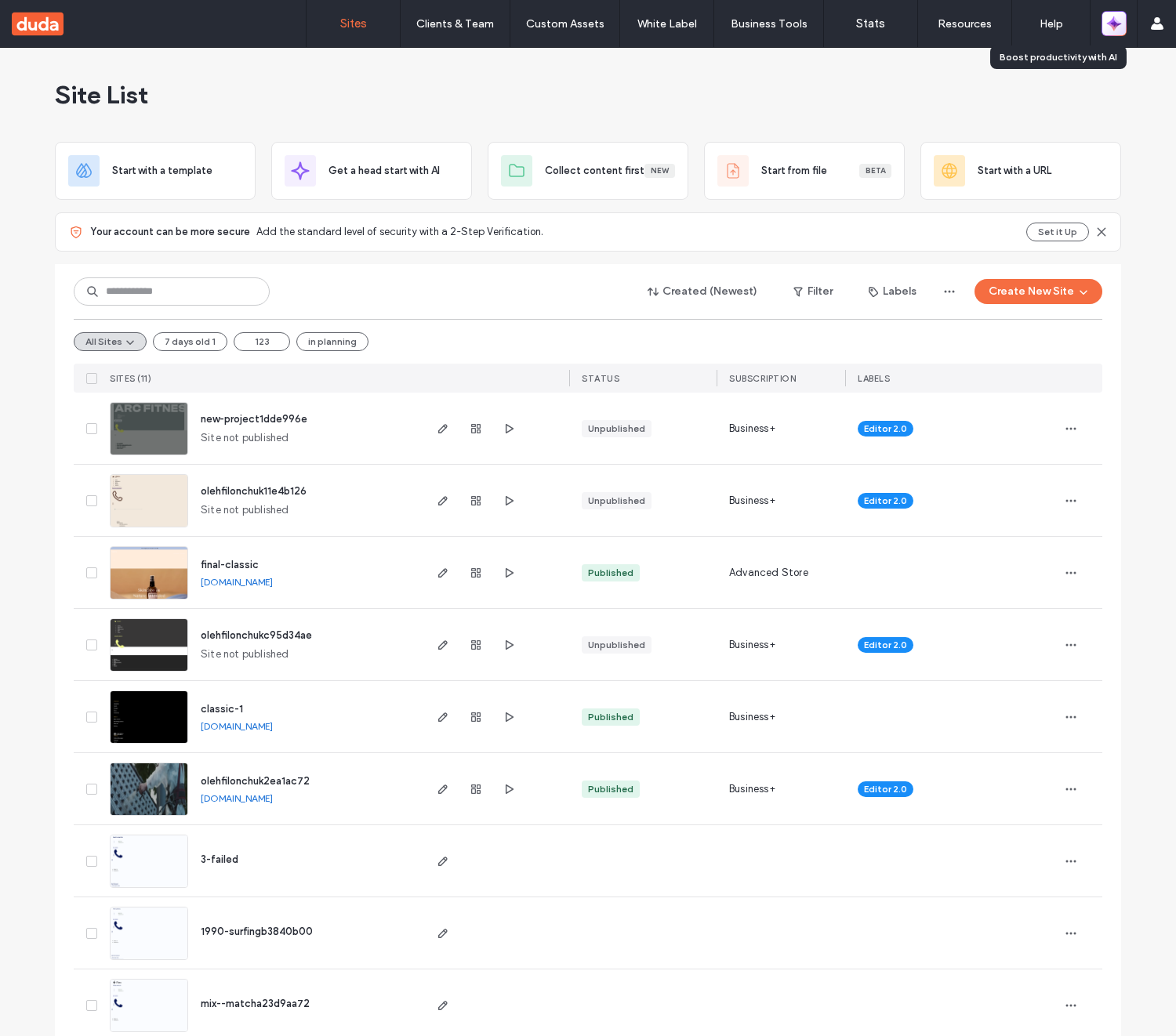
click at [1119, 18] on icon "button" at bounding box center [1114, 23] width 15 height 15
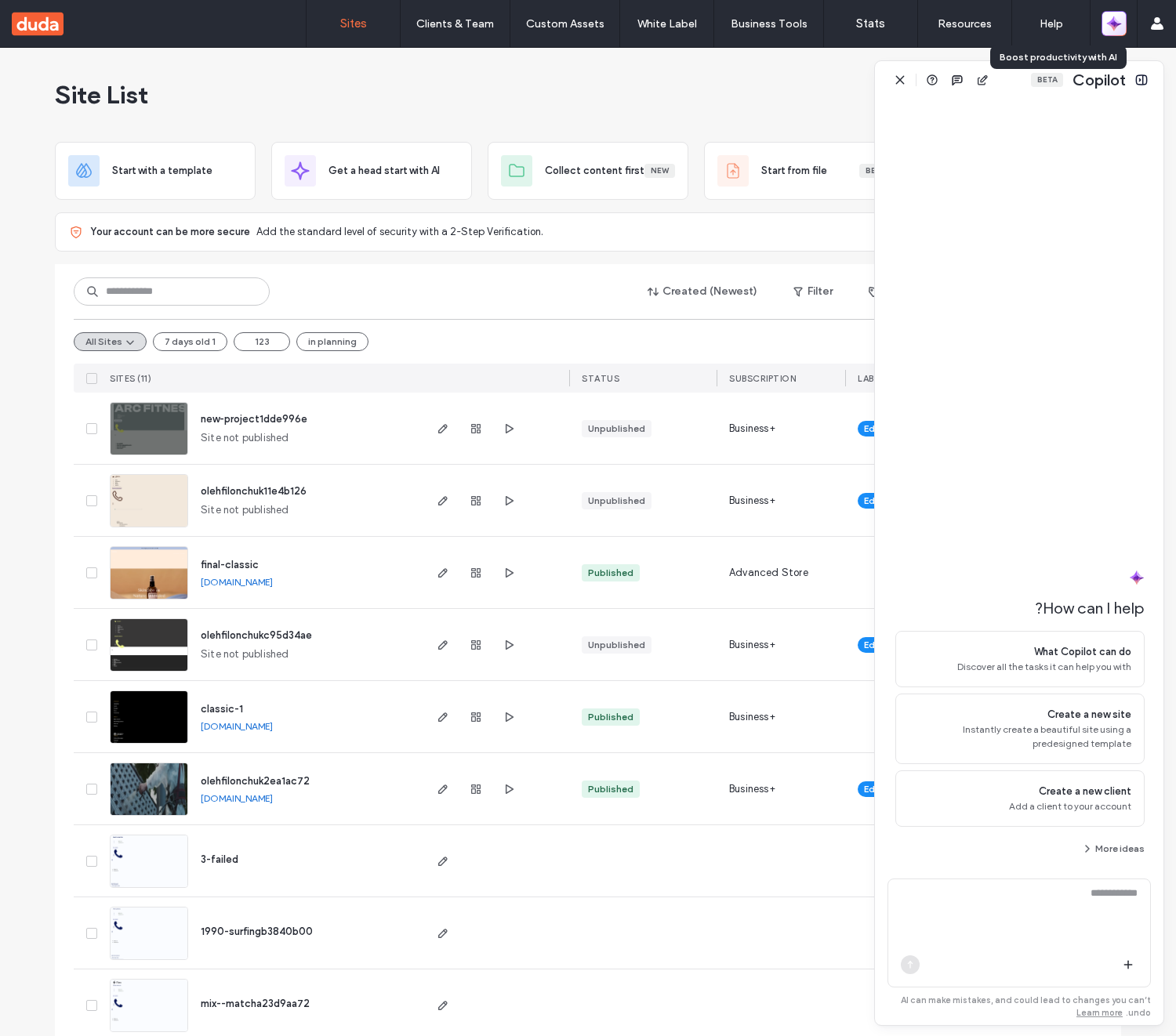
click at [1119, 18] on icon "button" at bounding box center [1114, 23] width 15 height 15
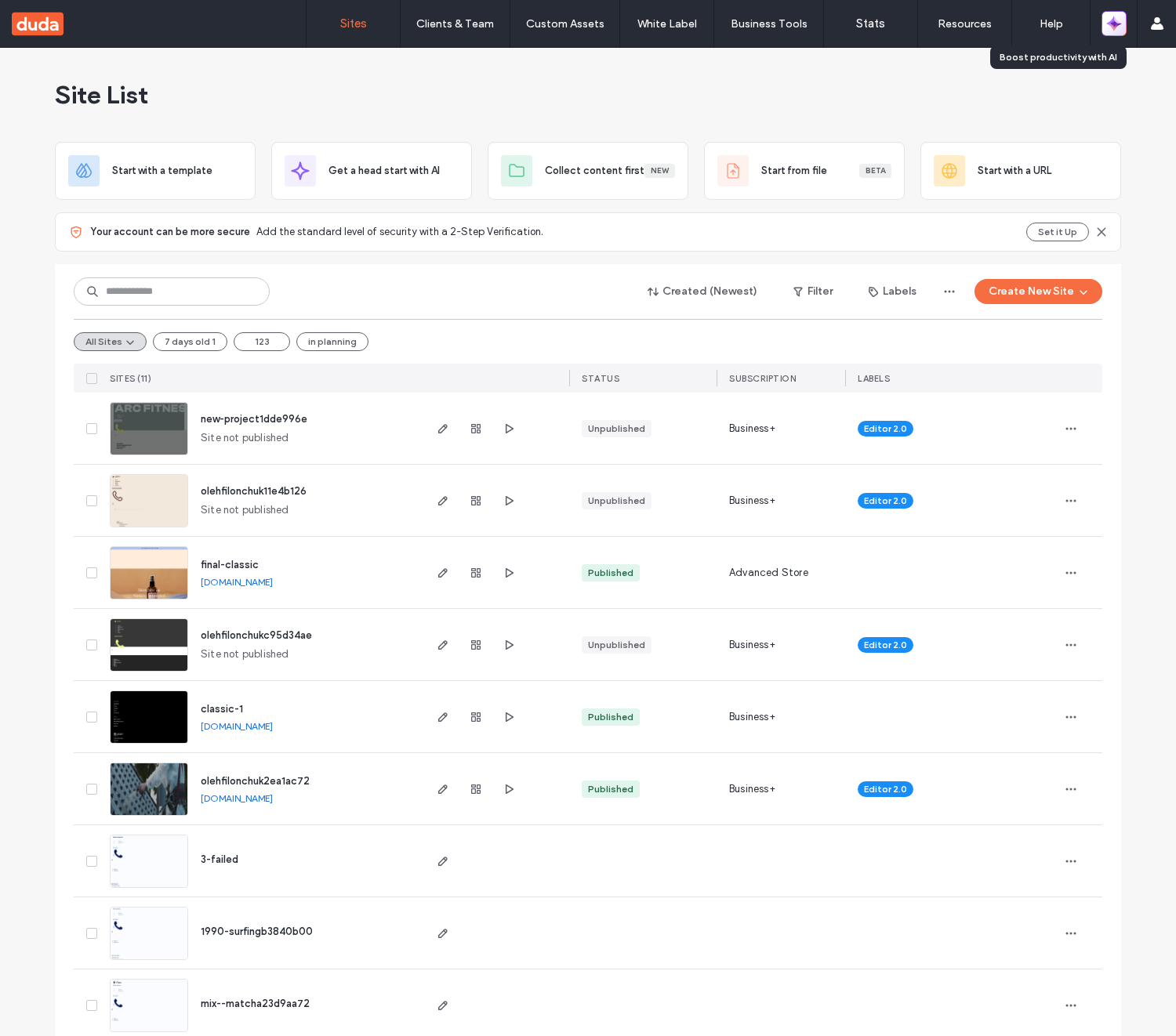
click at [1119, 18] on icon "button" at bounding box center [1114, 23] width 15 height 15
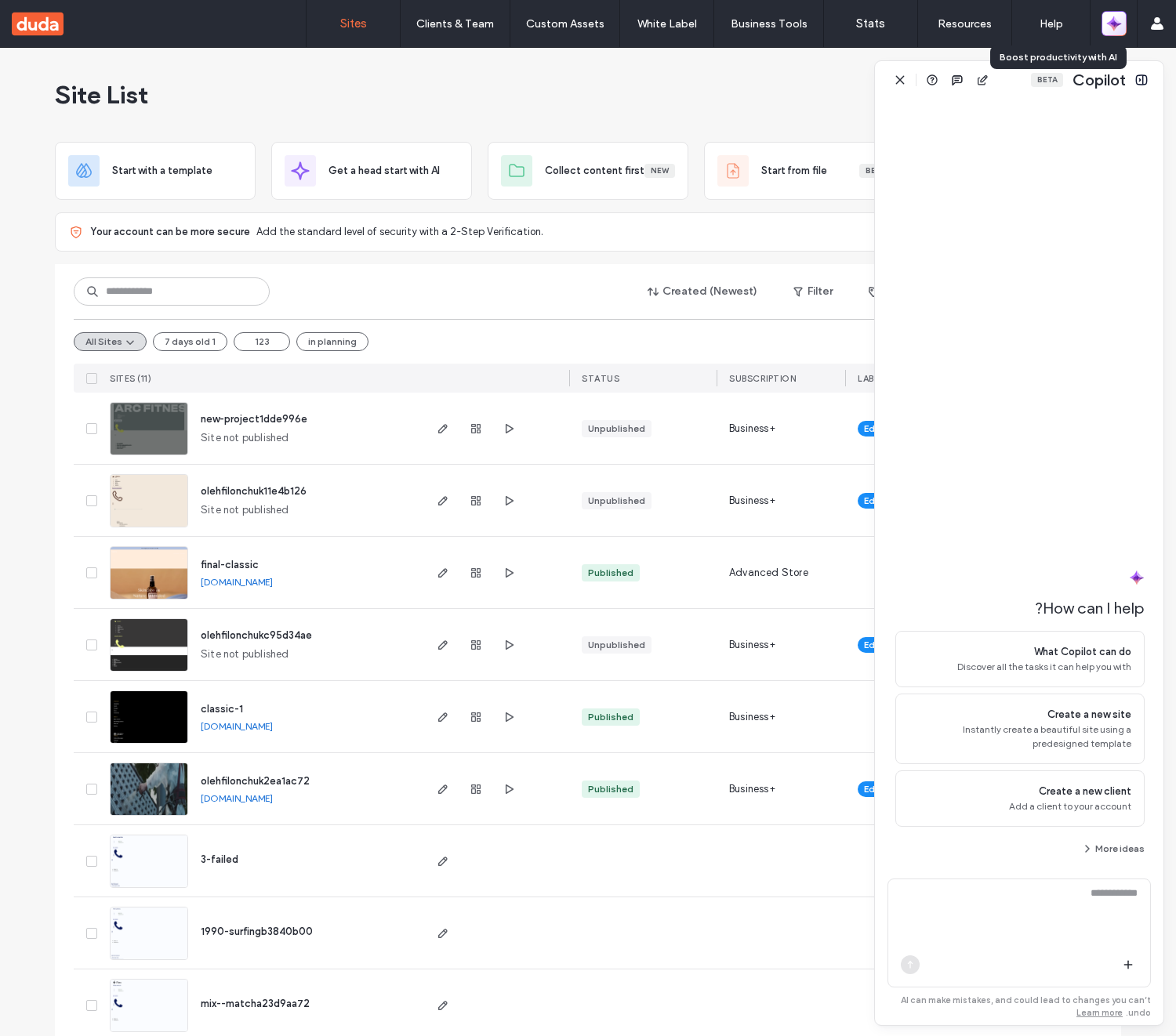
click at [1119, 19] on icon "button" at bounding box center [1114, 23] width 15 height 15
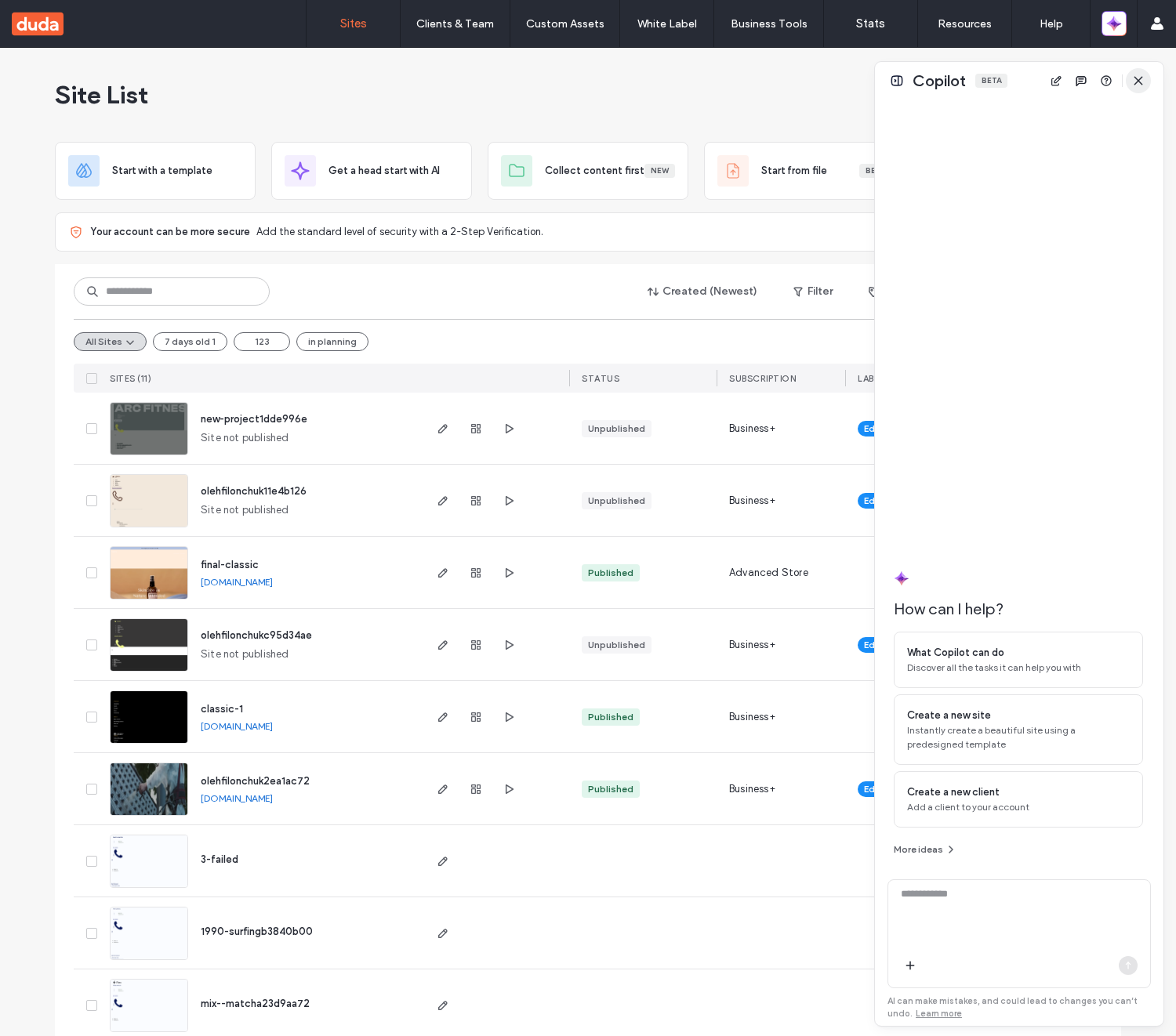
click at [1138, 76] on icon "button" at bounding box center [1138, 80] width 12 height 12
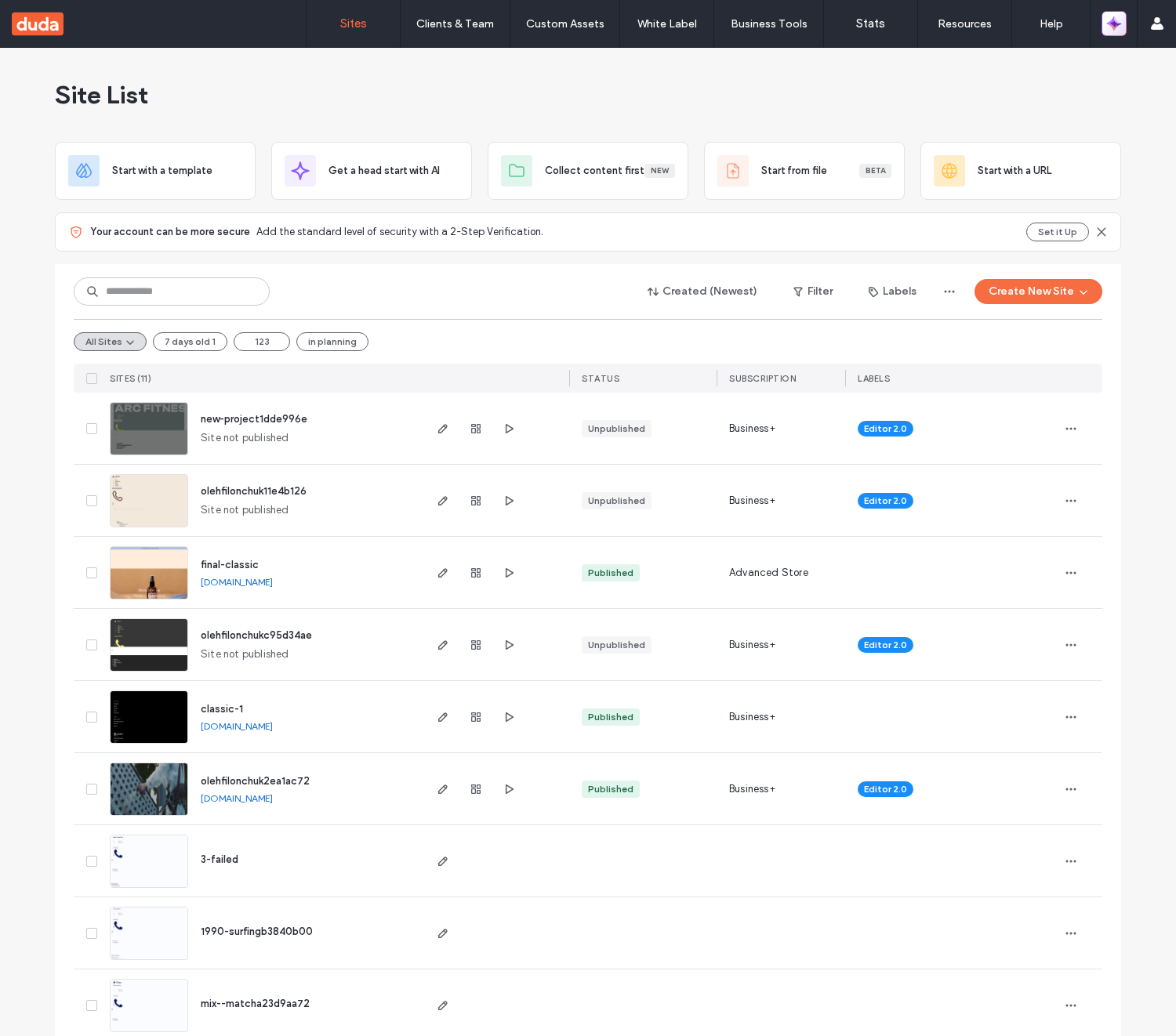
click at [1116, 23] on icon "button" at bounding box center [1116, 21] width 4 height 4
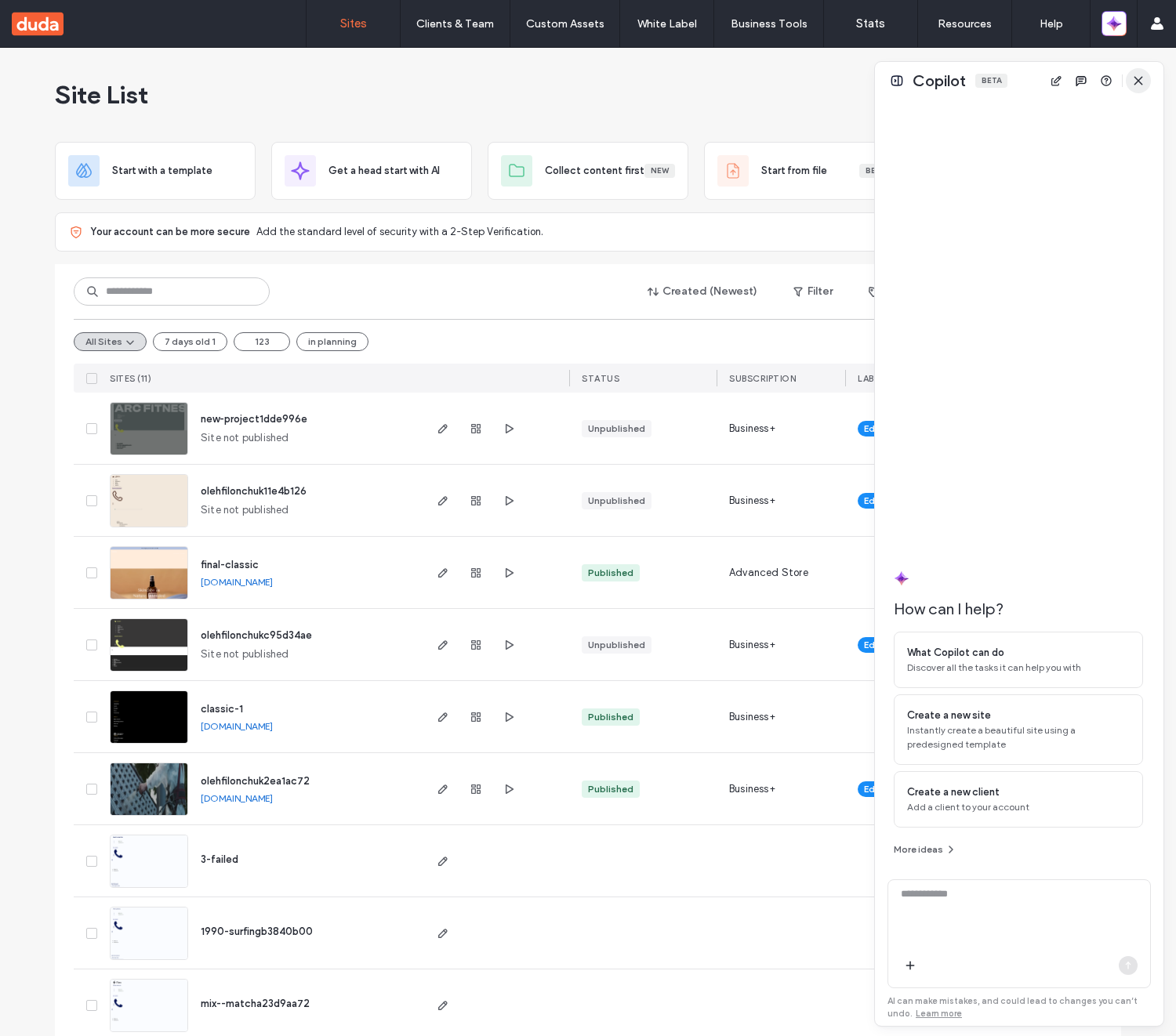
click at [1132, 81] on icon "button" at bounding box center [1138, 80] width 12 height 12
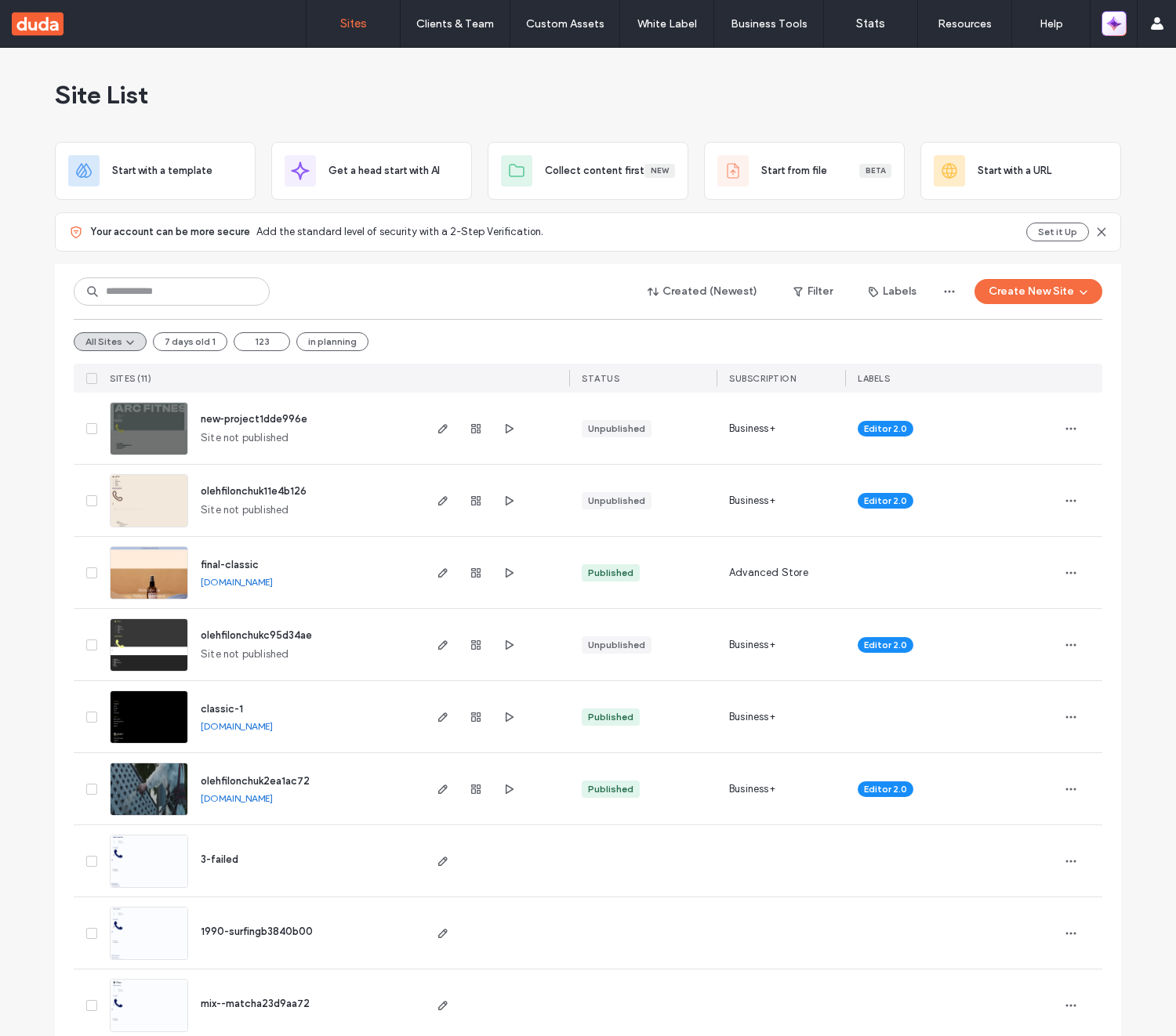
click at [1120, 30] on icon "button" at bounding box center [1114, 23] width 15 height 15
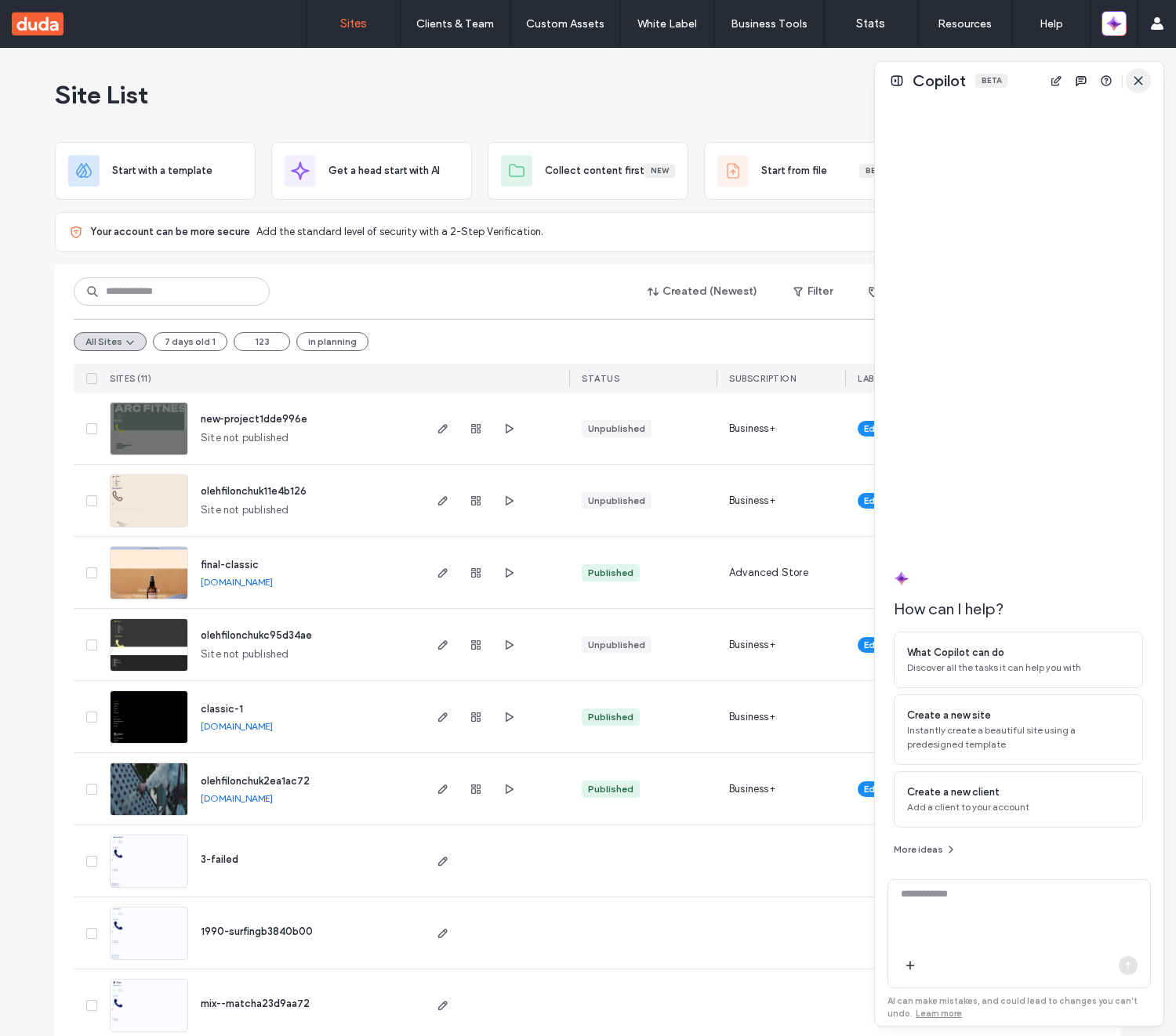
click at [1142, 76] on icon "button" at bounding box center [1138, 80] width 12 height 12
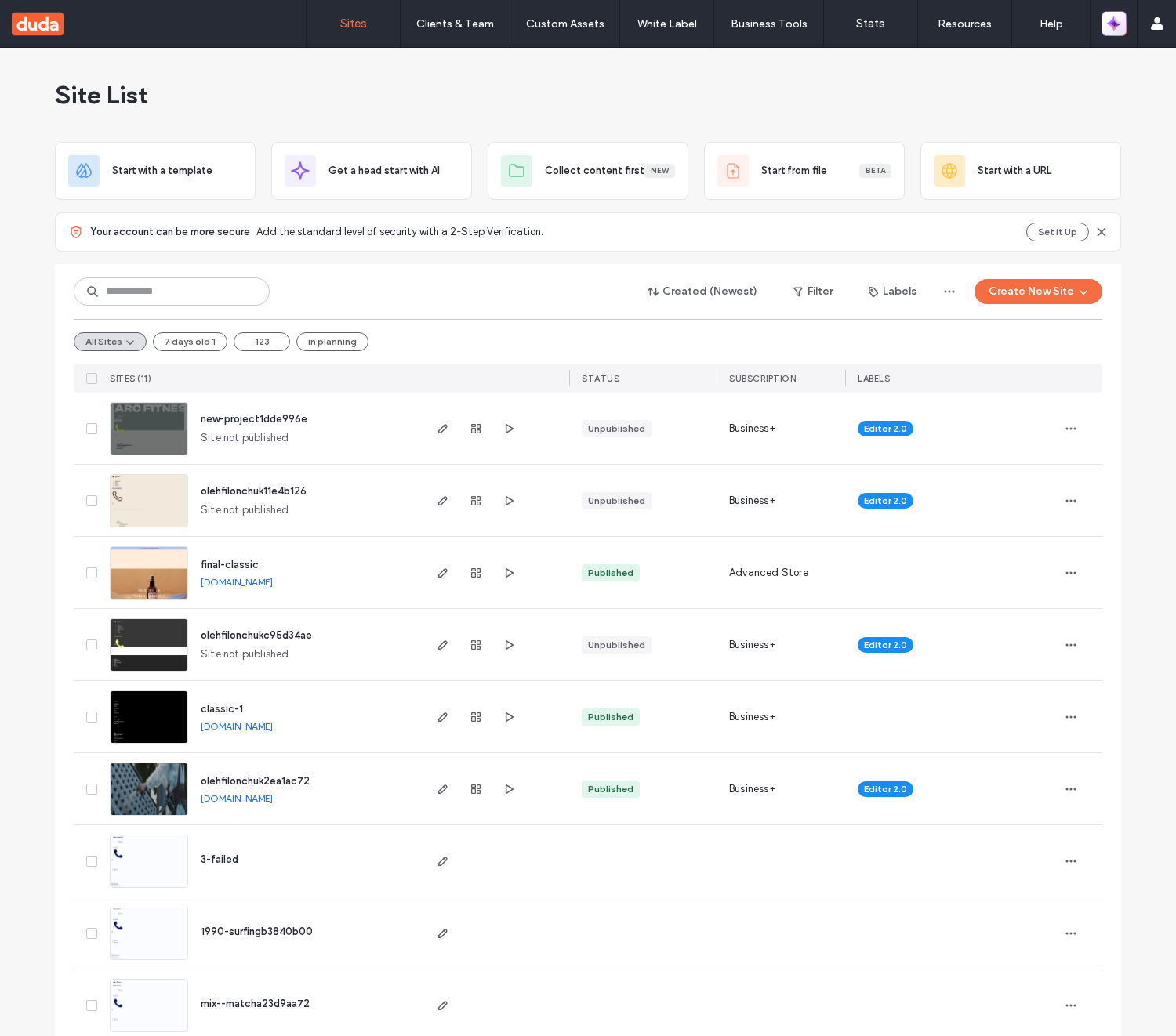
click at [1124, 24] on button "button" at bounding box center [1114, 23] width 25 height 25
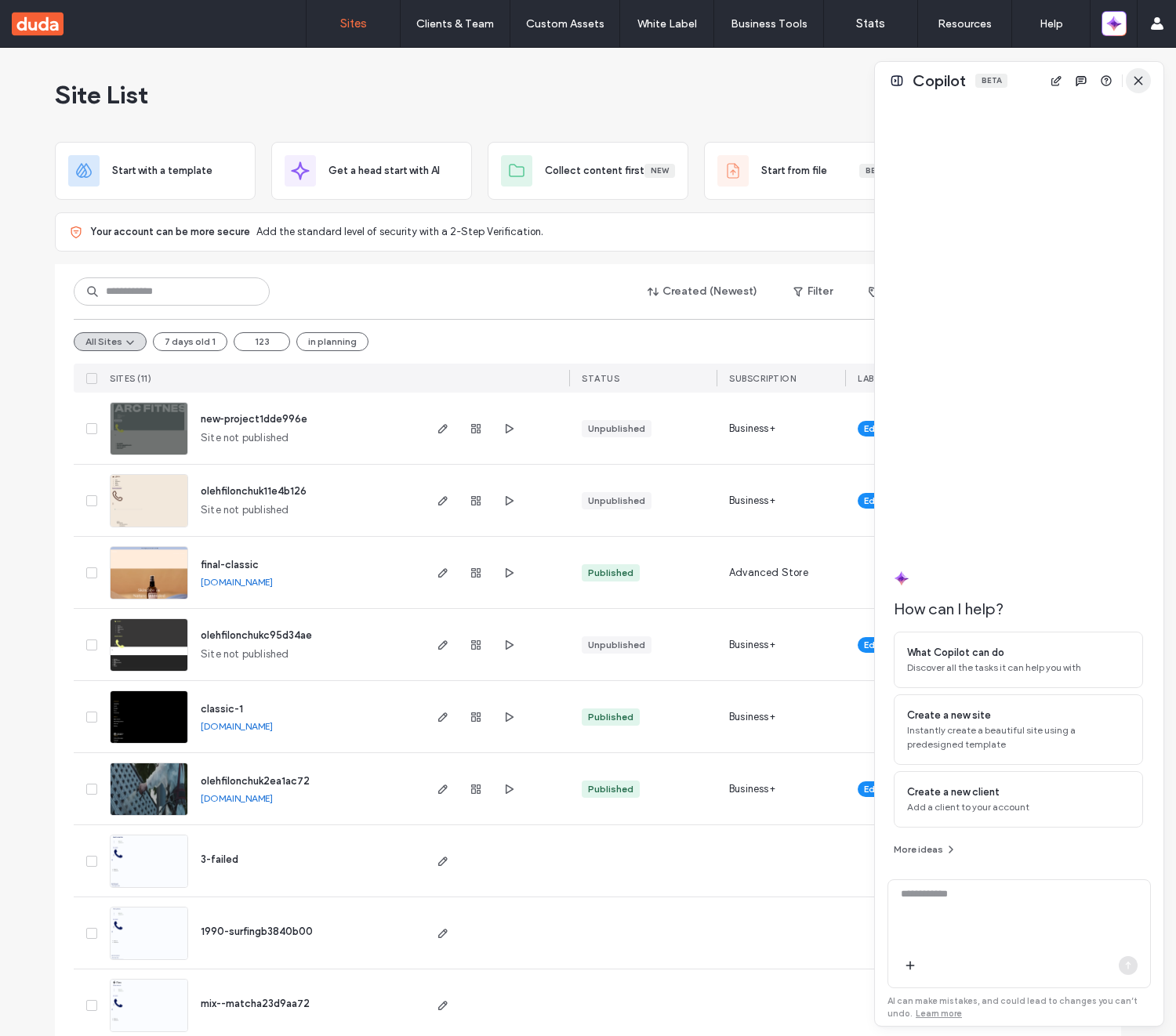
click at [1130, 73] on span "button" at bounding box center [1138, 80] width 25 height 25
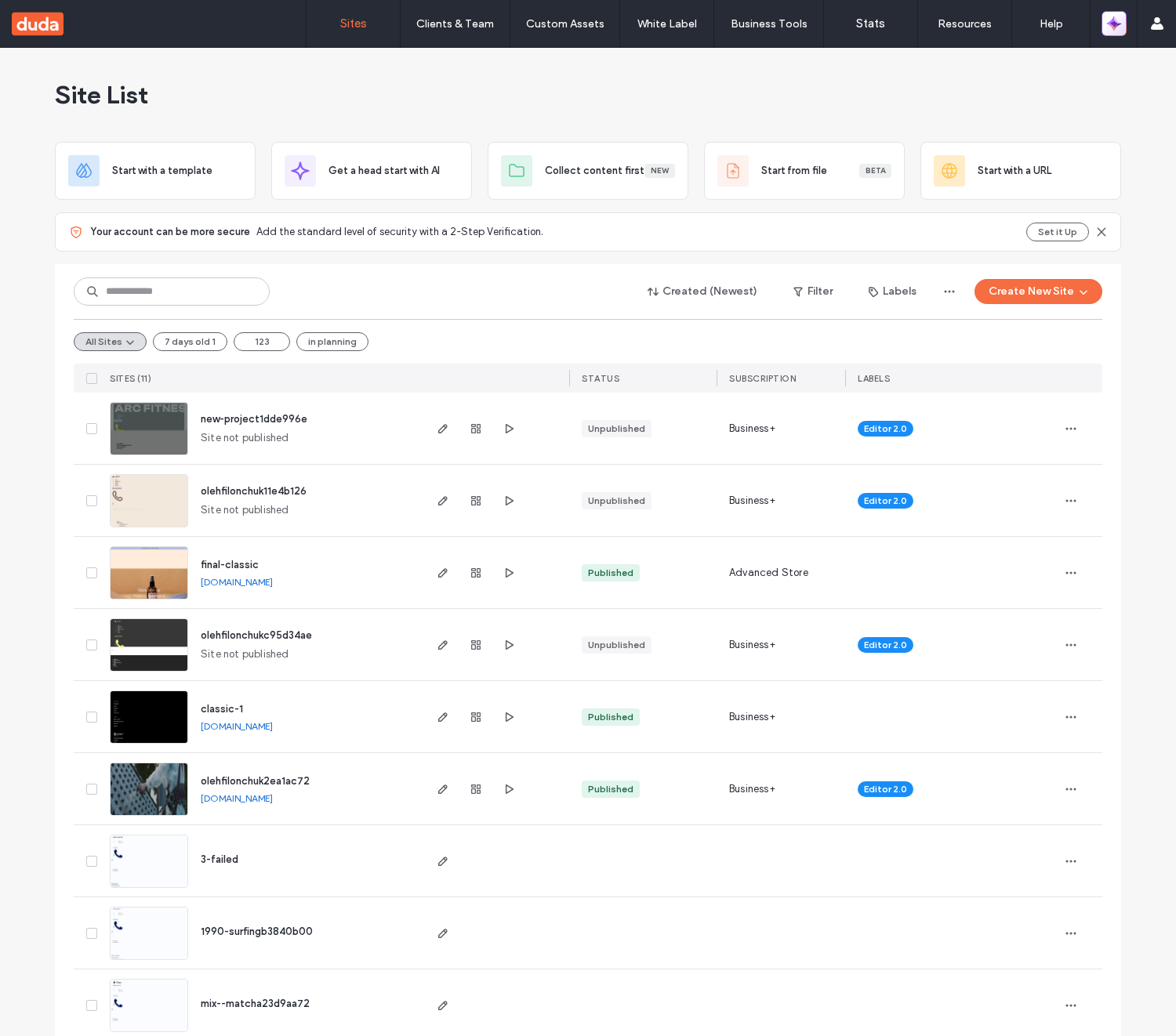
click at [1117, 24] on icon "button" at bounding box center [1117, 27] width 7 height 7
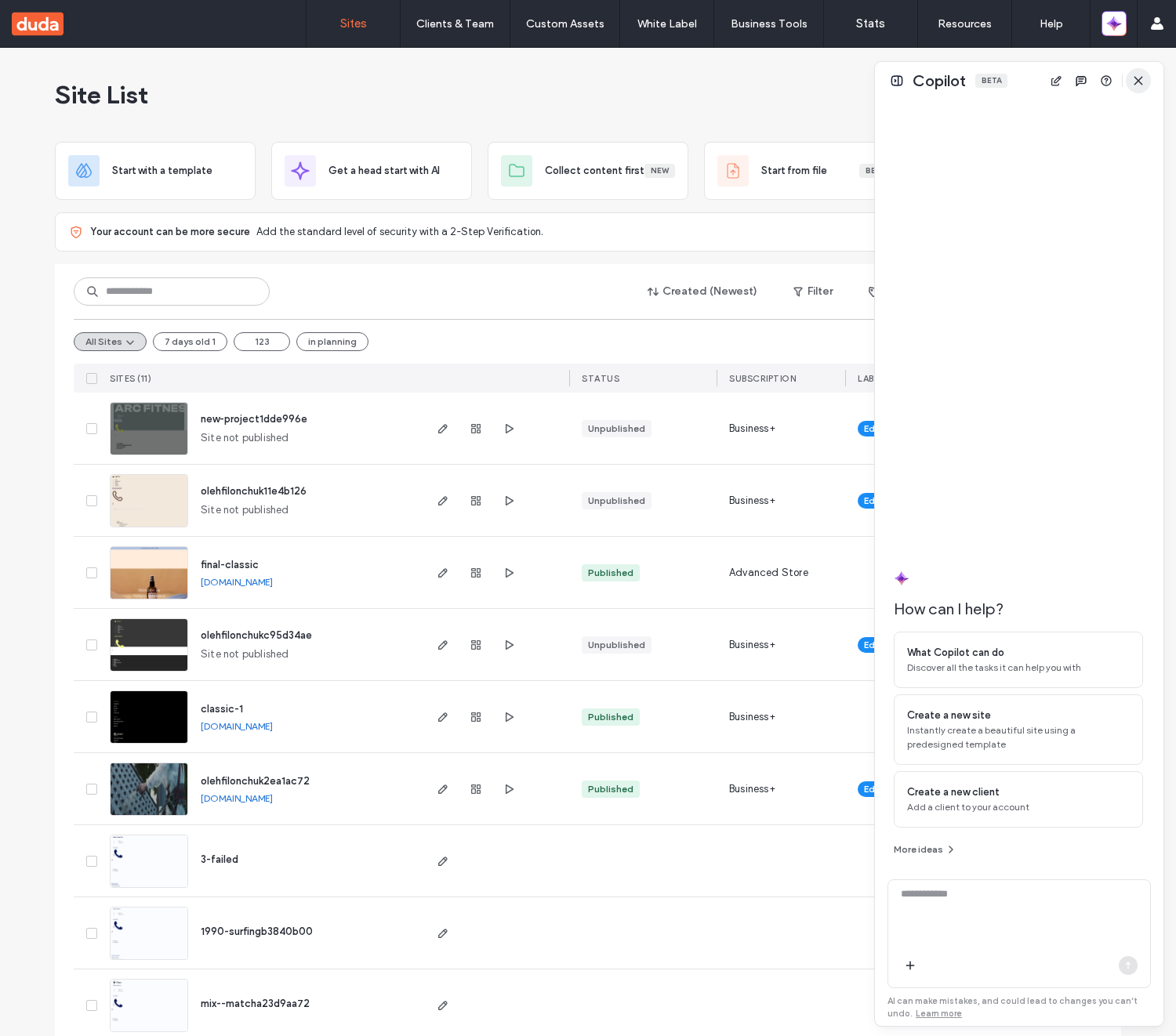
click at [1137, 82] on icon "button" at bounding box center [1138, 80] width 12 height 12
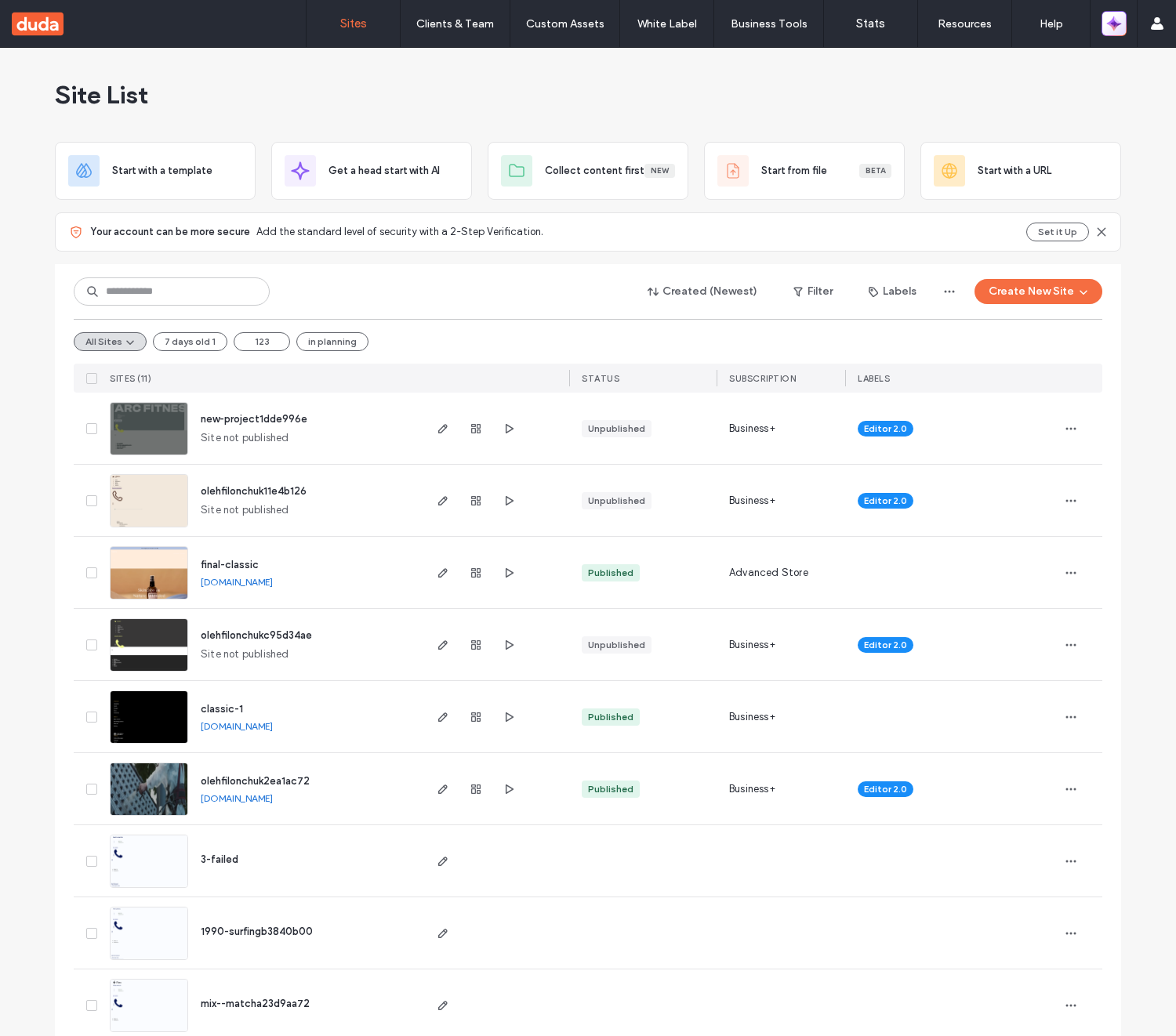
click at [1119, 32] on span "button" at bounding box center [1114, 23] width 14 height 22
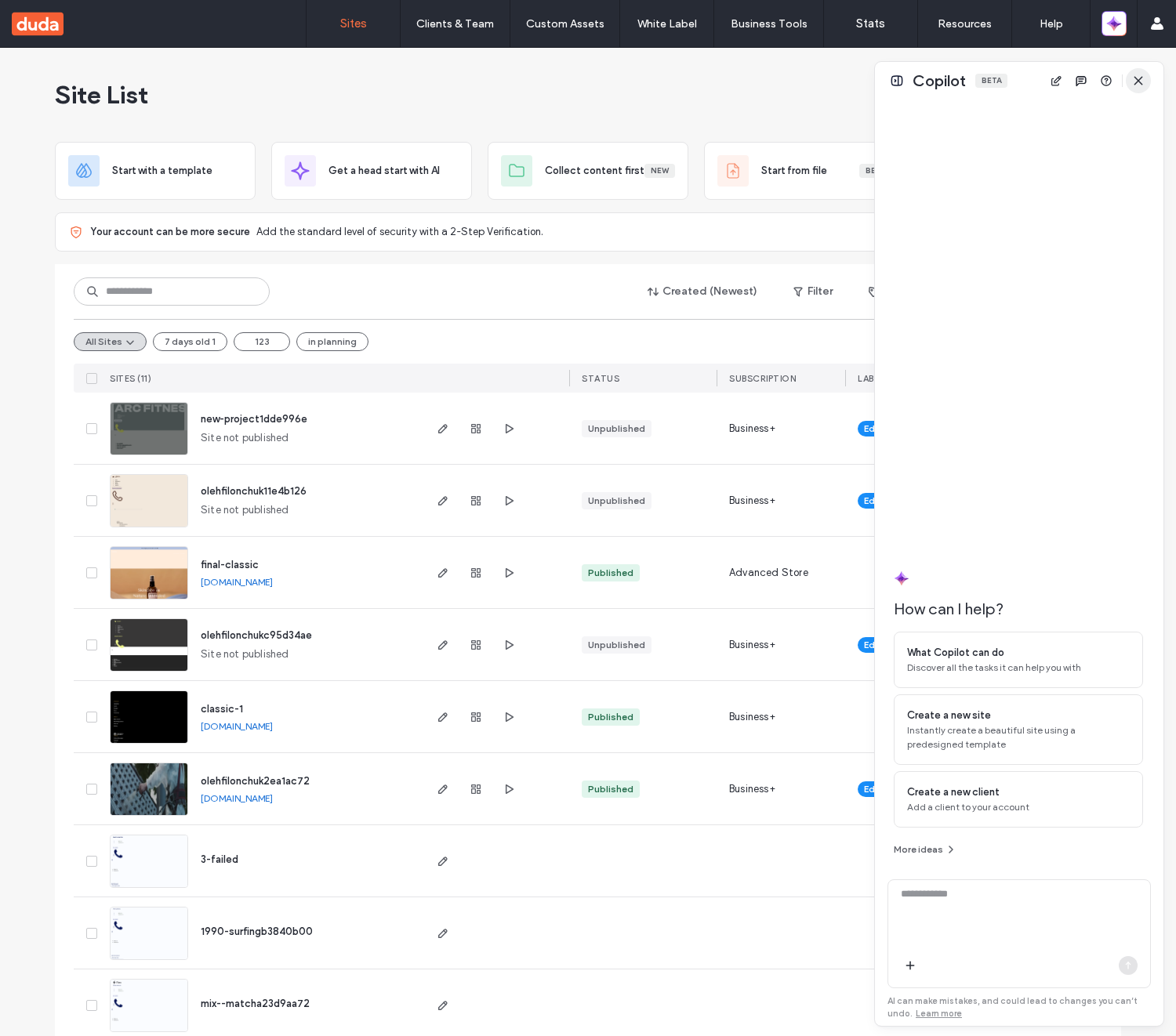
click at [1135, 75] on icon "button" at bounding box center [1138, 80] width 12 height 12
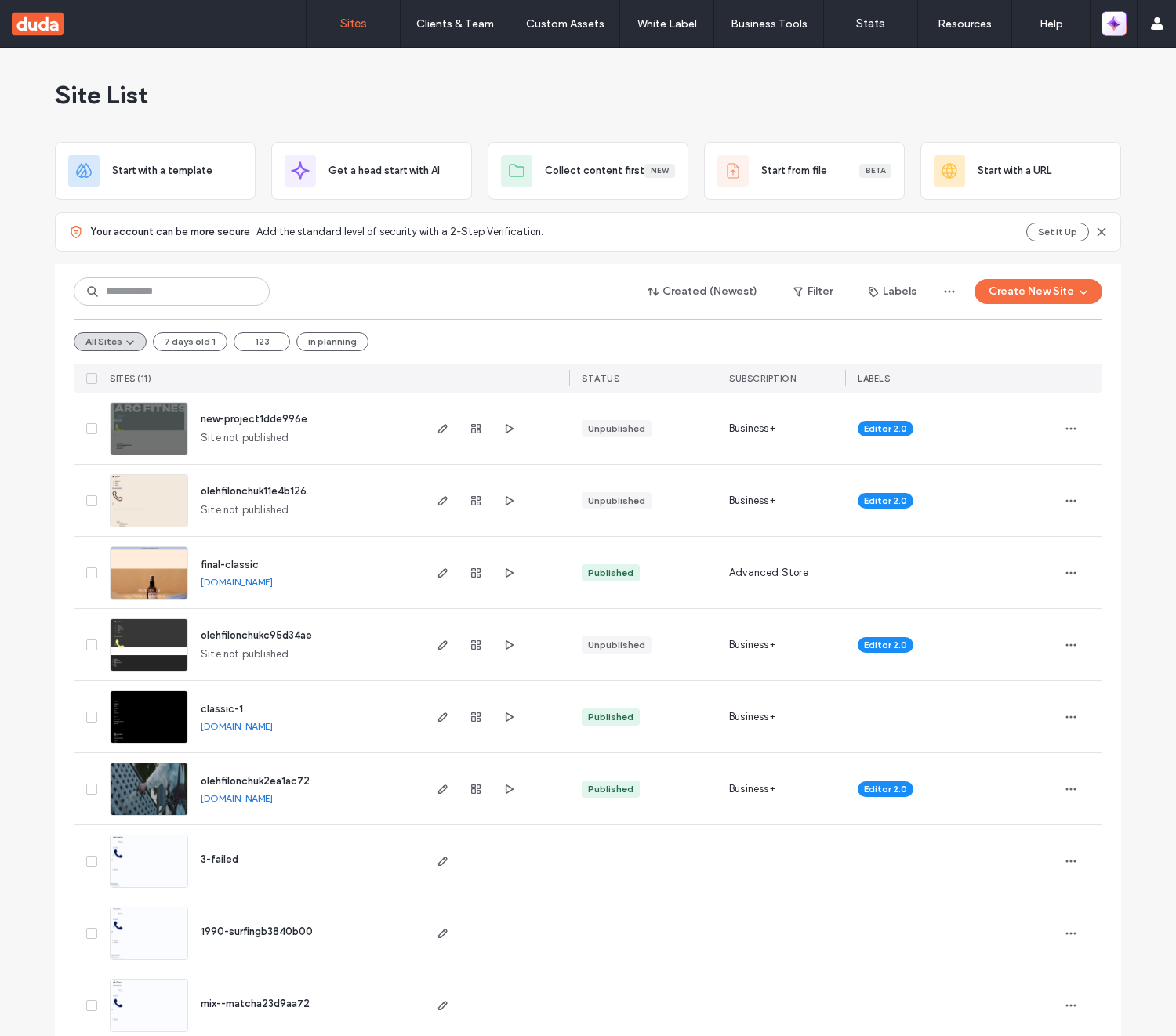
click at [1111, 28] on icon "button" at bounding box center [1114, 23] width 15 height 15
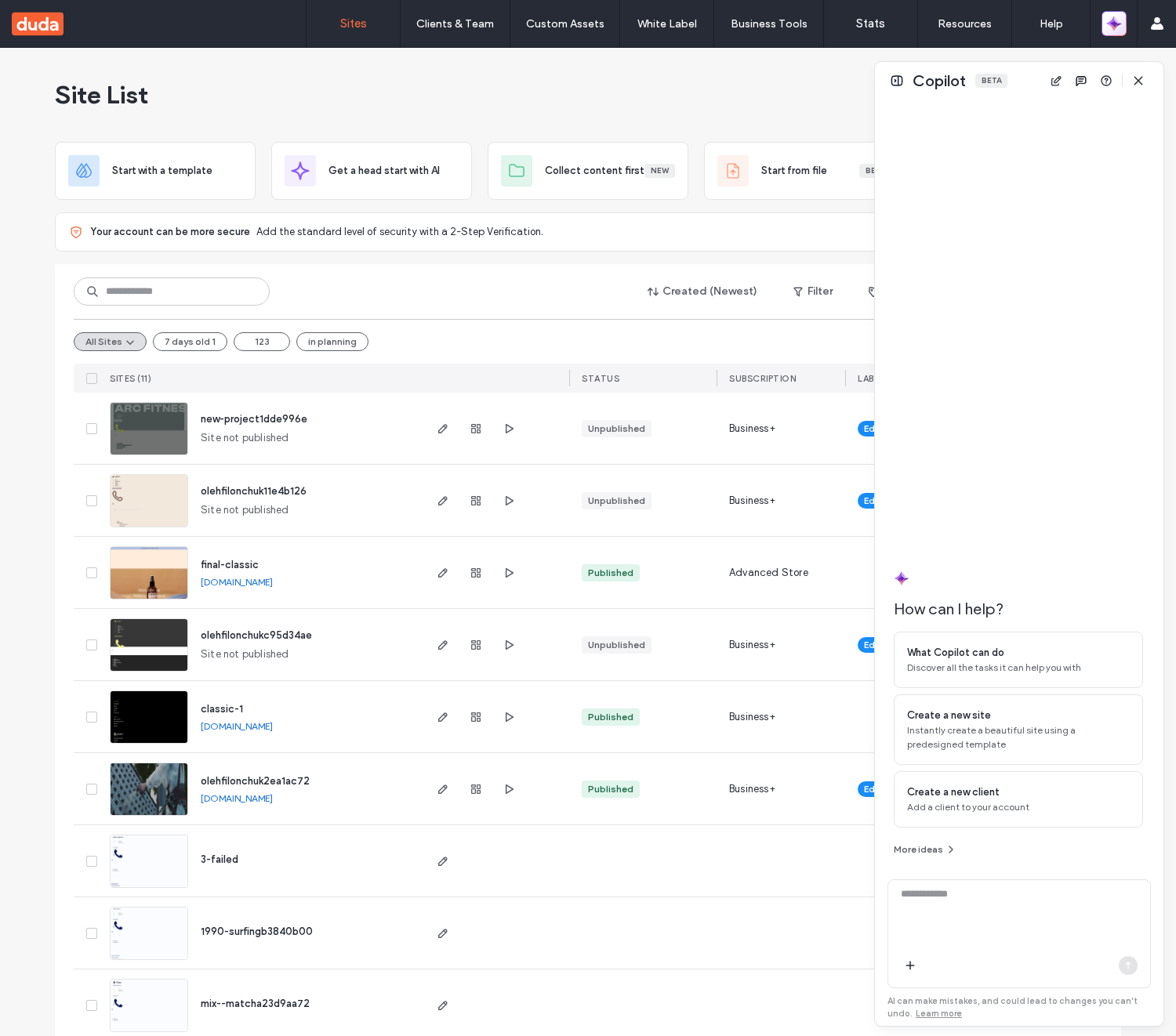
click at [1114, 30] on icon "button" at bounding box center [1114, 23] width 15 height 15
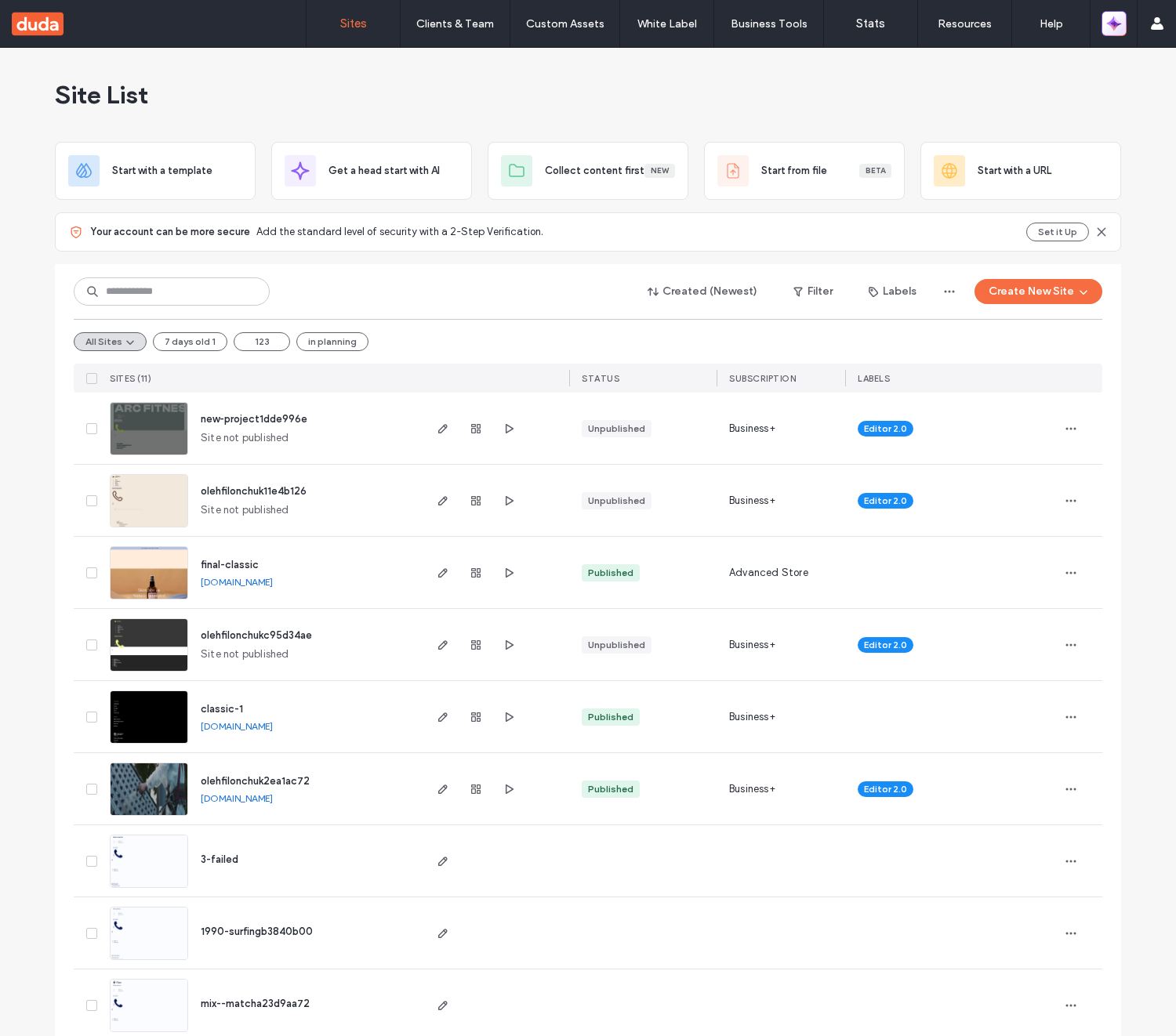
click at [1112, 29] on icon "button" at bounding box center [1114, 23] width 15 height 15
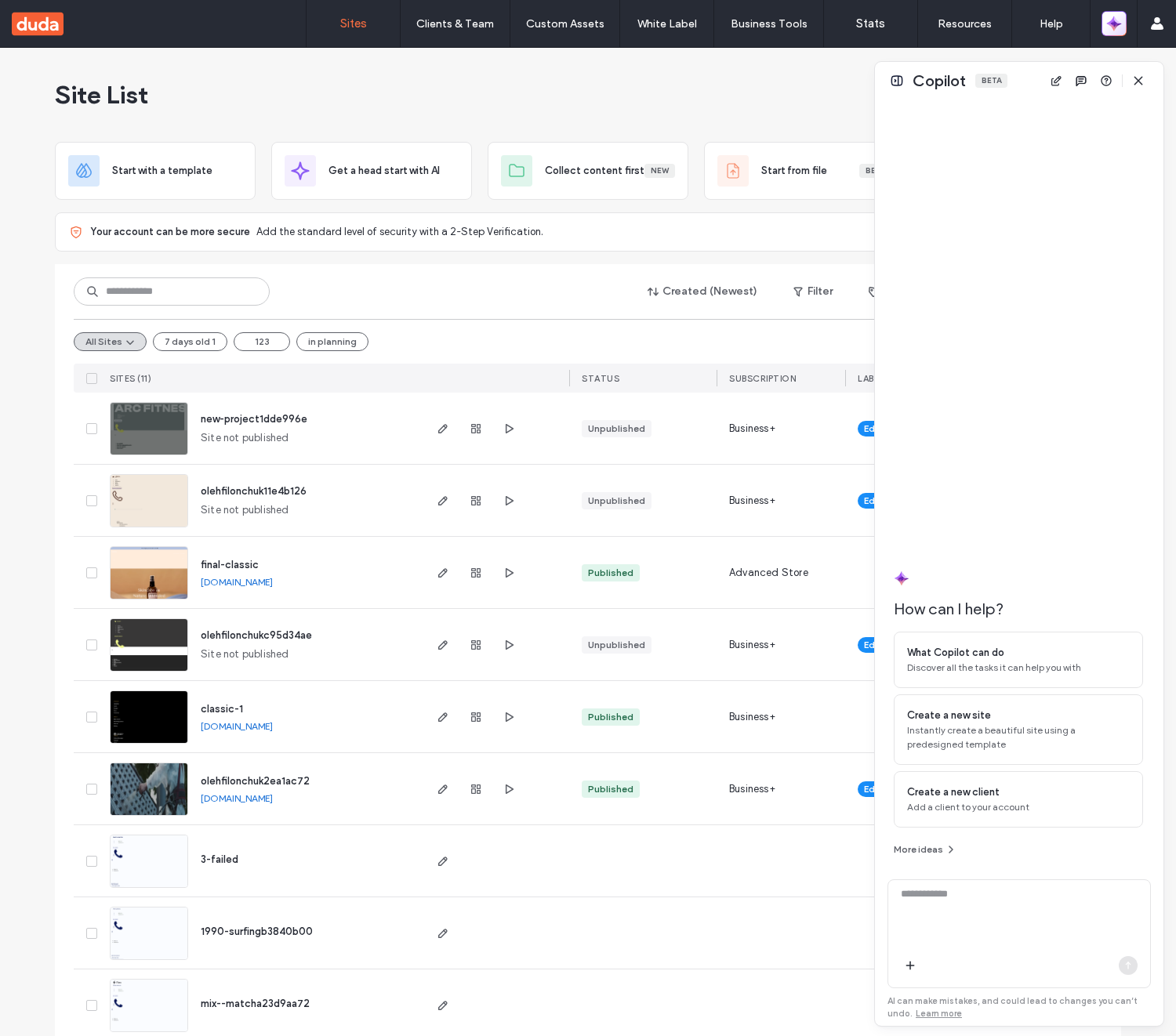
click at [1112, 29] on icon "button" at bounding box center [1114, 23] width 15 height 15
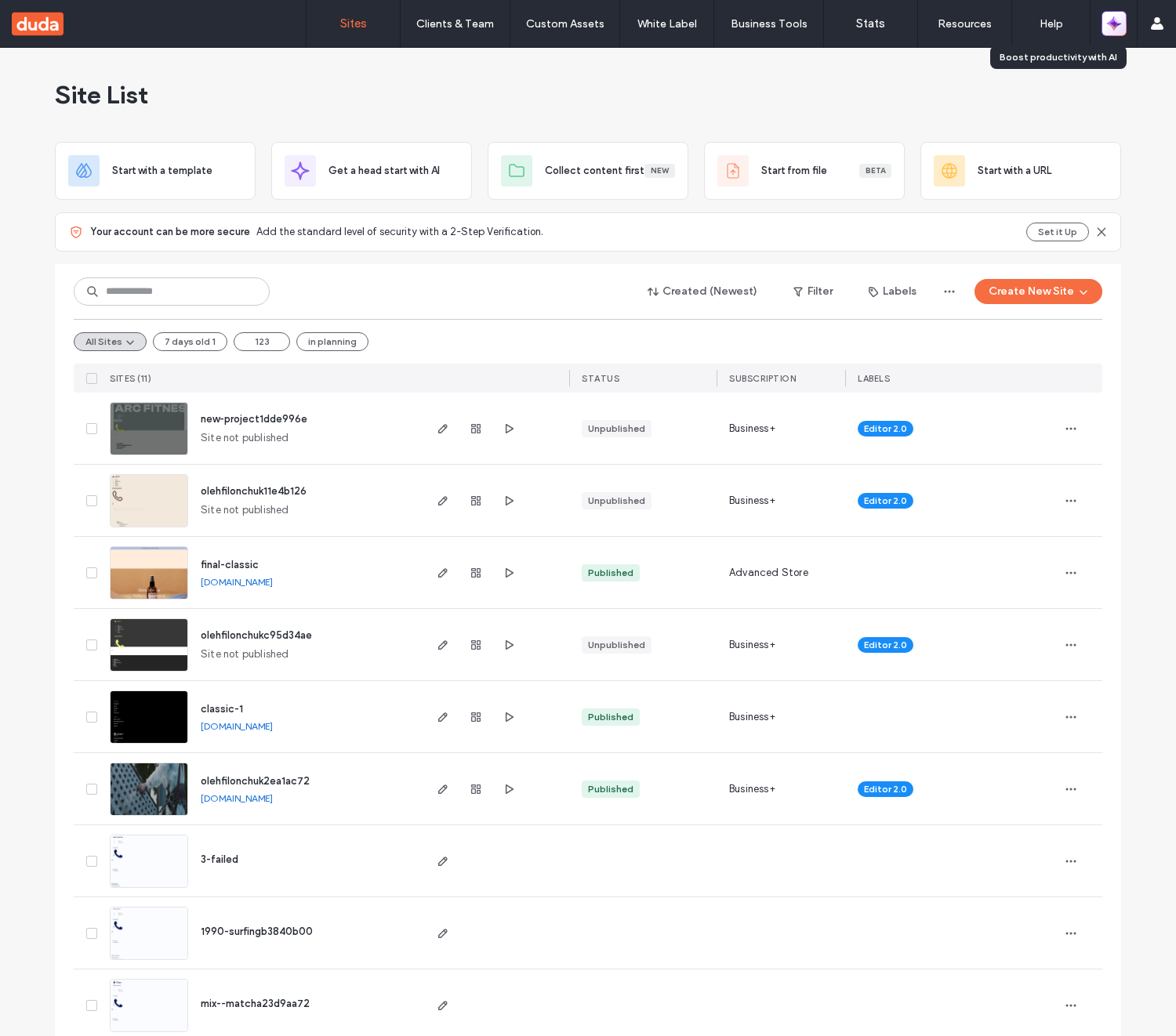
click at [1112, 29] on icon "button" at bounding box center [1114, 23] width 15 height 15
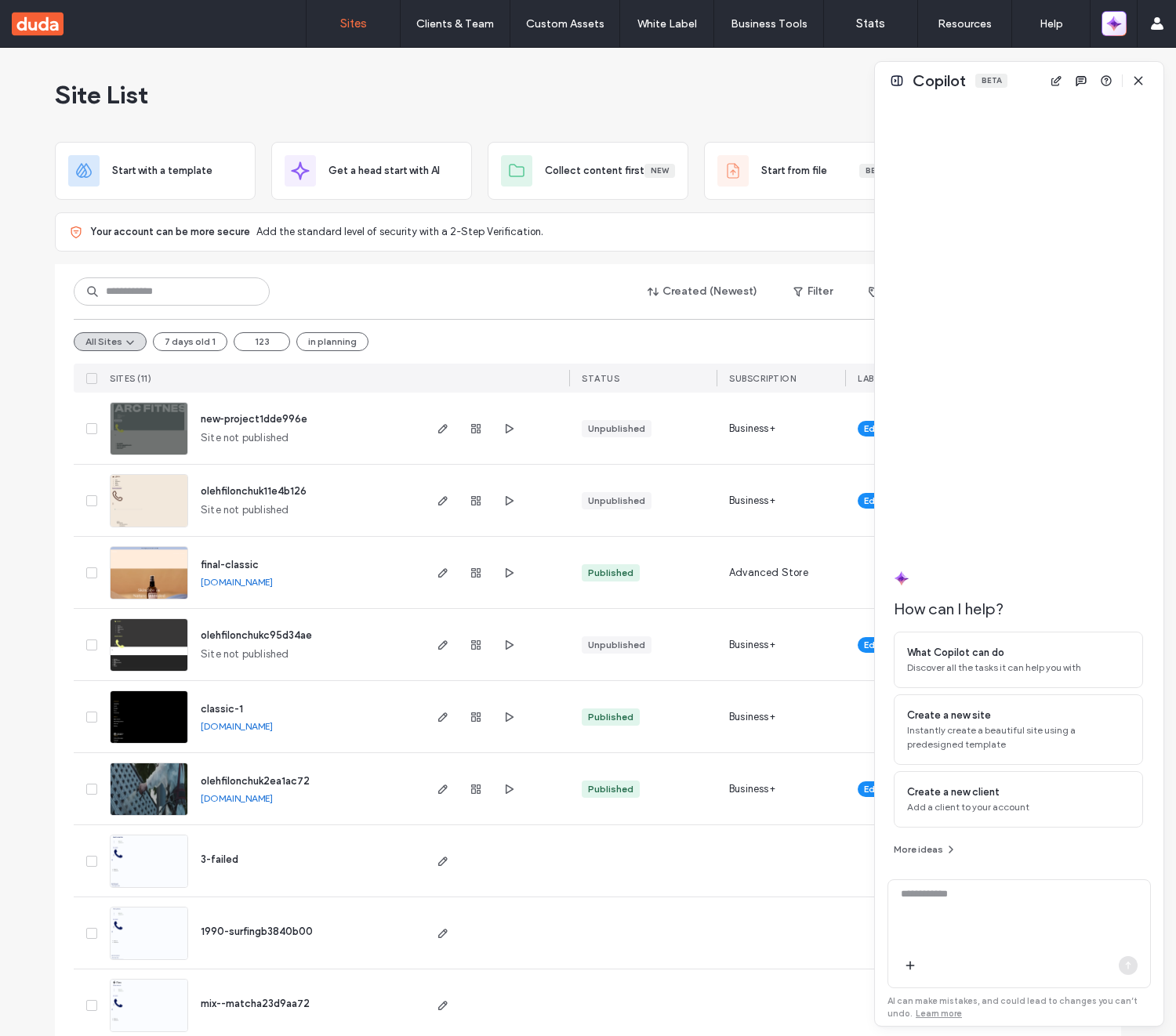
click at [1112, 29] on icon "button" at bounding box center [1114, 23] width 15 height 15
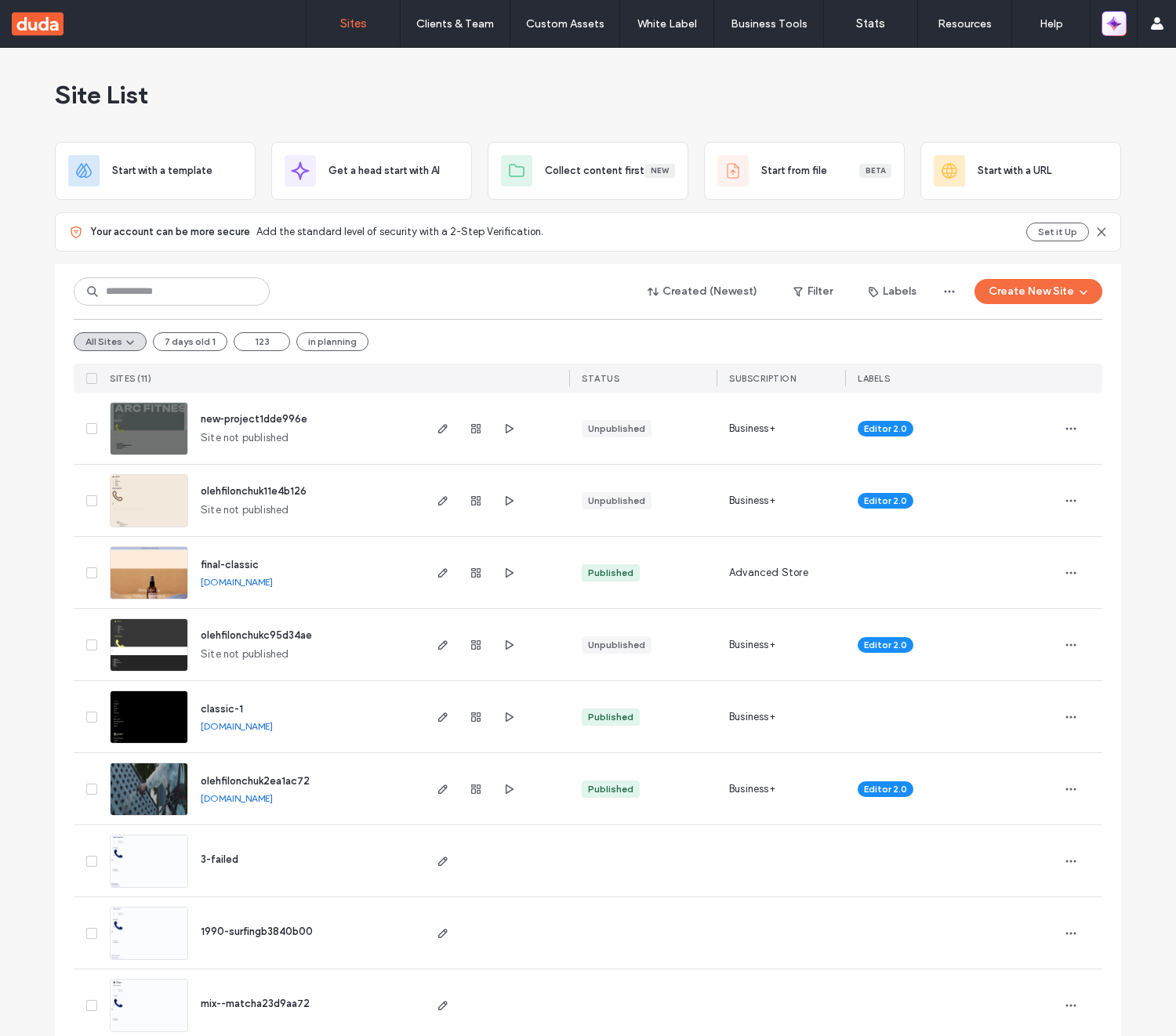
click at [1114, 28] on icon "button" at bounding box center [1117, 27] width 7 height 7
